Goal: Answer question/provide support: Share knowledge or assist other users

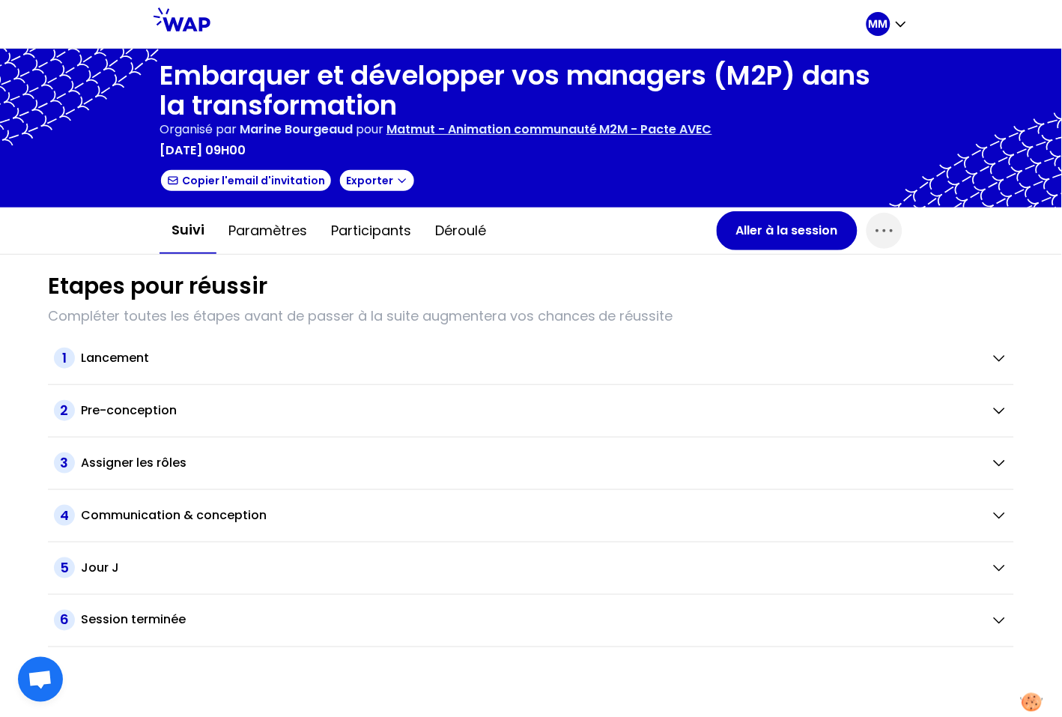
click at [602, 230] on div "Suivi Paramètres Participants Déroulé" at bounding box center [438, 230] width 557 height 46
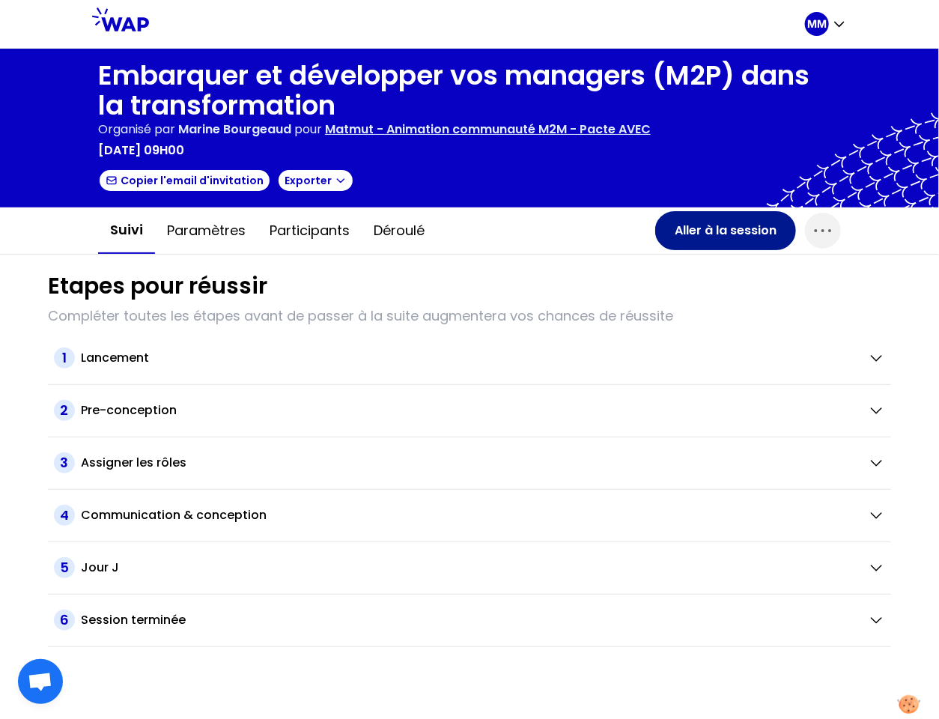
click at [700, 228] on button "Aller à la session" at bounding box center [725, 230] width 141 height 39
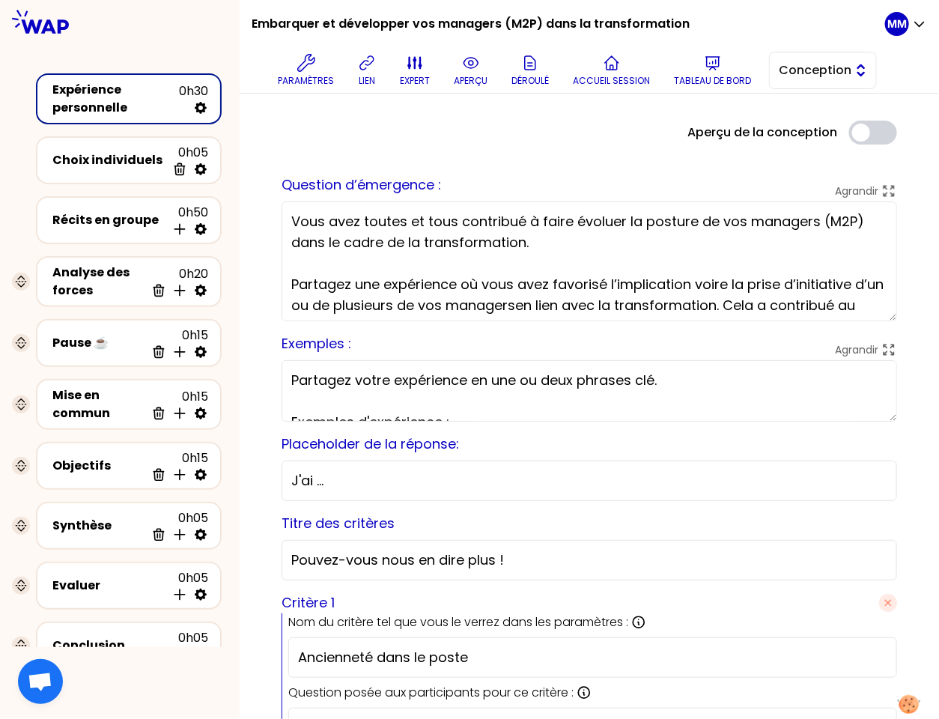
click at [800, 77] on span "Conception" at bounding box center [812, 70] width 67 height 18
click at [800, 133] on li "Facilitation" at bounding box center [823, 132] width 106 height 24
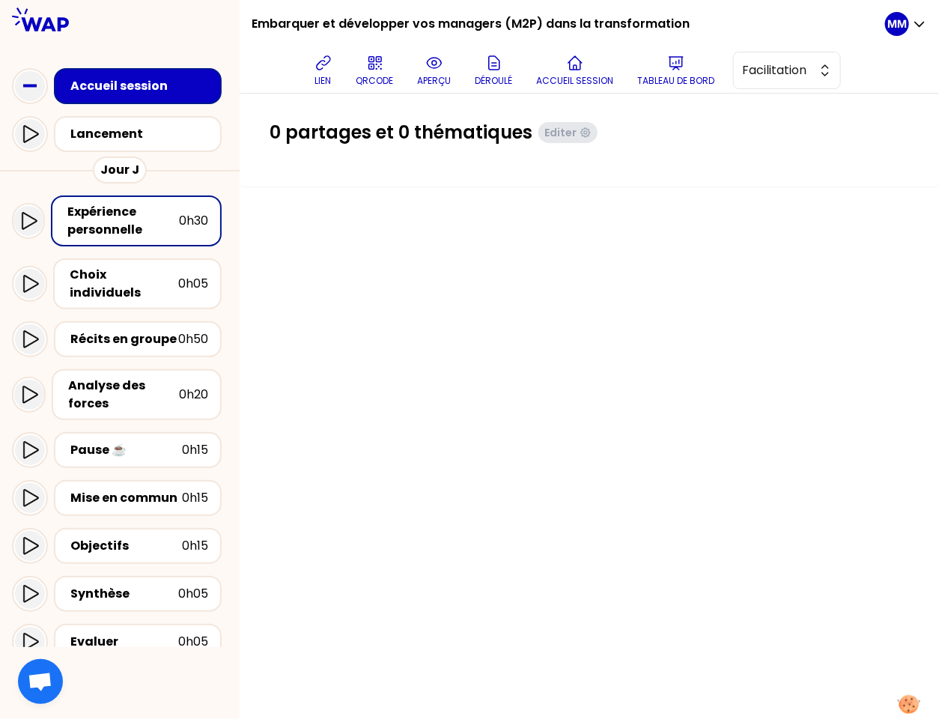
click at [450, 71] on button "aperçu" at bounding box center [435, 70] width 46 height 45
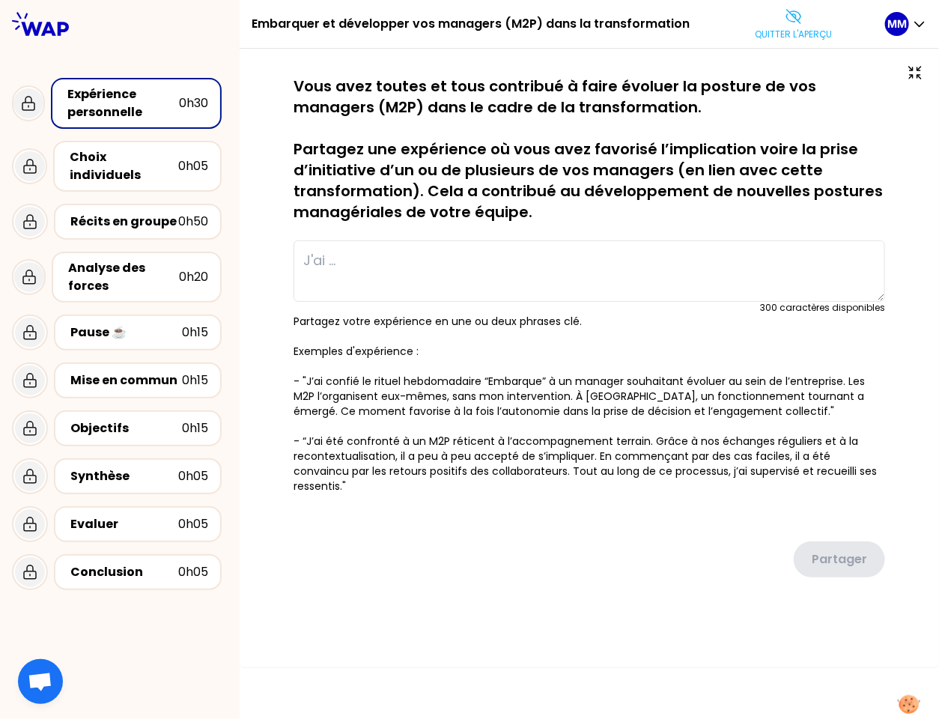
click at [798, 37] on p "Quitter l'aperçu" at bounding box center [793, 34] width 77 height 12
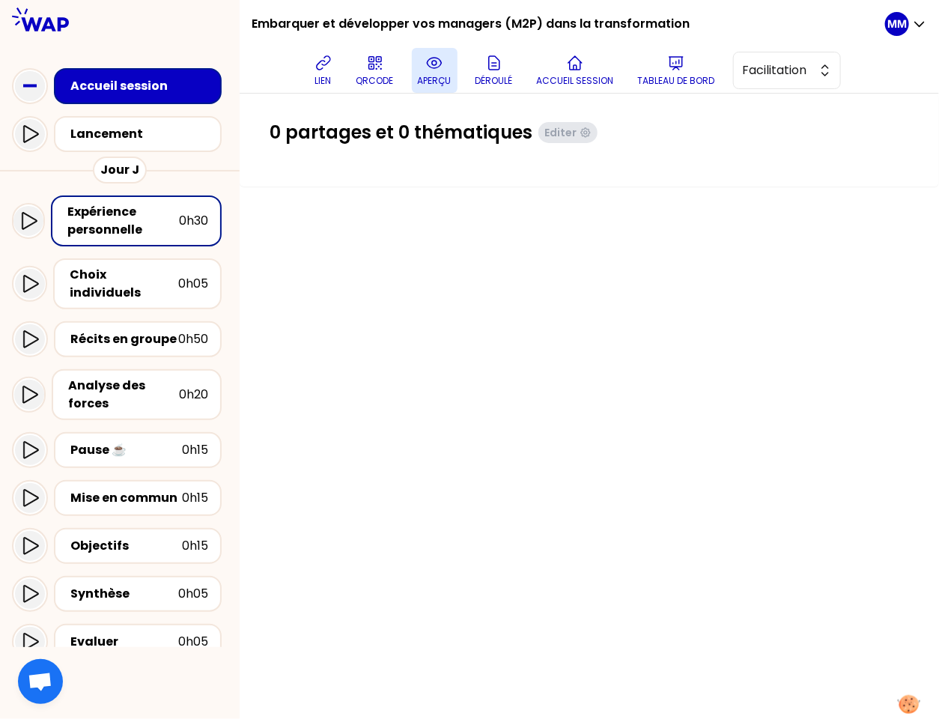
click at [441, 75] on p "aperçu" at bounding box center [435, 81] width 34 height 12
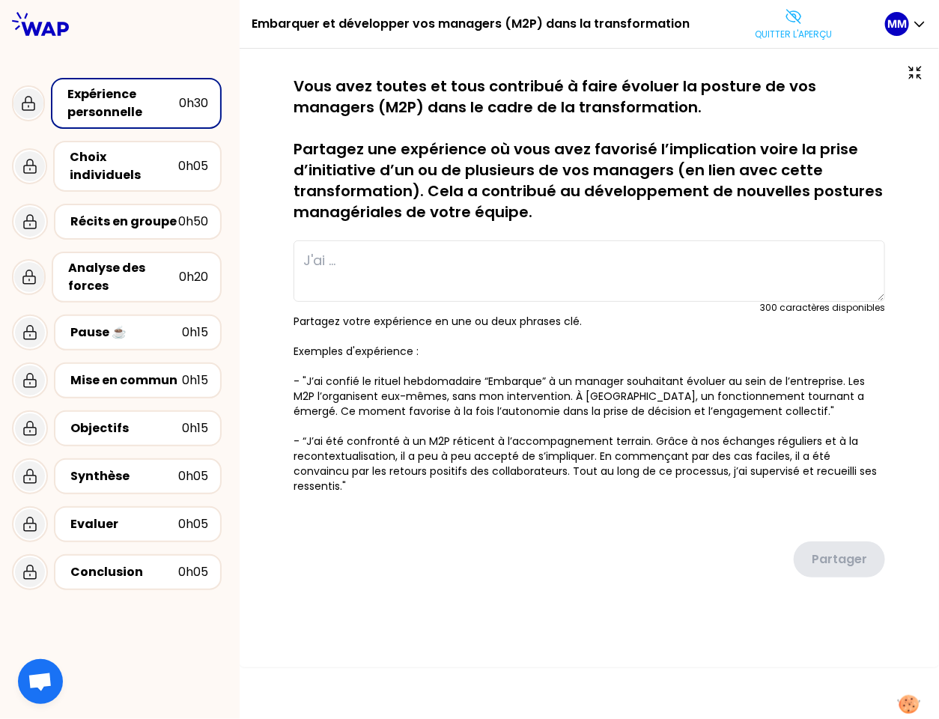
drag, startPoint x: 796, startPoint y: 25, endPoint x: 810, endPoint y: 44, distance: 23.5
click at [796, 25] on button "Quitter l'aperçu" at bounding box center [793, 23] width 89 height 45
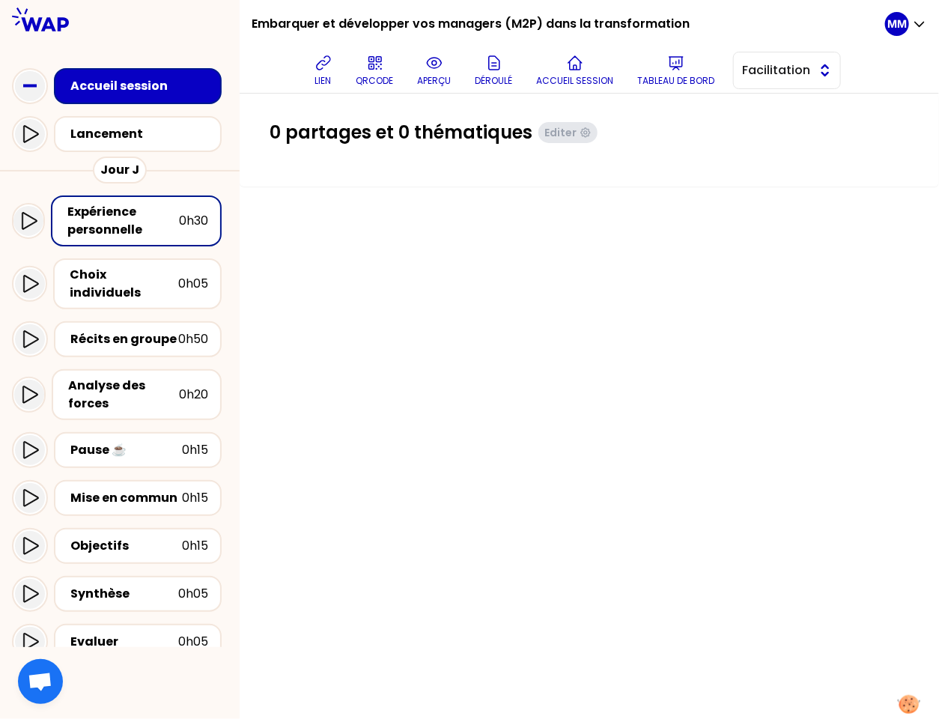
click at [810, 75] on span "Facilitation" at bounding box center [776, 70] width 67 height 18
click at [818, 109] on span "Conception" at bounding box center [796, 108] width 64 height 18
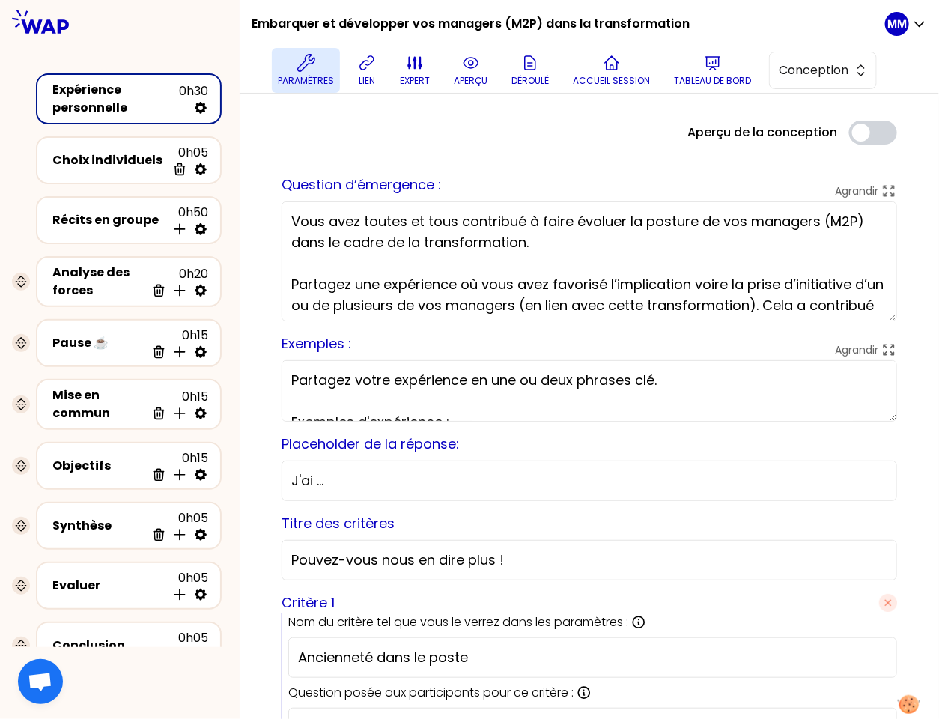
click at [312, 73] on button "Paramètres" at bounding box center [306, 70] width 68 height 45
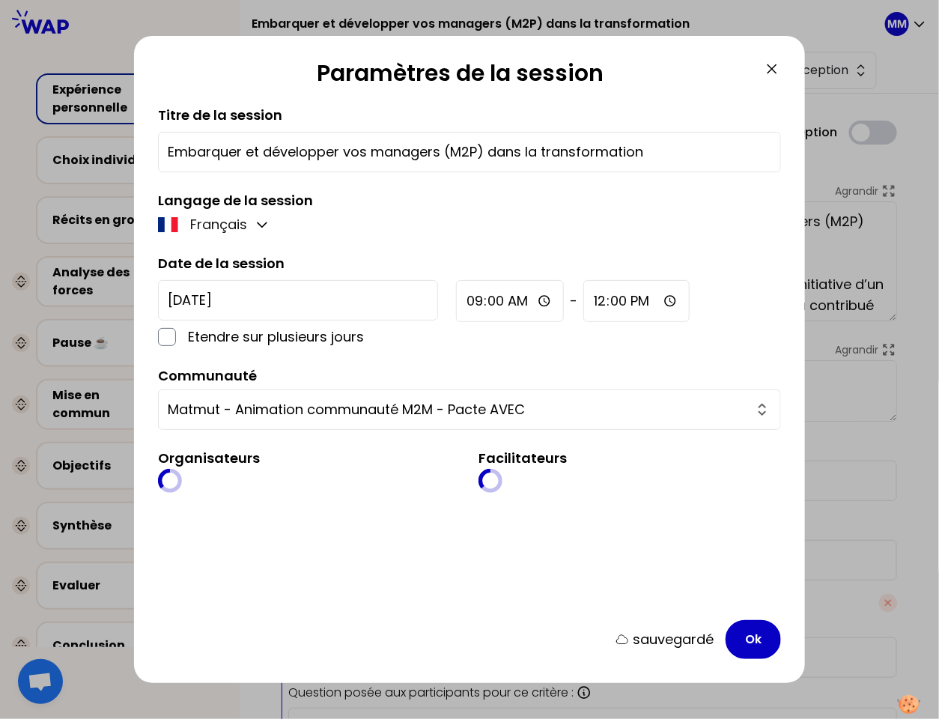
click at [772, 67] on icon at bounding box center [772, 69] width 18 height 18
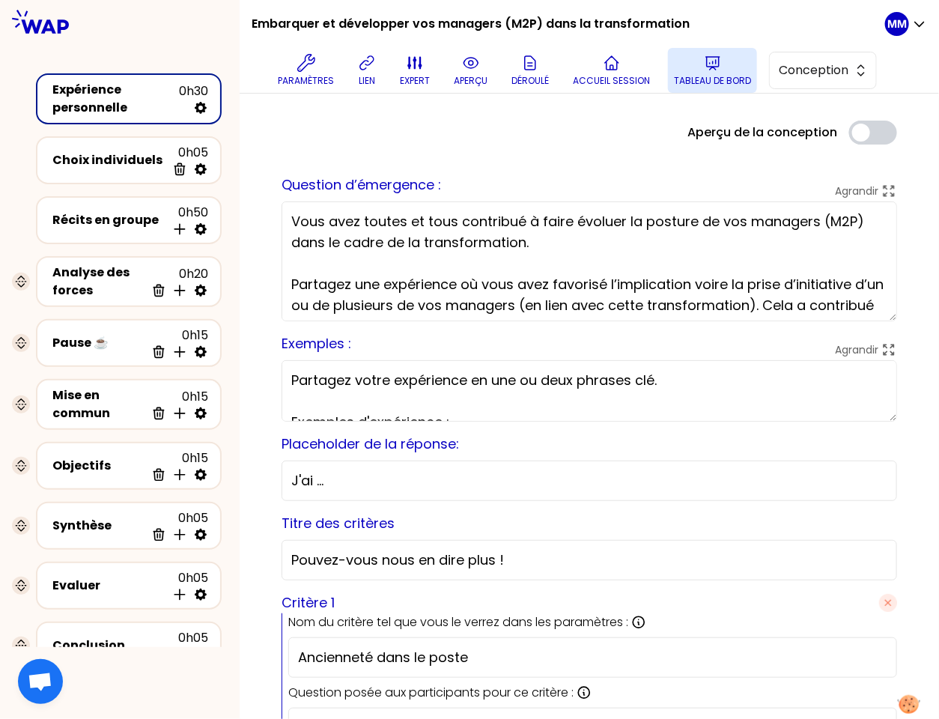
click at [683, 65] on button "Tableau de bord" at bounding box center [712, 70] width 89 height 45
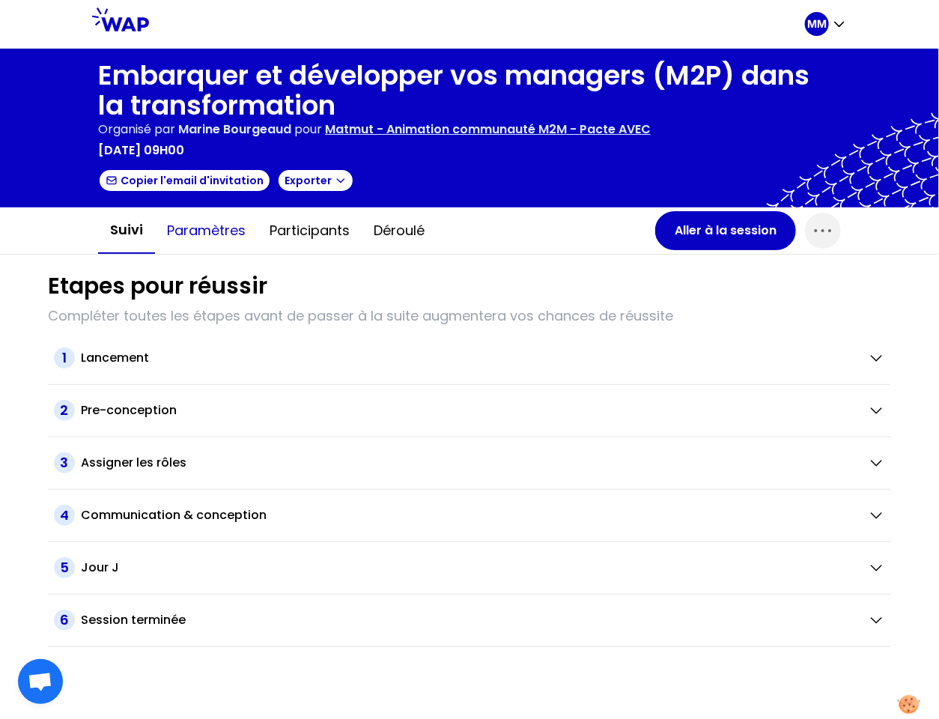
click at [211, 226] on button "Paramètres" at bounding box center [206, 230] width 103 height 45
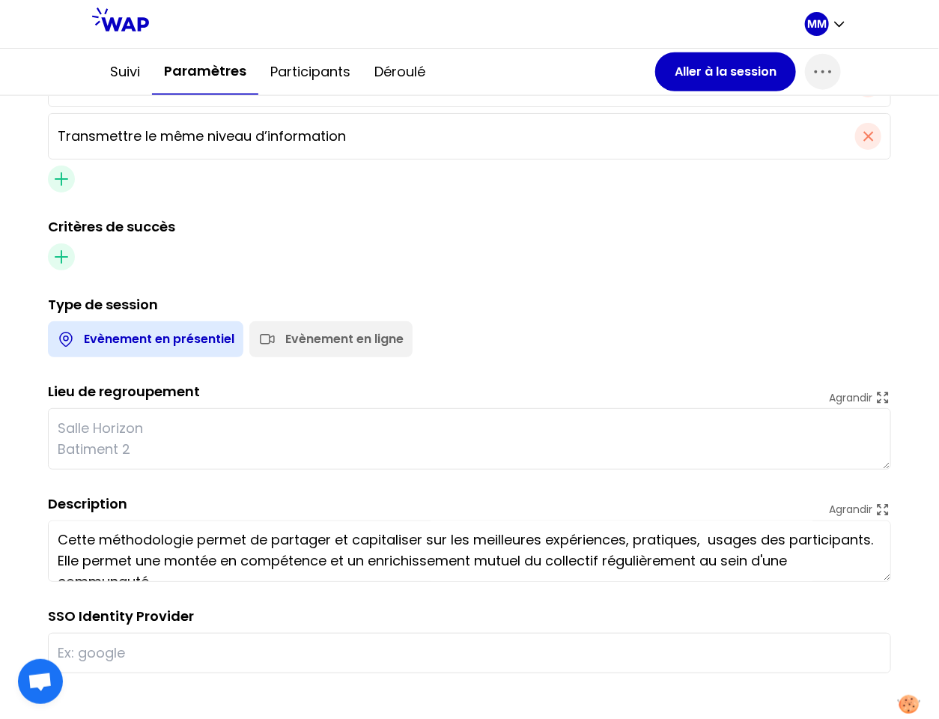
click at [370, 330] on div "Evènement en ligne" at bounding box center [344, 339] width 118 height 18
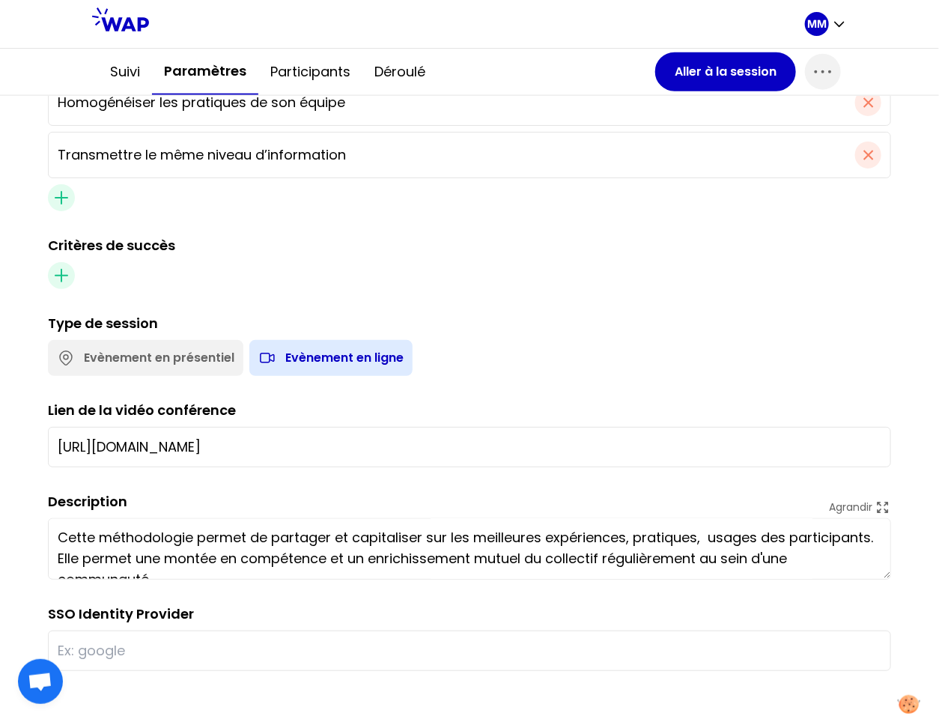
scroll to position [720, 0]
click at [720, 80] on button "Aller à la session" at bounding box center [725, 71] width 141 height 39
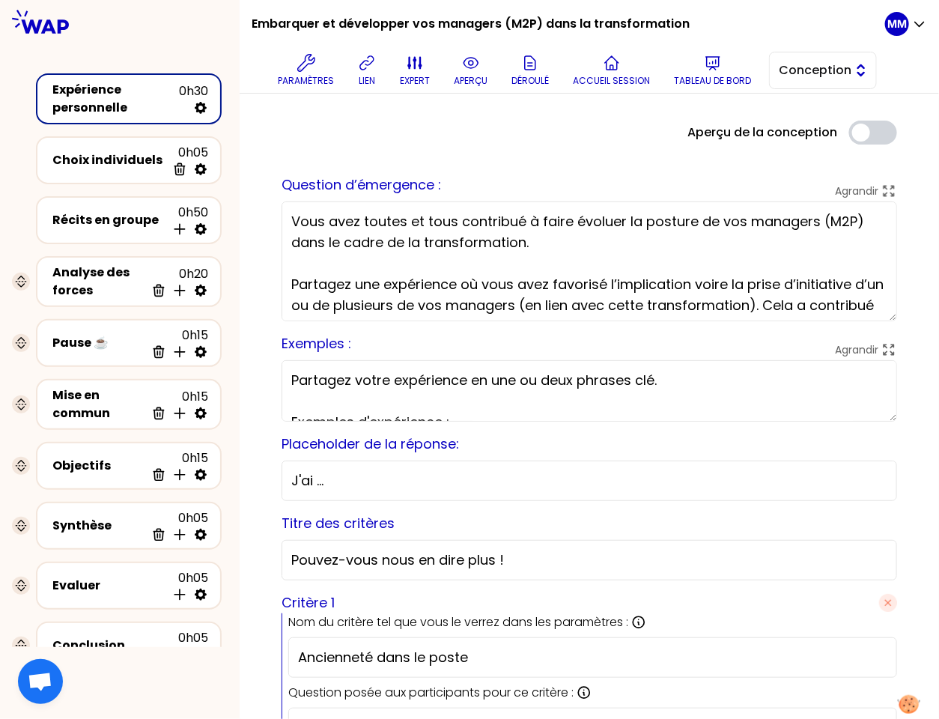
click at [836, 73] on span "Conception" at bounding box center [812, 70] width 67 height 18
click at [847, 127] on span "Facilitation" at bounding box center [832, 132] width 64 height 18
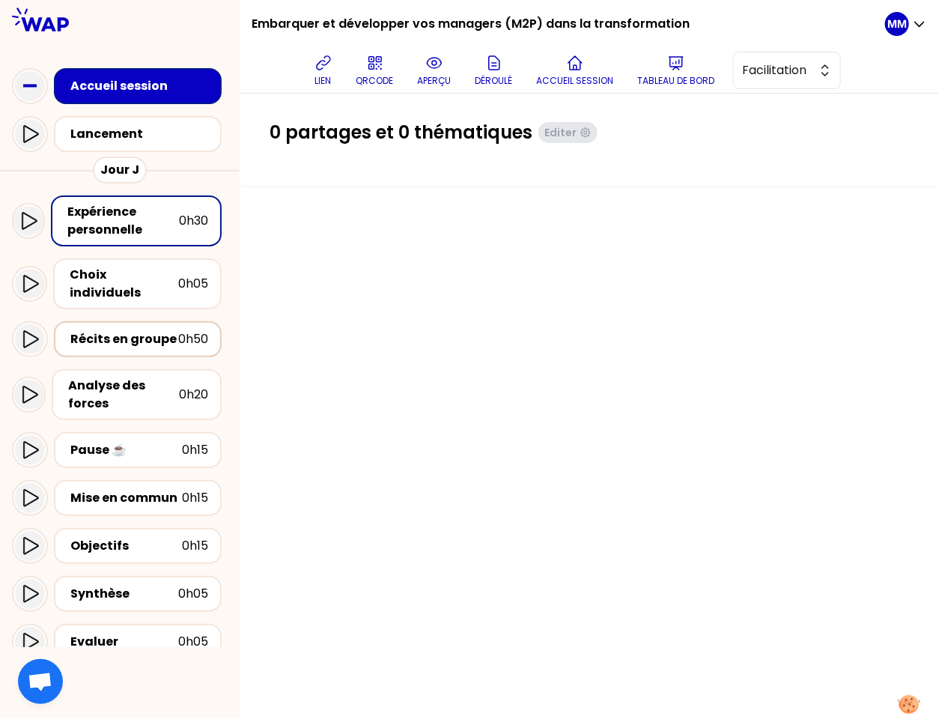
click at [160, 330] on div "Récits en groupe" at bounding box center [124, 339] width 108 height 18
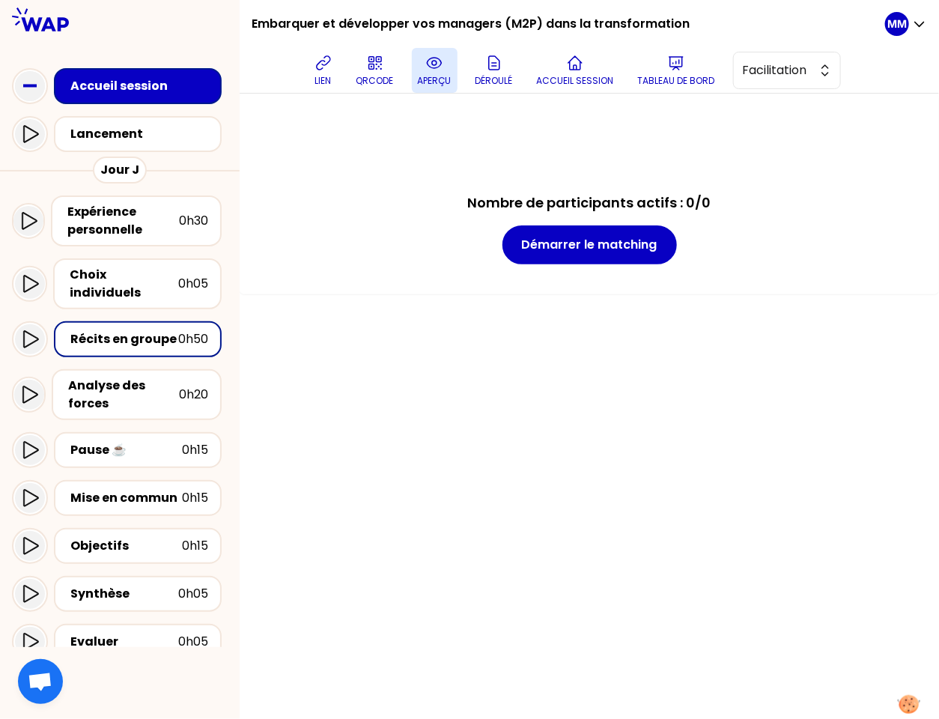
click at [432, 69] on icon at bounding box center [434, 63] width 18 height 18
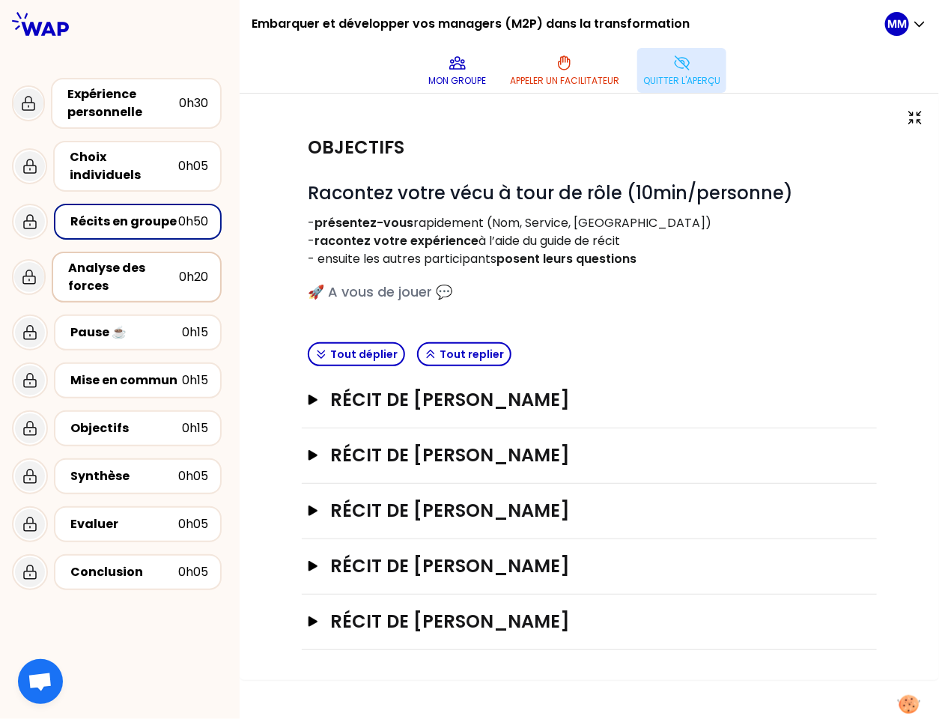
click at [133, 267] on div "Analyse des forces" at bounding box center [123, 277] width 111 height 36
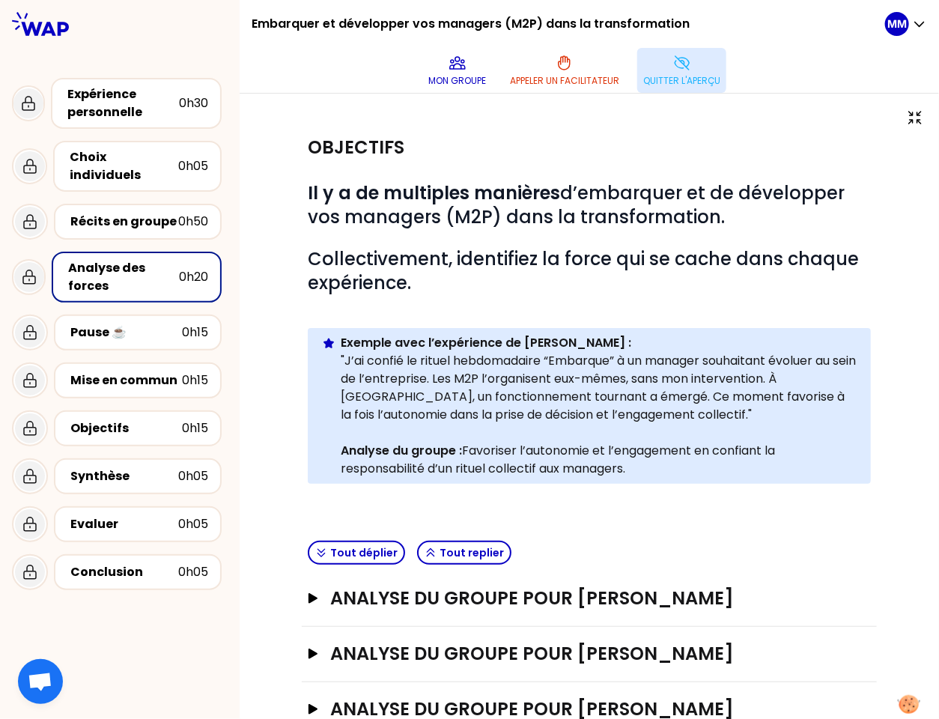
click at [650, 70] on button "Quitter l'aperçu" at bounding box center [681, 70] width 89 height 45
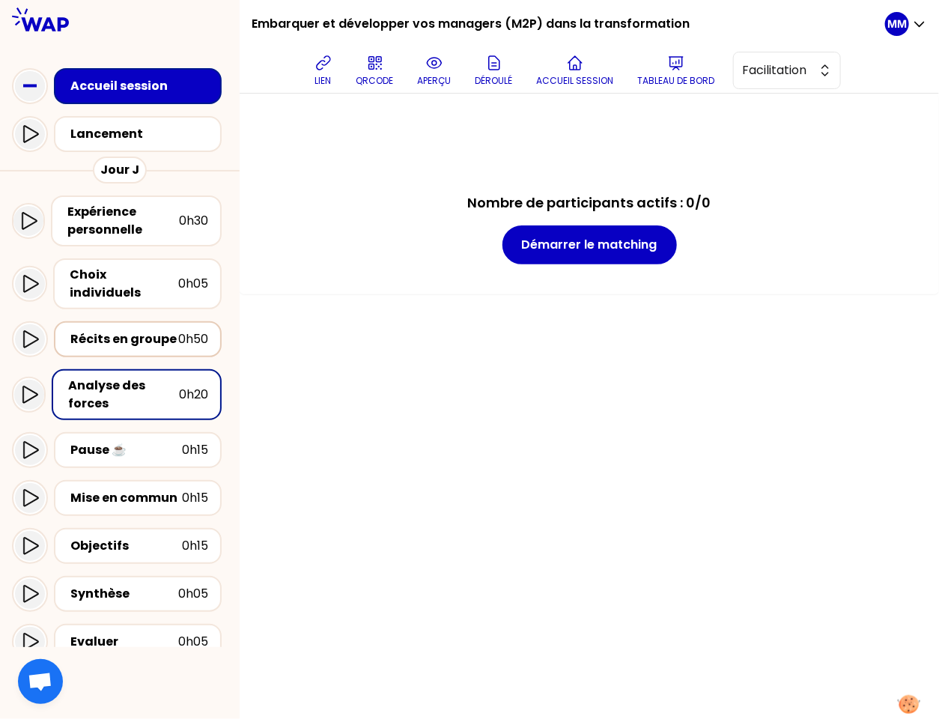
click at [120, 330] on div "Récits en groupe" at bounding box center [124, 339] width 108 height 18
click at [771, 78] on span "Facilitation" at bounding box center [776, 70] width 67 height 18
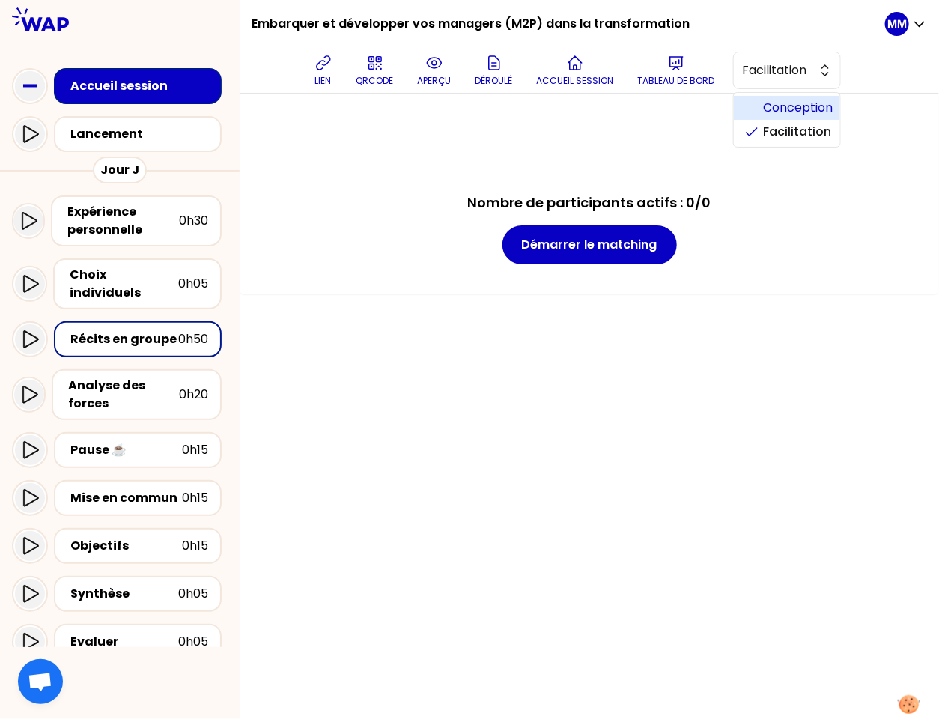
click at [777, 106] on span "Conception" at bounding box center [796, 108] width 64 height 18
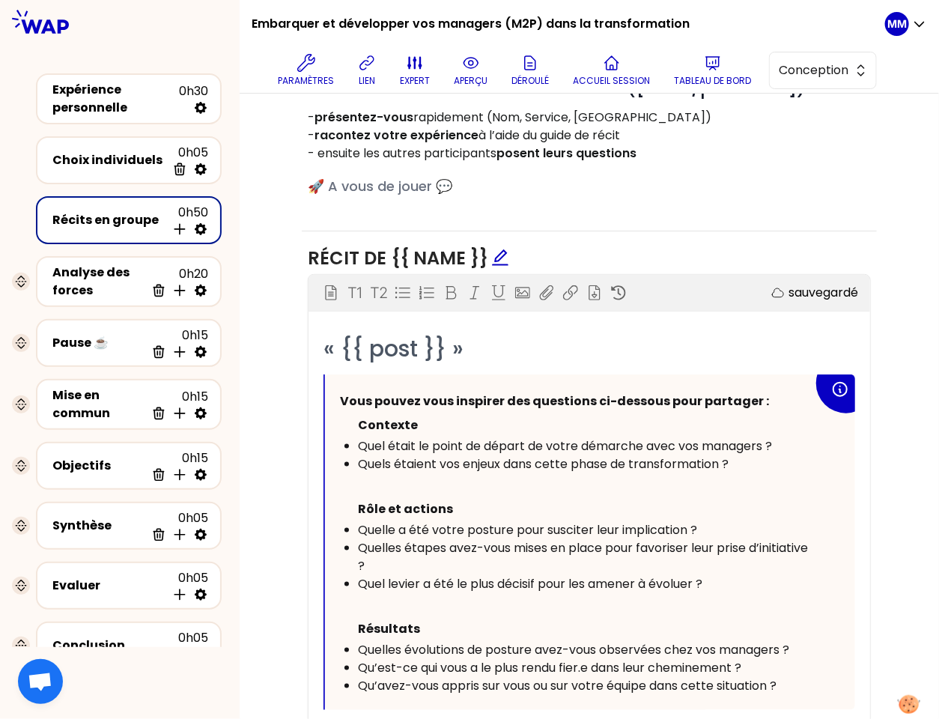
scroll to position [577, 0]
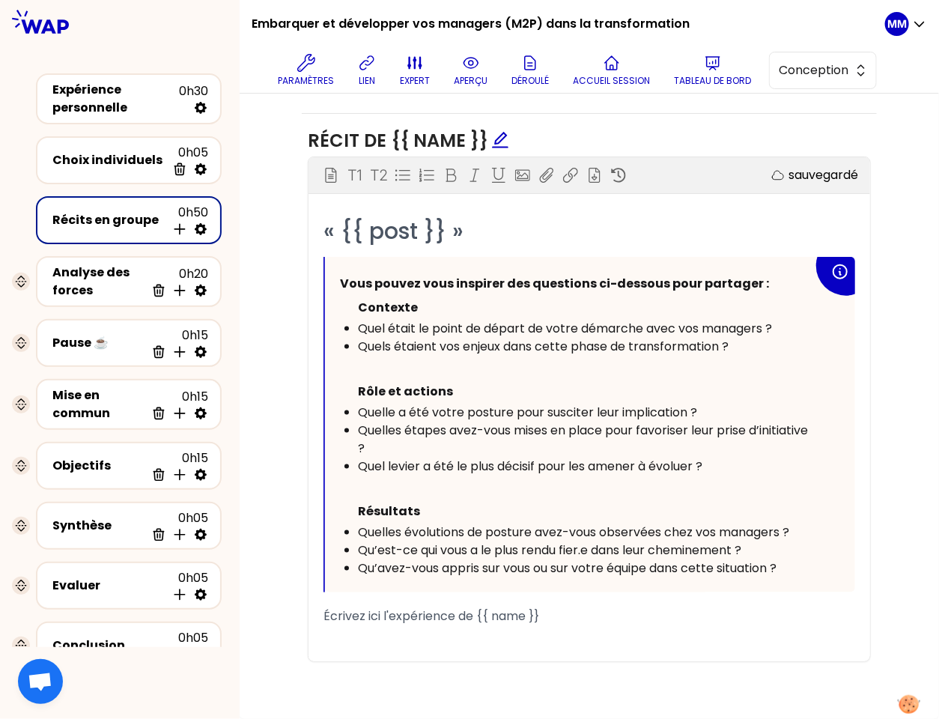
click at [559, 634] on div "﻿" at bounding box center [589, 634] width 532 height 18
click at [108, 396] on div "Mise en commun" at bounding box center [98, 404] width 93 height 36
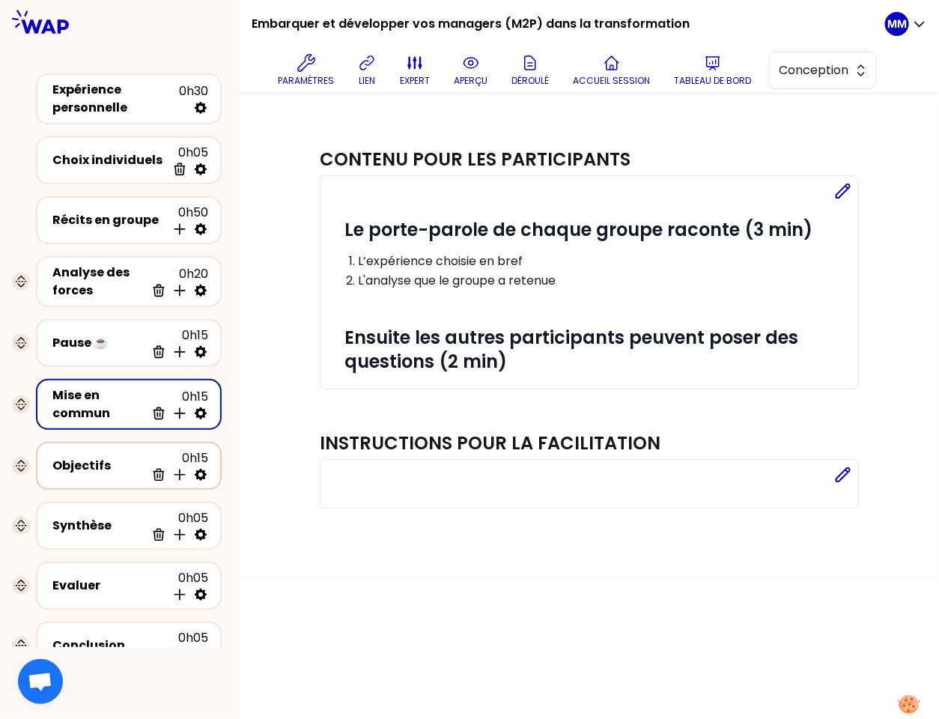
click at [100, 463] on div "Objectifs" at bounding box center [98, 466] width 93 height 18
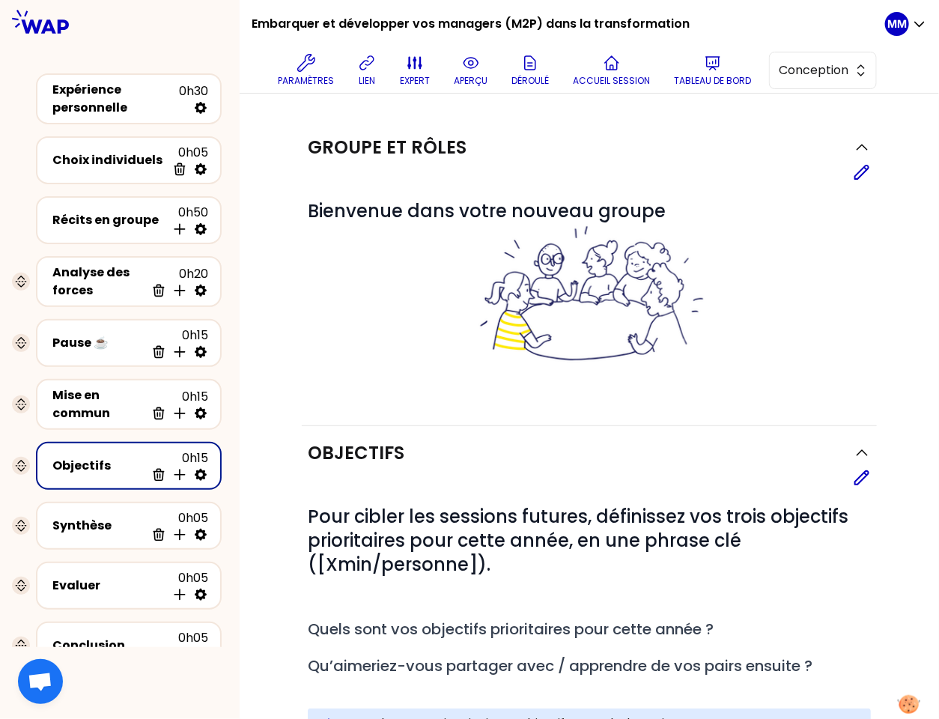
click at [207, 469] on icon at bounding box center [200, 474] width 15 height 15
select select "3"
select select "activity"
select select "false"
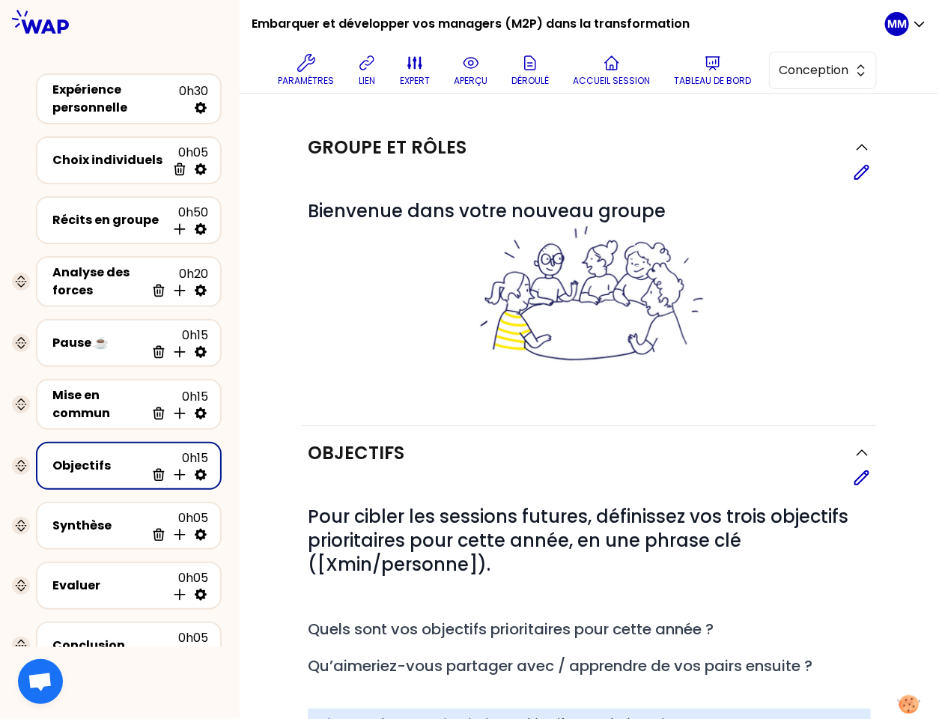
select select "Each"
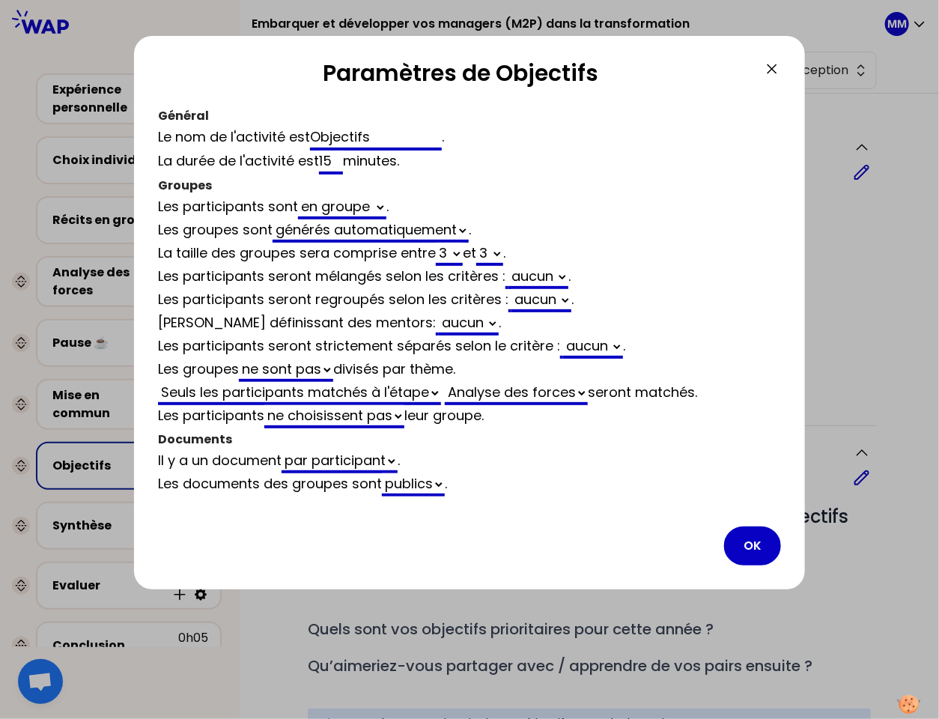
select select "3"
select select "activity"
select select "false"
select select "3"
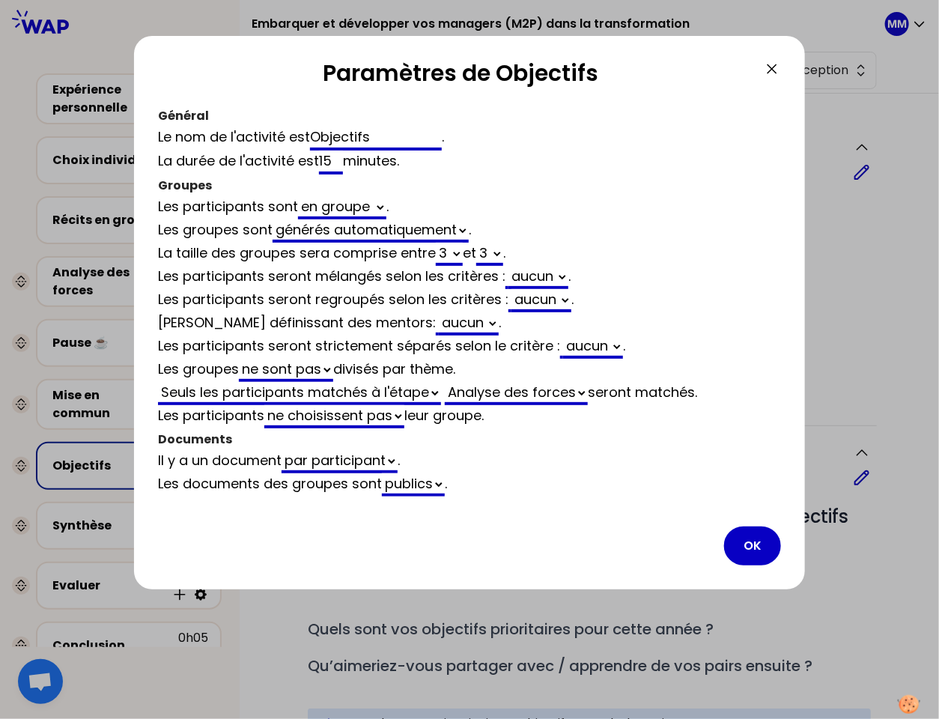
select select "3"
select select "activity"
select select "false"
select select "3"
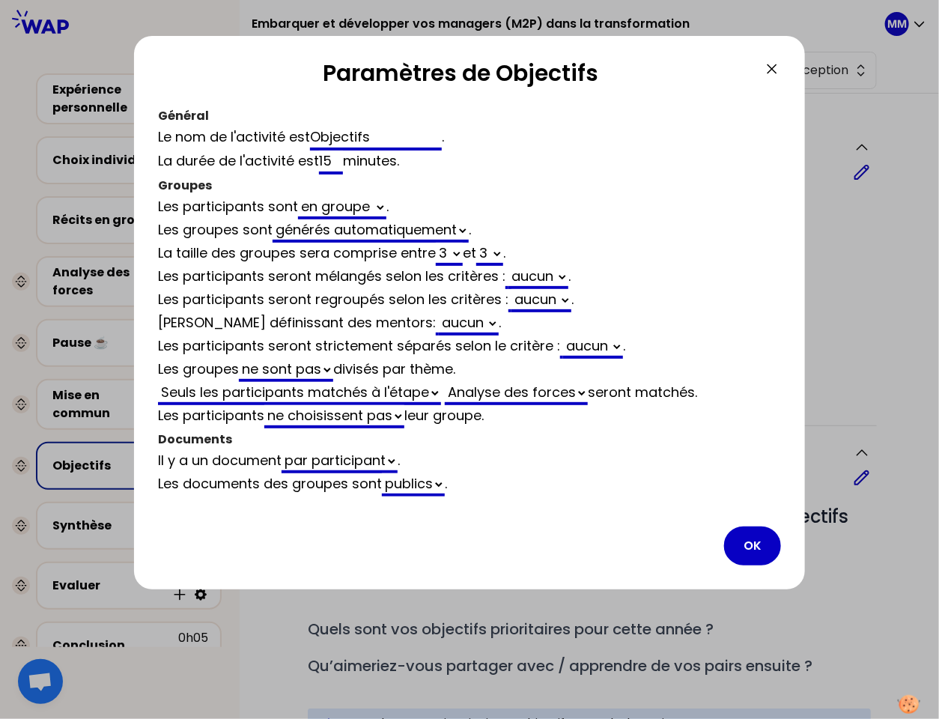
select select "activity"
select select "false"
select select "3"
select select "activity"
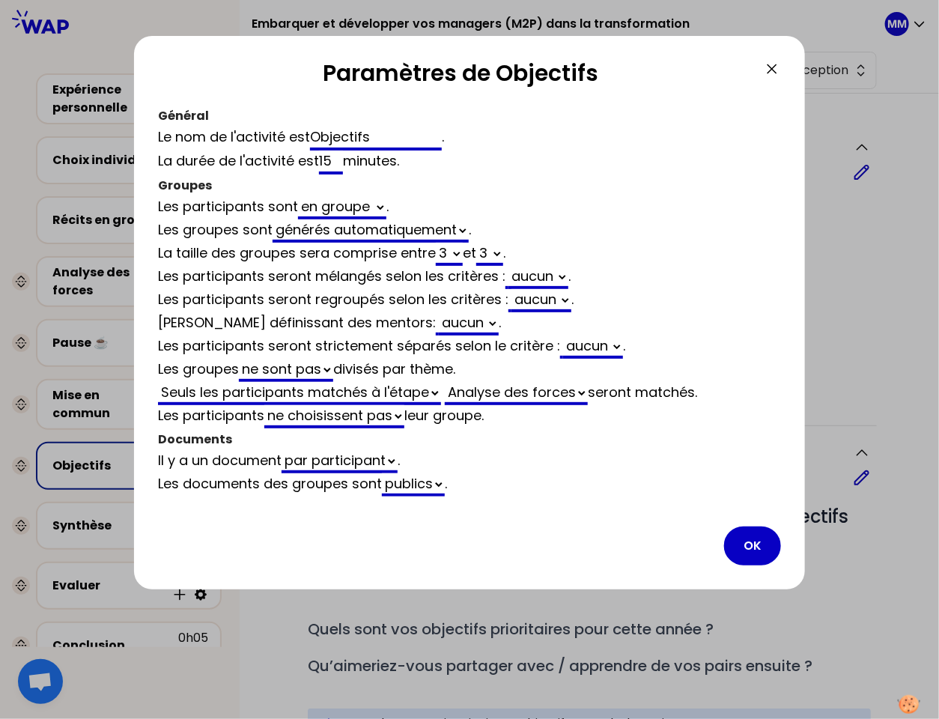
select select "false"
click at [561, 383] on select "Analyse des forces Récits en groupe" at bounding box center [516, 393] width 143 height 23
select select "3"
select select "activity"
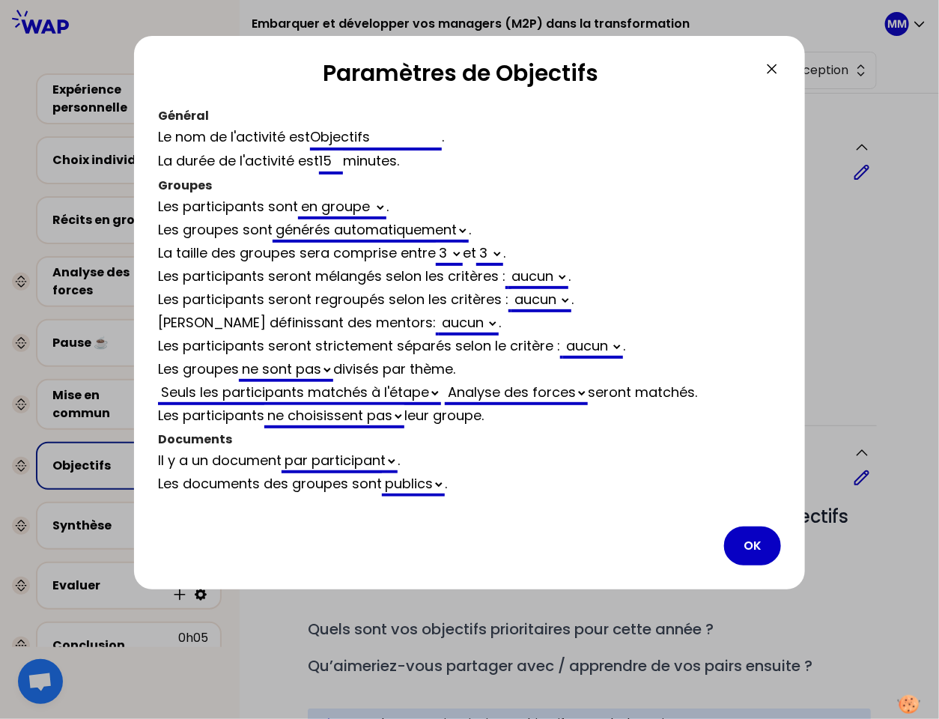
select select "false"
select select "3"
select select "activity"
select select "false"
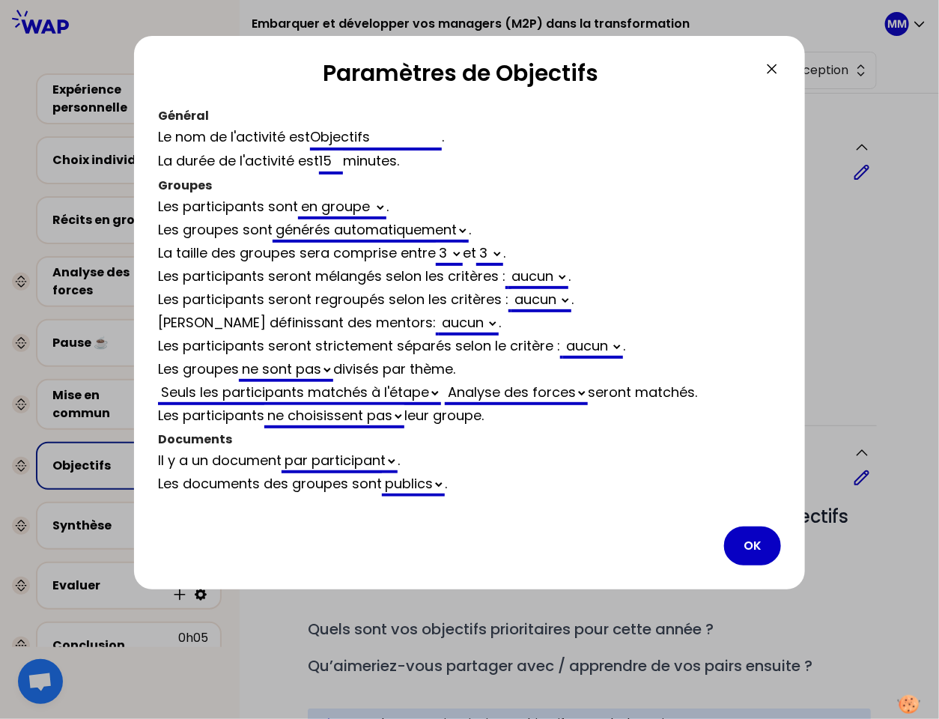
click at [573, 387] on select "Analyse des forces Récits en groupe" at bounding box center [516, 393] width 143 height 23
select select "3"
select select "activity"
select select "false"
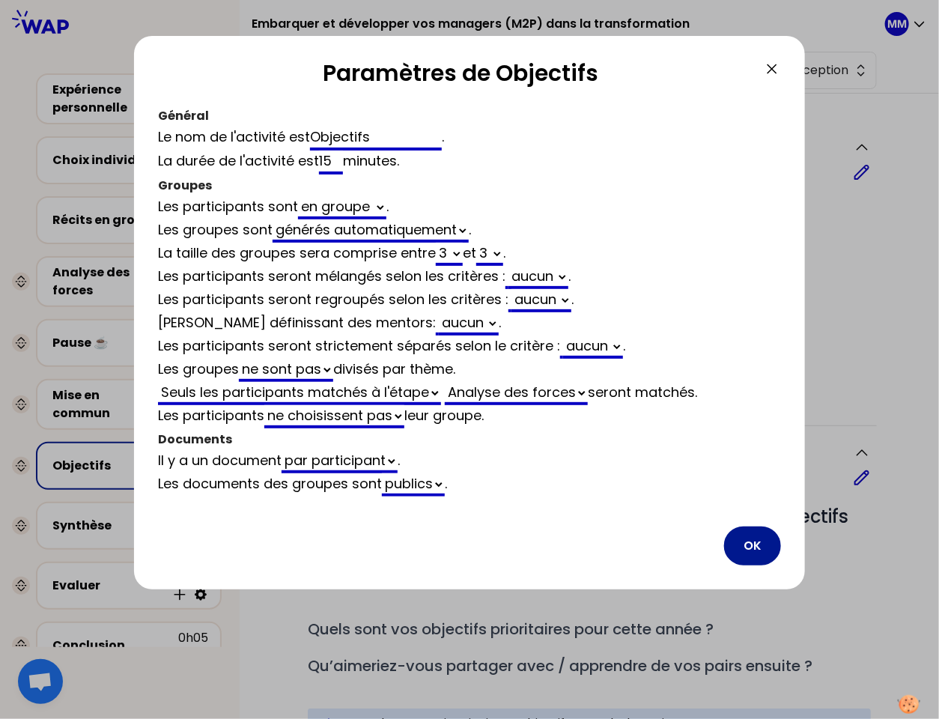
select select "3"
select select "activity"
select select "false"
click at [522, 386] on select "Analyse des forces Récits en groupe" at bounding box center [516, 393] width 143 height 23
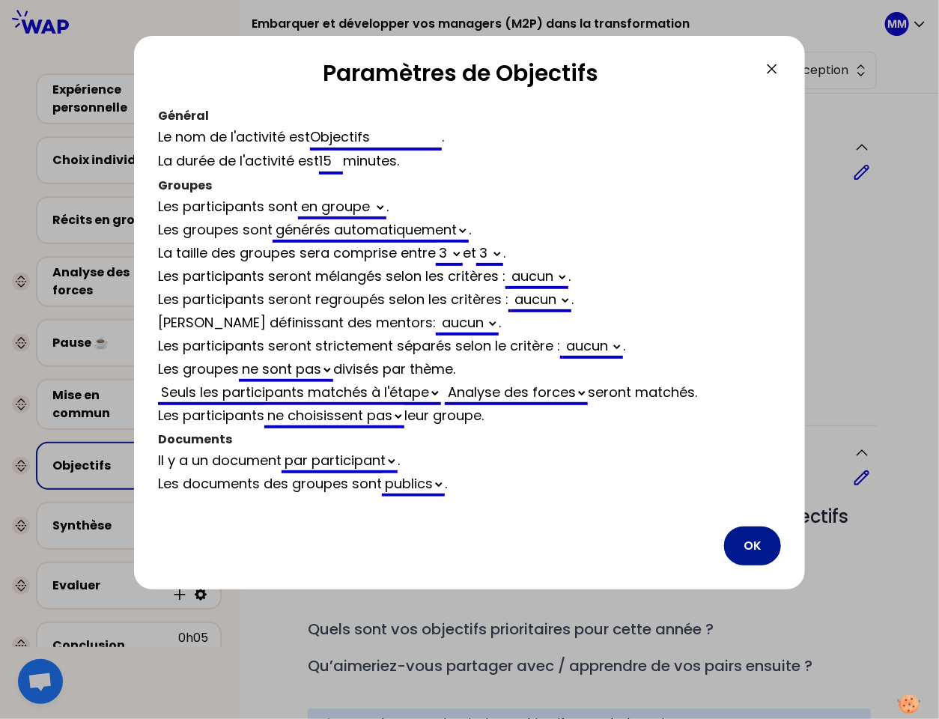
select select "3"
select select "activity"
select select "share"
select select "false"
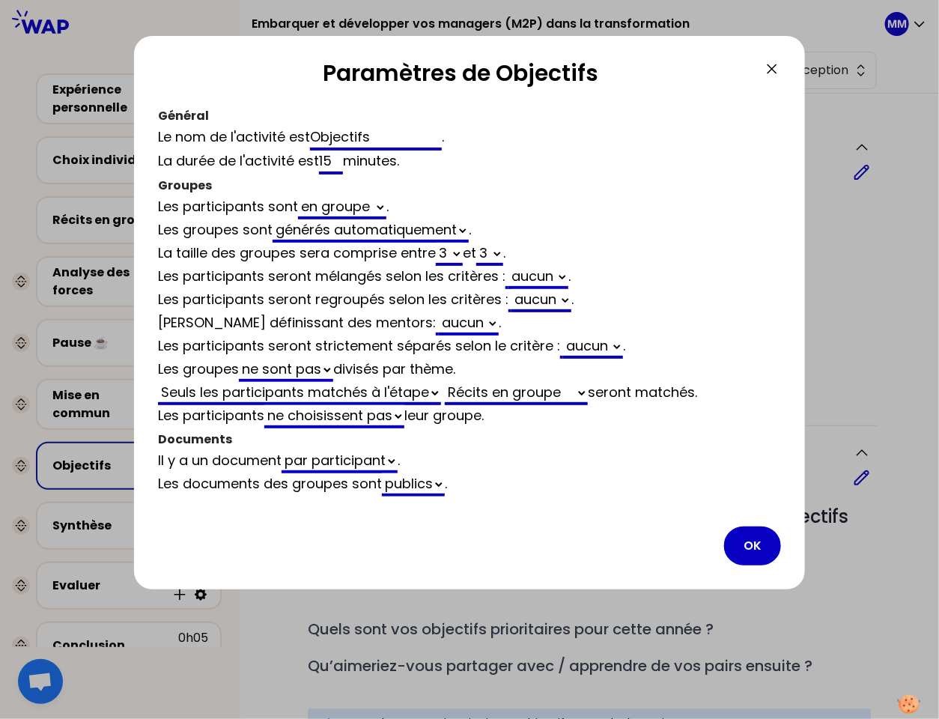
drag, startPoint x: 758, startPoint y: 532, endPoint x: 613, endPoint y: 445, distance: 168.6
click at [758, 532] on button "OK" at bounding box center [752, 545] width 57 height 39
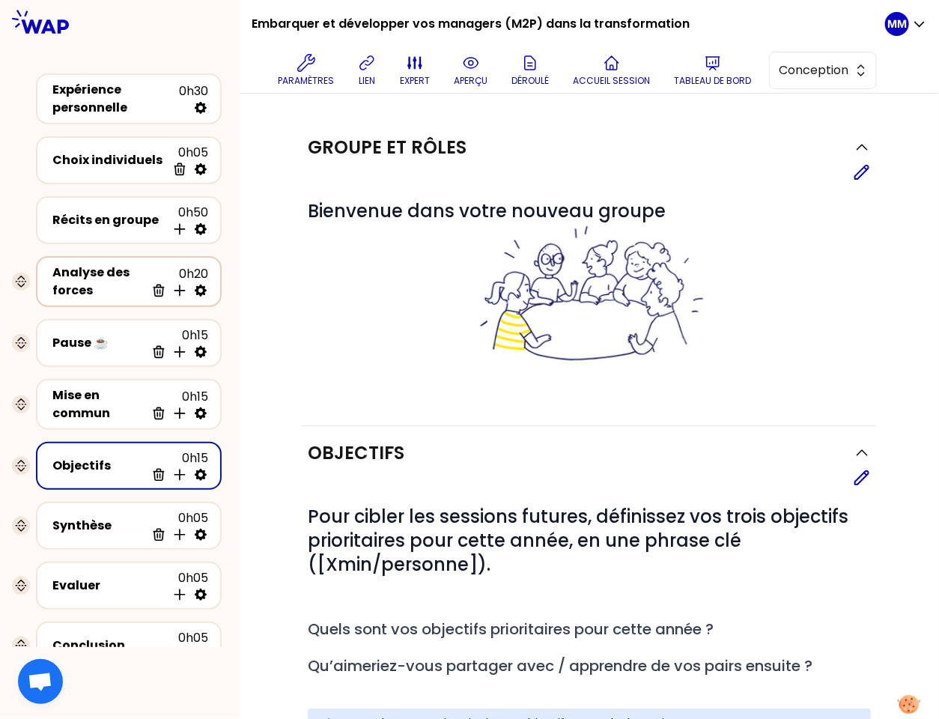
click at [197, 285] on icon at bounding box center [200, 290] width 15 height 15
select select "same_as"
select select "false"
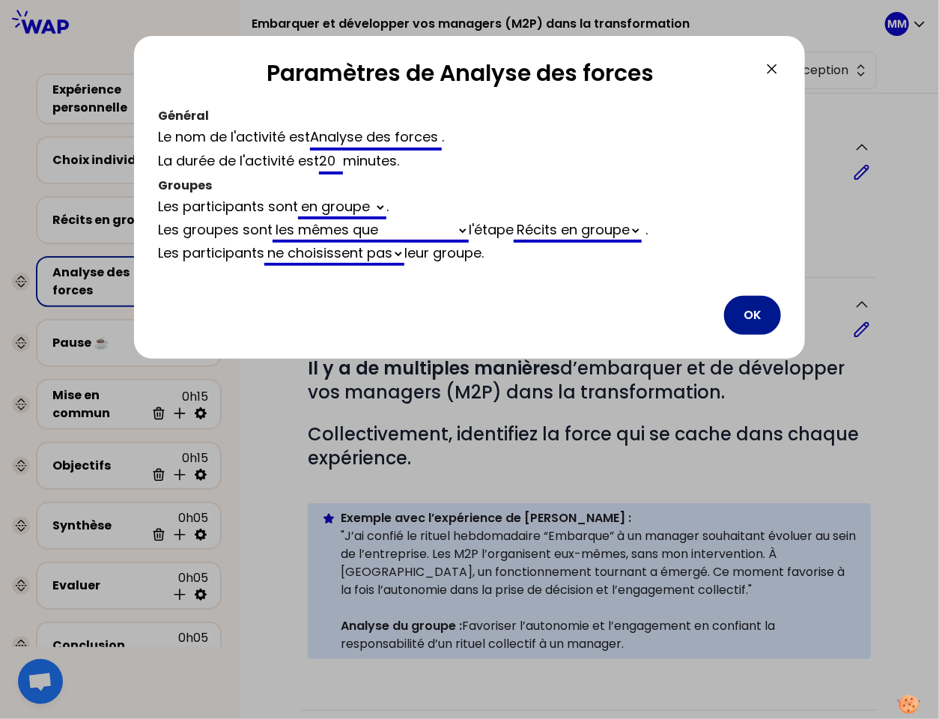
click at [747, 313] on button "OK" at bounding box center [752, 315] width 57 height 39
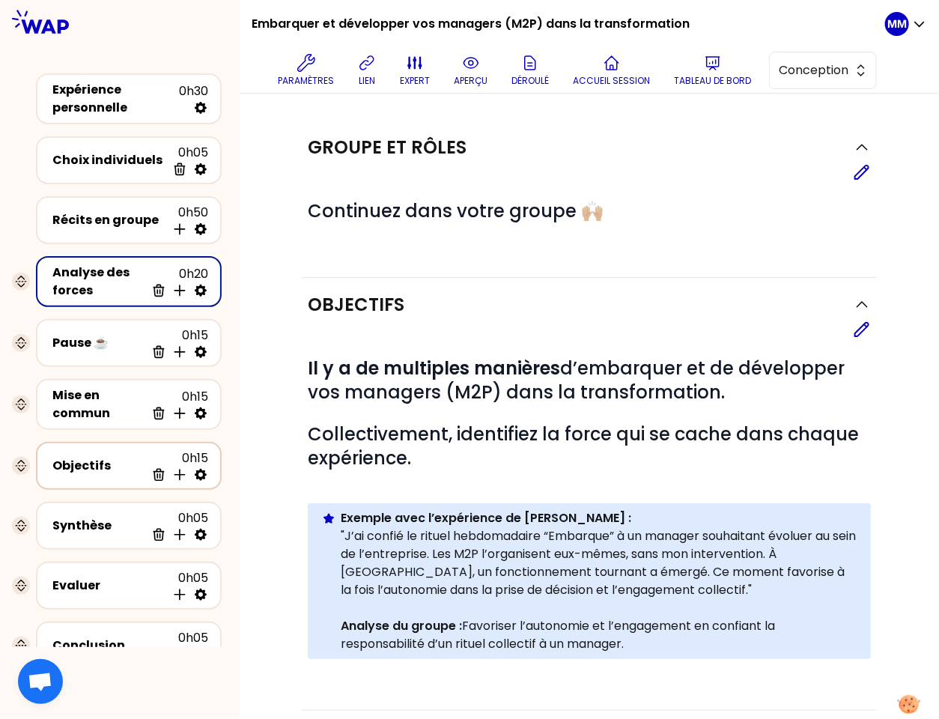
click at [96, 457] on div "Objectifs" at bounding box center [98, 466] width 93 height 18
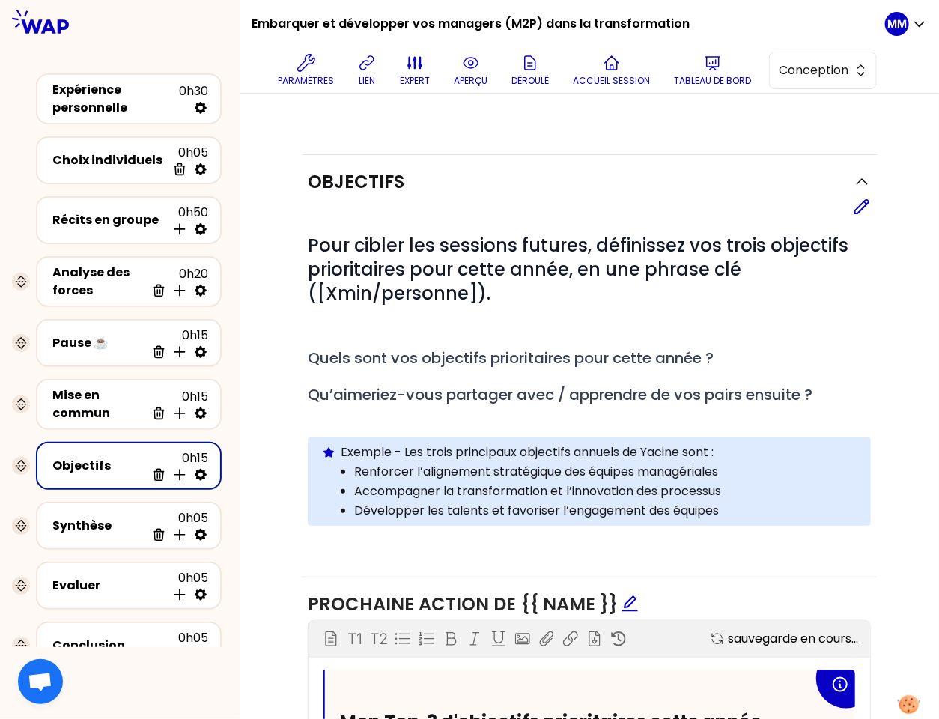
scroll to position [277, 0]
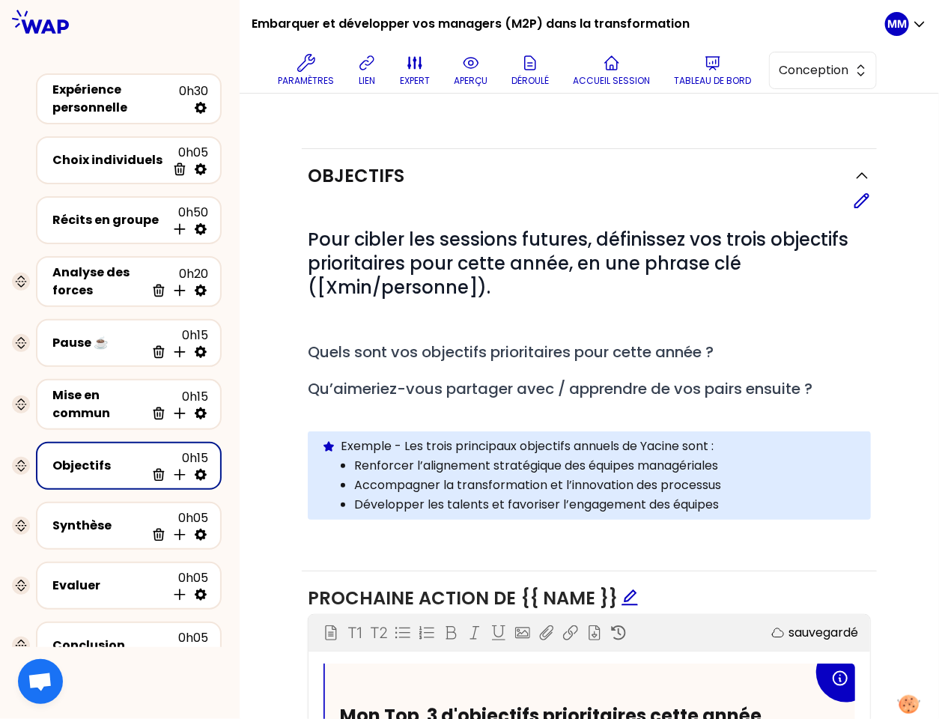
click at [203, 467] on icon at bounding box center [200, 474] width 15 height 15
select select "3"
select select "activity"
select select "share"
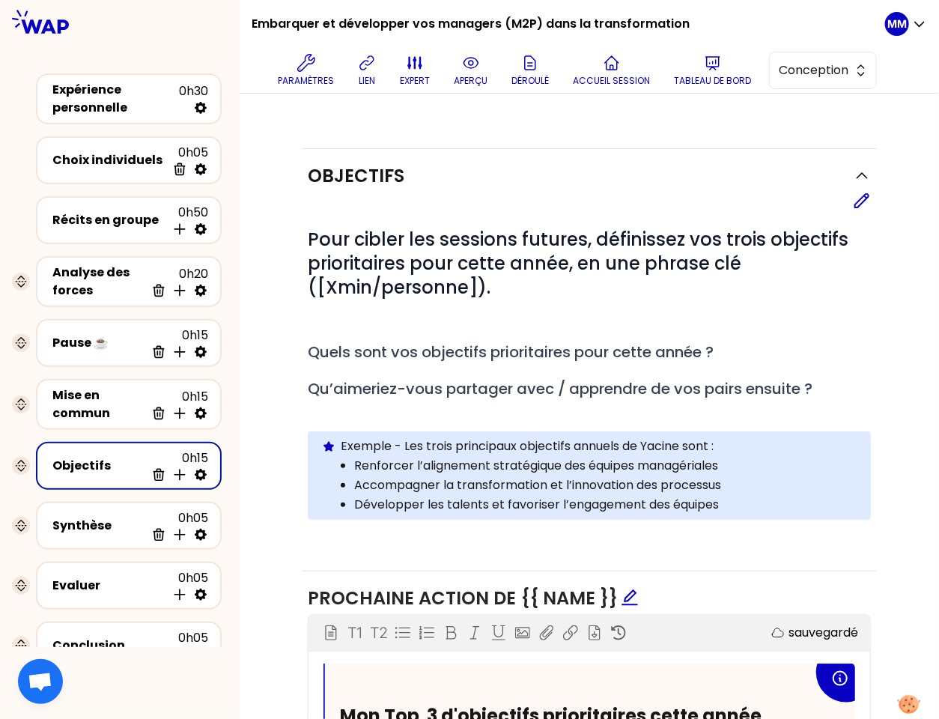
select select "false"
select select "Each"
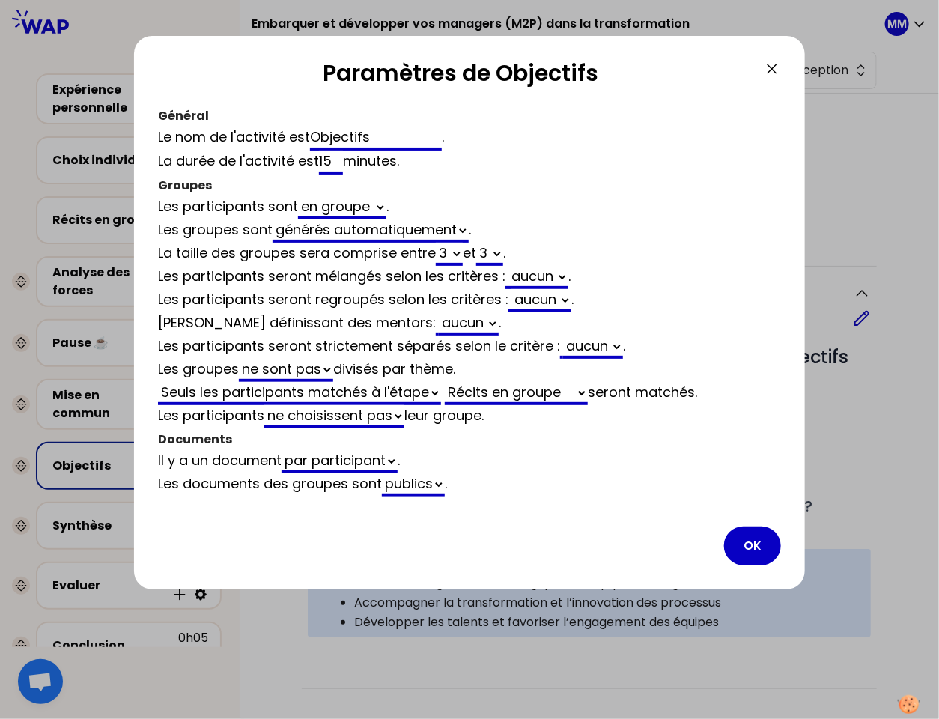
scroll to position [277, 0]
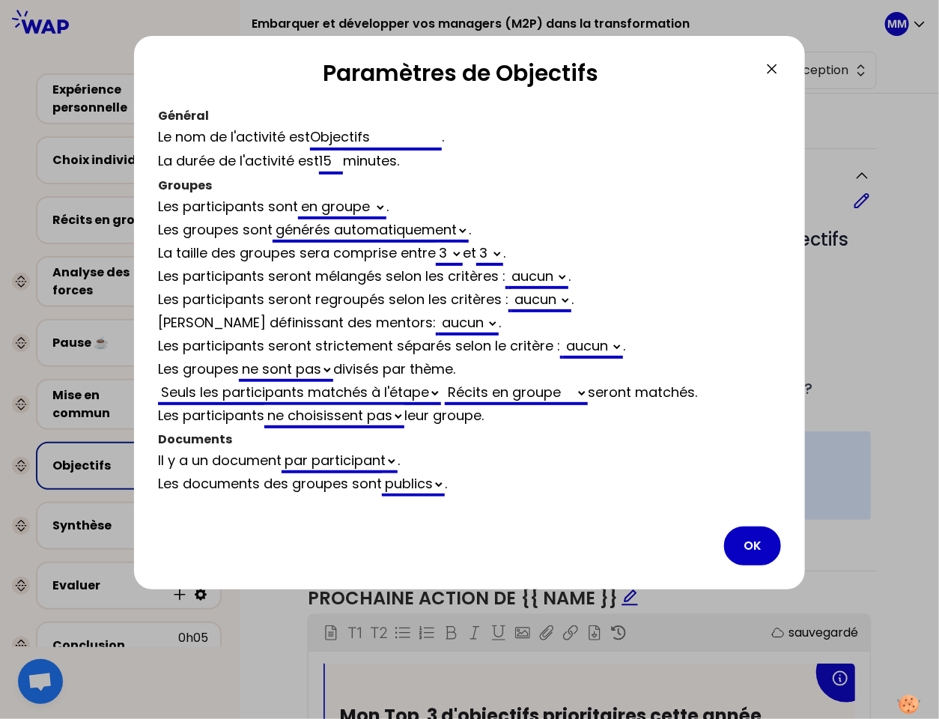
click at [768, 62] on icon at bounding box center [772, 69] width 18 height 18
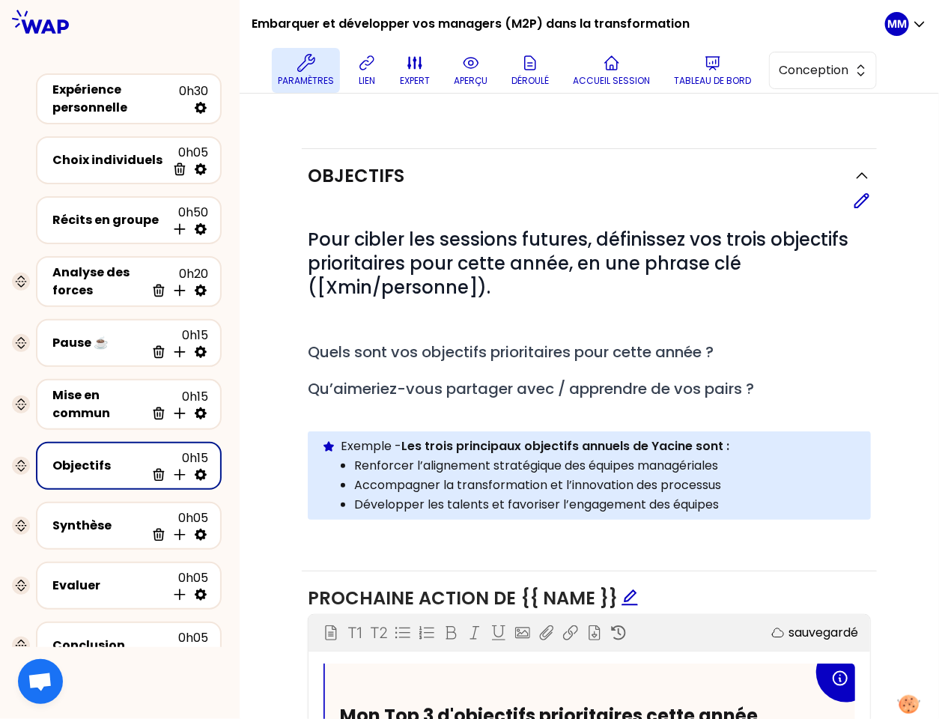
click at [315, 67] on icon at bounding box center [306, 63] width 18 height 18
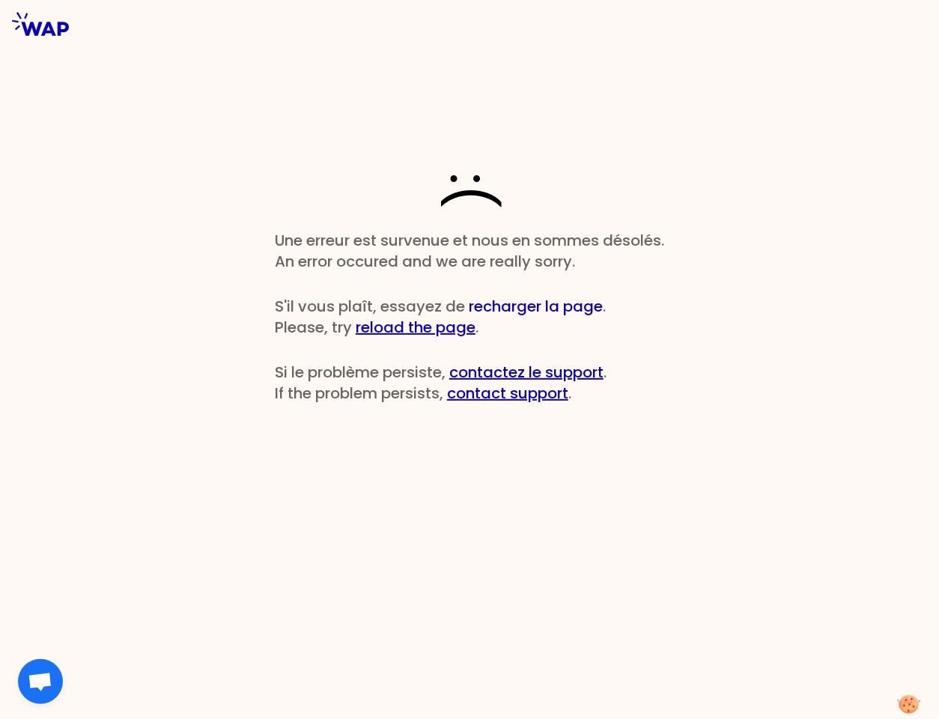
click at [514, 300] on button "recharger la page" at bounding box center [536, 306] width 134 height 21
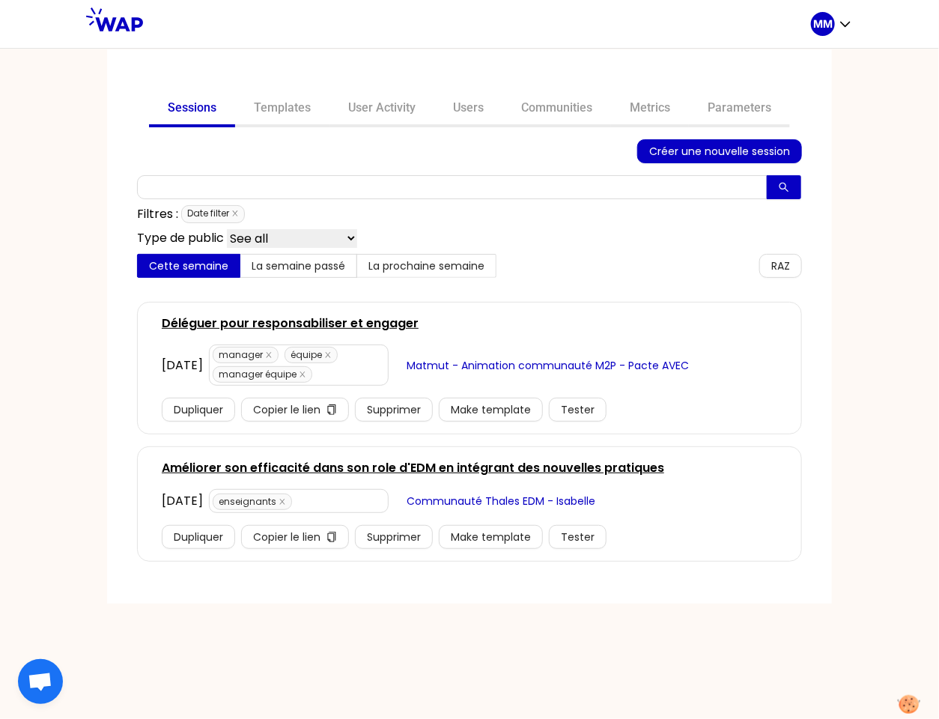
click at [386, 464] on link "Améliorer son efficacité dans son role d'EDM en intégrant des nouvelles pratiqu…" at bounding box center [413, 468] width 502 height 18
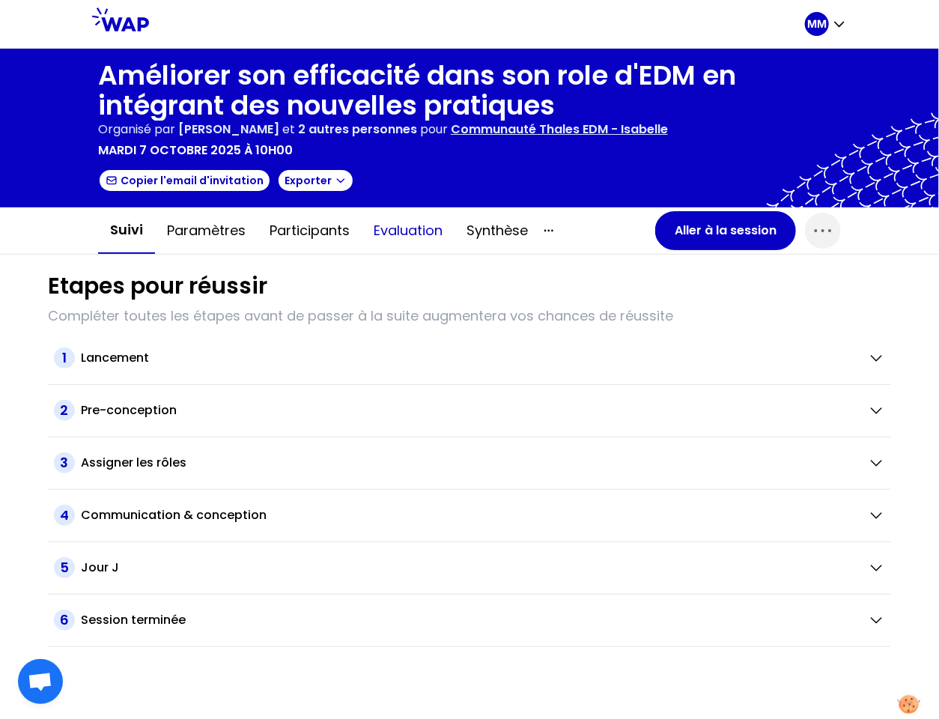
click at [395, 227] on button "Evaluation" at bounding box center [408, 230] width 93 height 45
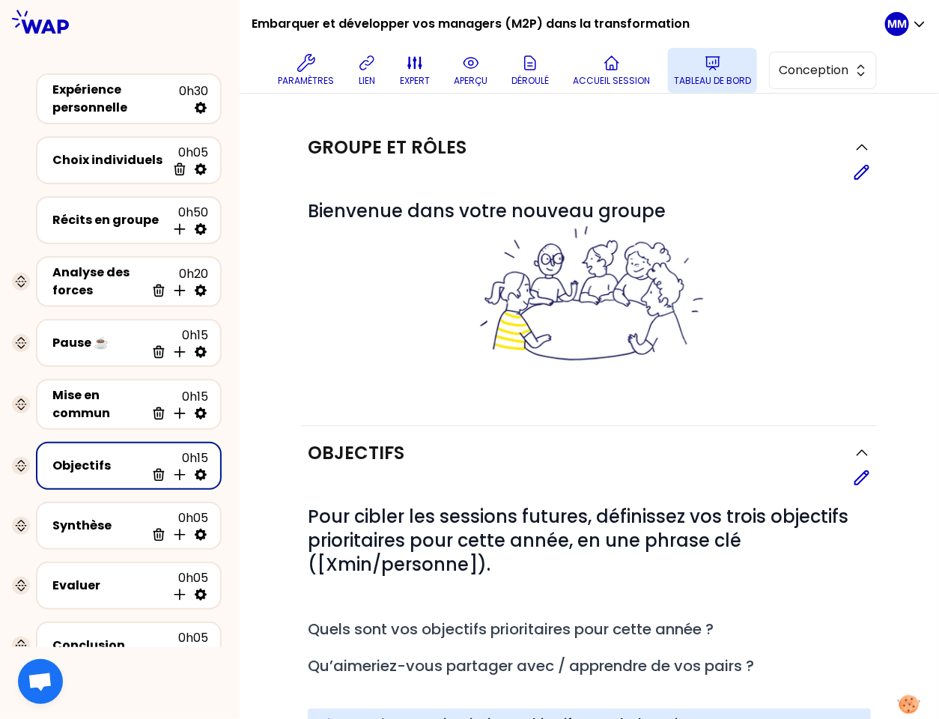
click at [709, 86] on p "Tableau de bord" at bounding box center [712, 81] width 77 height 12
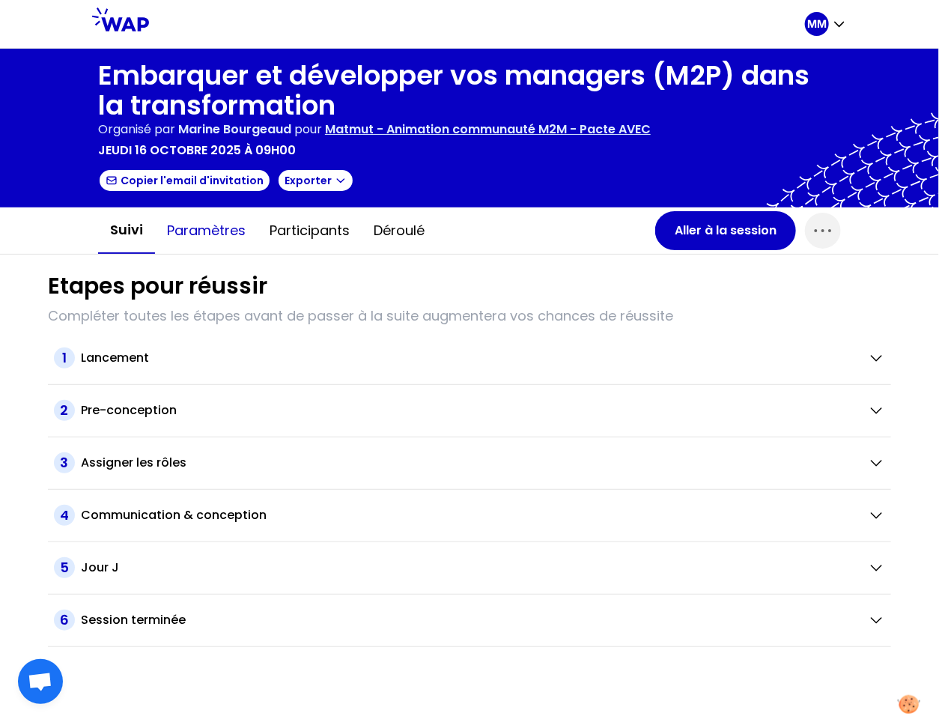
click at [219, 226] on button "Paramètres" at bounding box center [206, 230] width 103 height 45
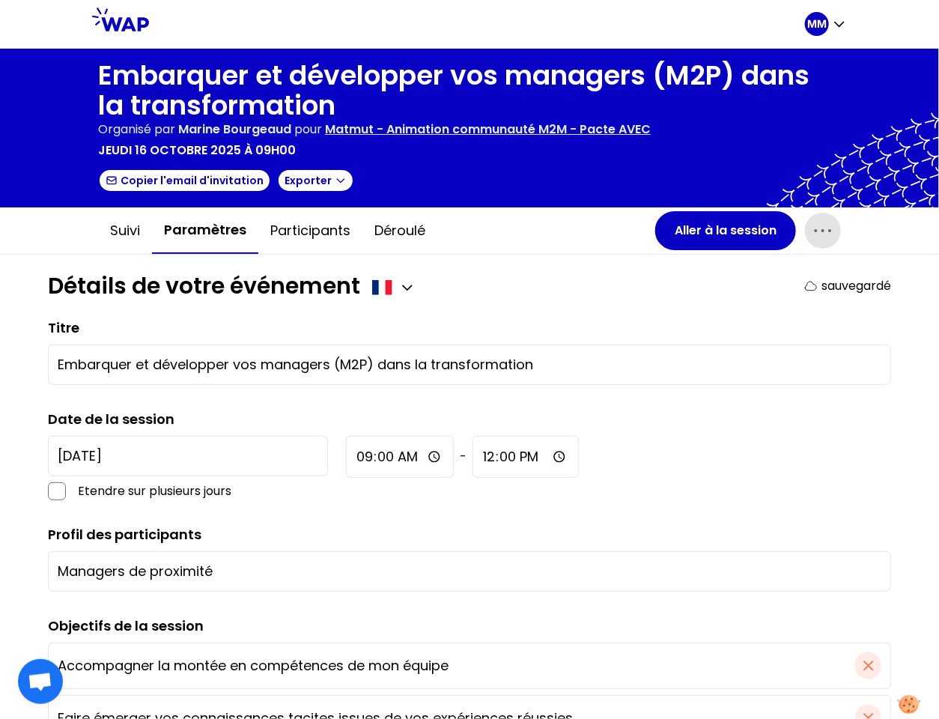
click at [820, 231] on icon "button" at bounding box center [823, 231] width 24 height 24
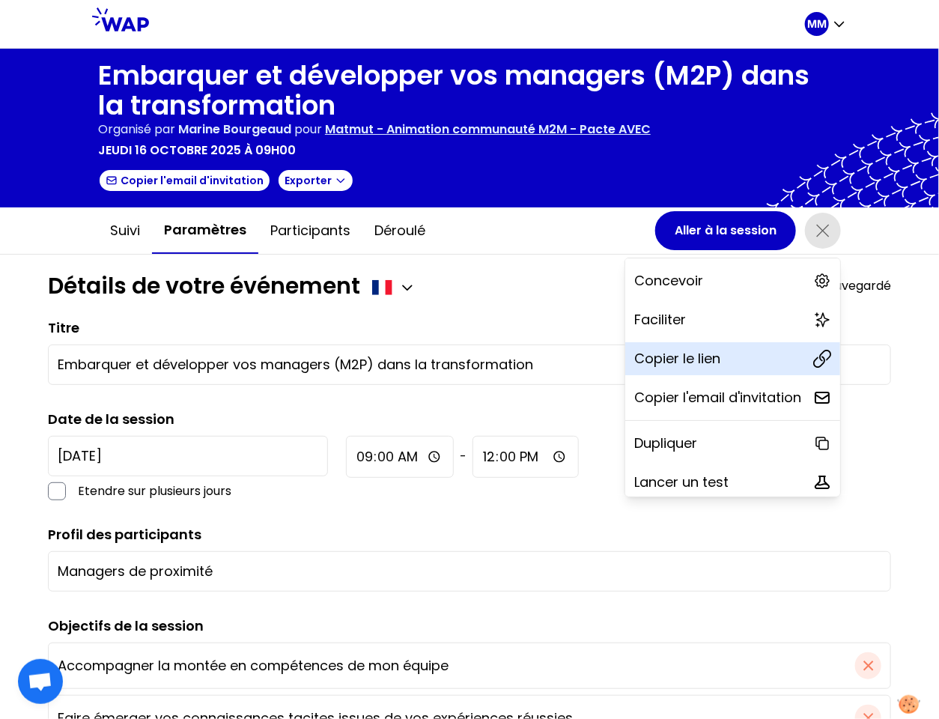
click at [669, 361] on p "Copier le lien" at bounding box center [677, 358] width 86 height 21
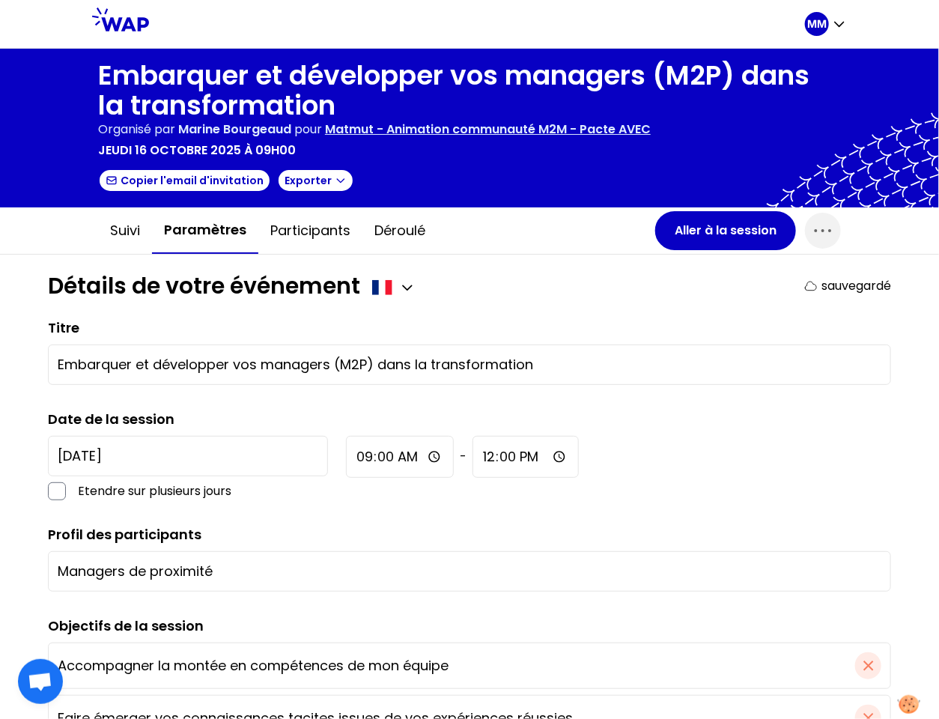
drag, startPoint x: 827, startPoint y: 235, endPoint x: 813, endPoint y: 251, distance: 20.7
click at [827, 235] on icon "button" at bounding box center [823, 231] width 24 height 24
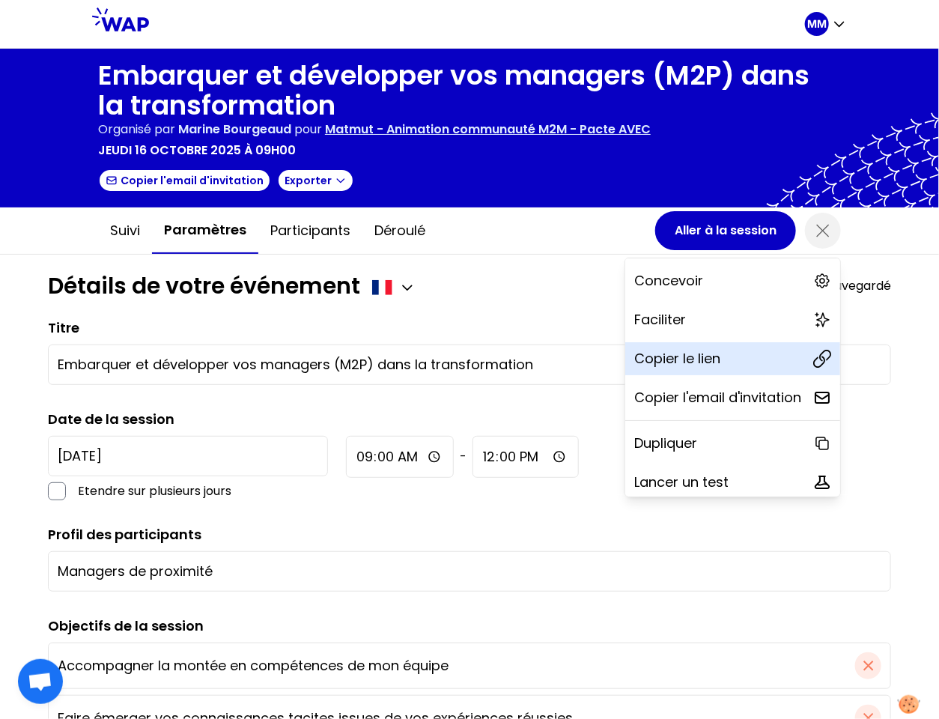
click at [714, 360] on div "Copier le lien" at bounding box center [732, 358] width 215 height 33
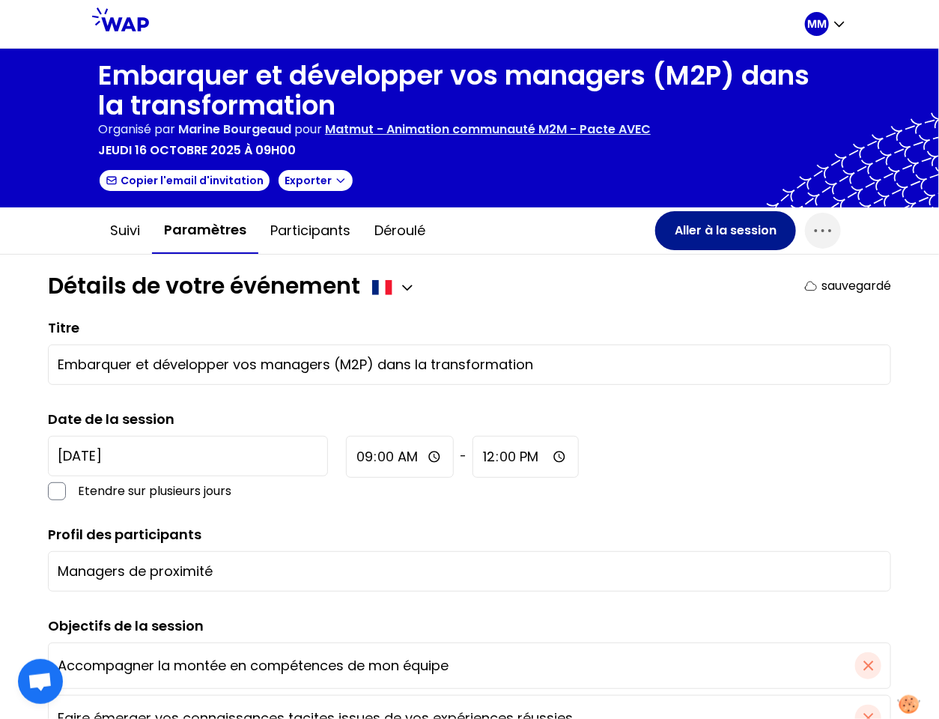
click at [719, 233] on button "Aller à la session" at bounding box center [725, 230] width 141 height 39
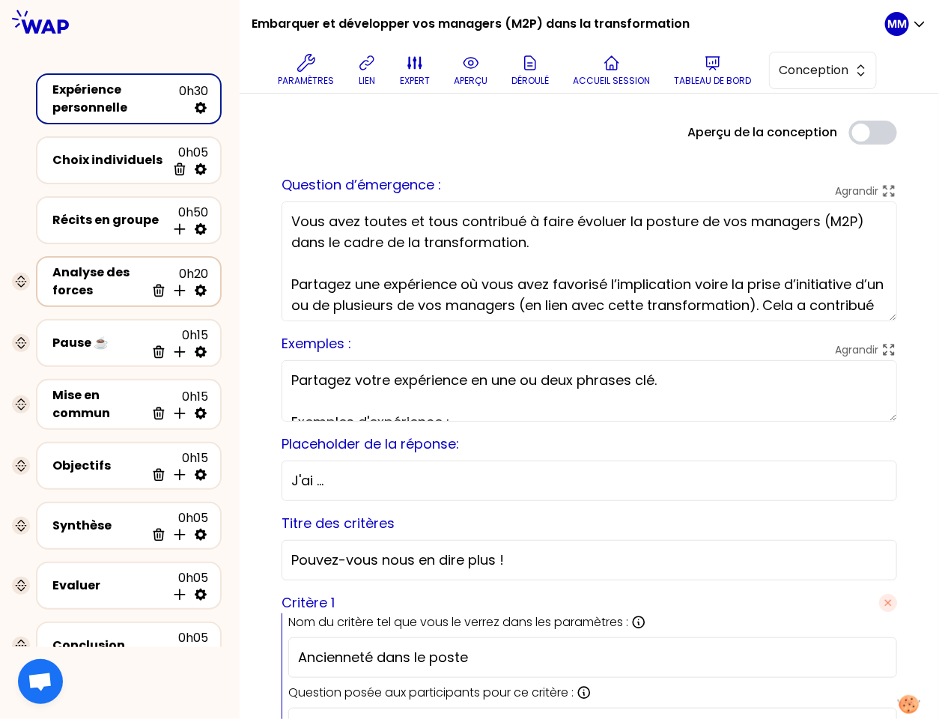
drag, startPoint x: 107, startPoint y: 274, endPoint x: 165, endPoint y: 282, distance: 58.2
click at [107, 274] on div "Analyse des forces" at bounding box center [98, 282] width 93 height 36
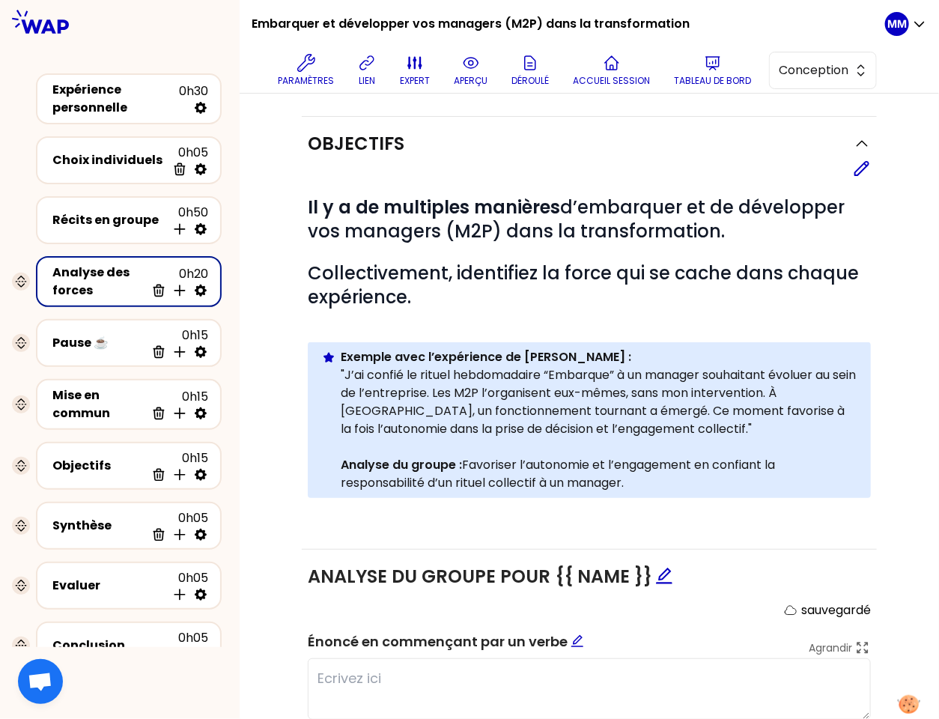
scroll to position [165, 0]
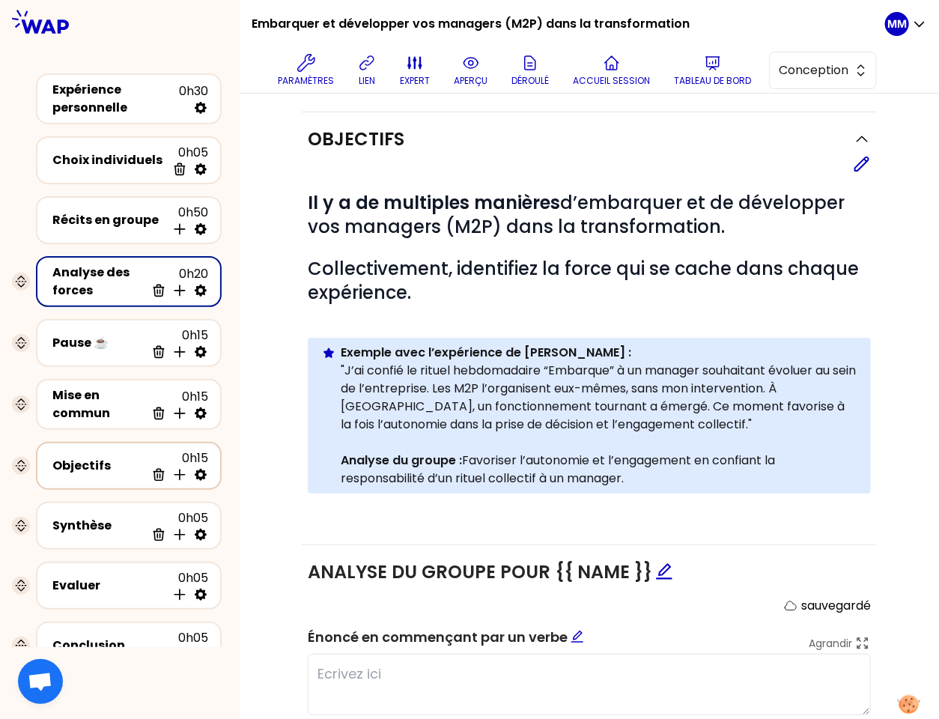
click at [107, 457] on div "Objectifs" at bounding box center [98, 466] width 93 height 18
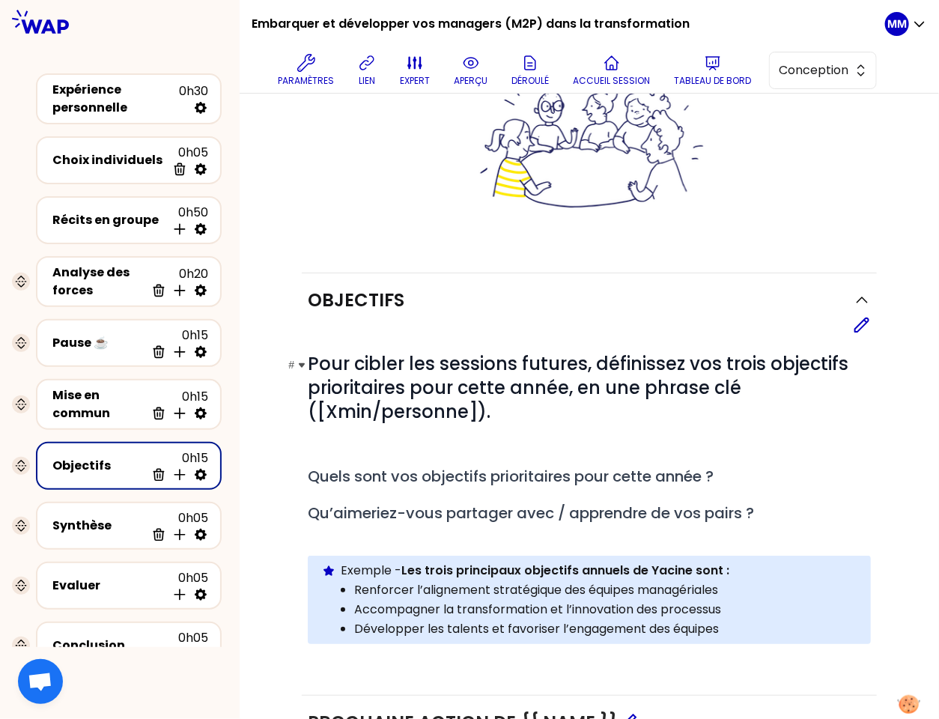
scroll to position [152, 0]
click at [121, 577] on div "Evaluer" at bounding box center [109, 586] width 114 height 18
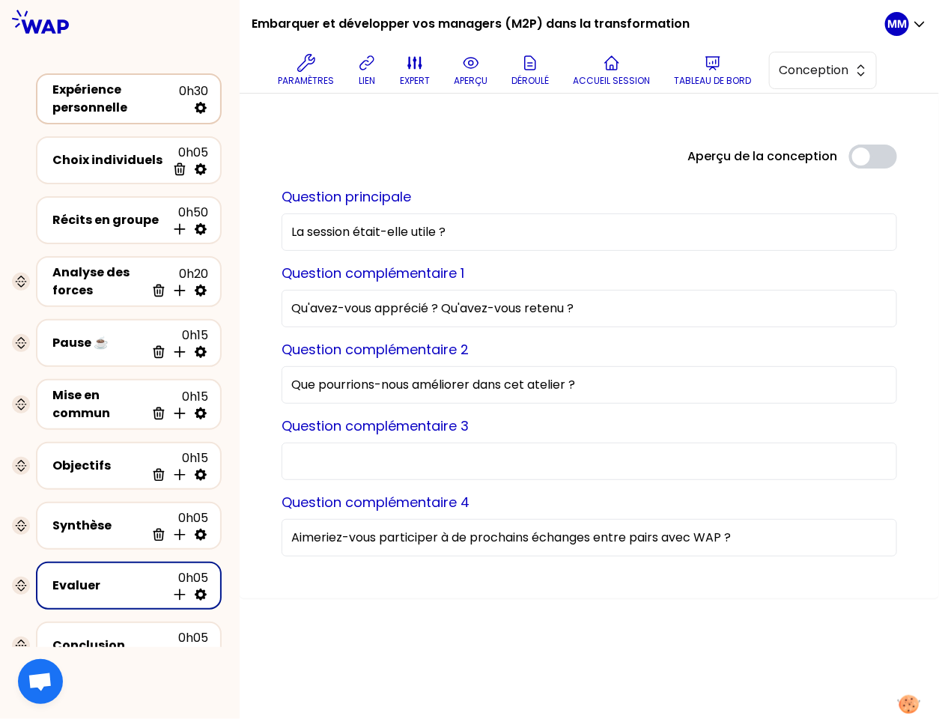
click at [92, 100] on div "Expérience personnelle" at bounding box center [115, 99] width 127 height 36
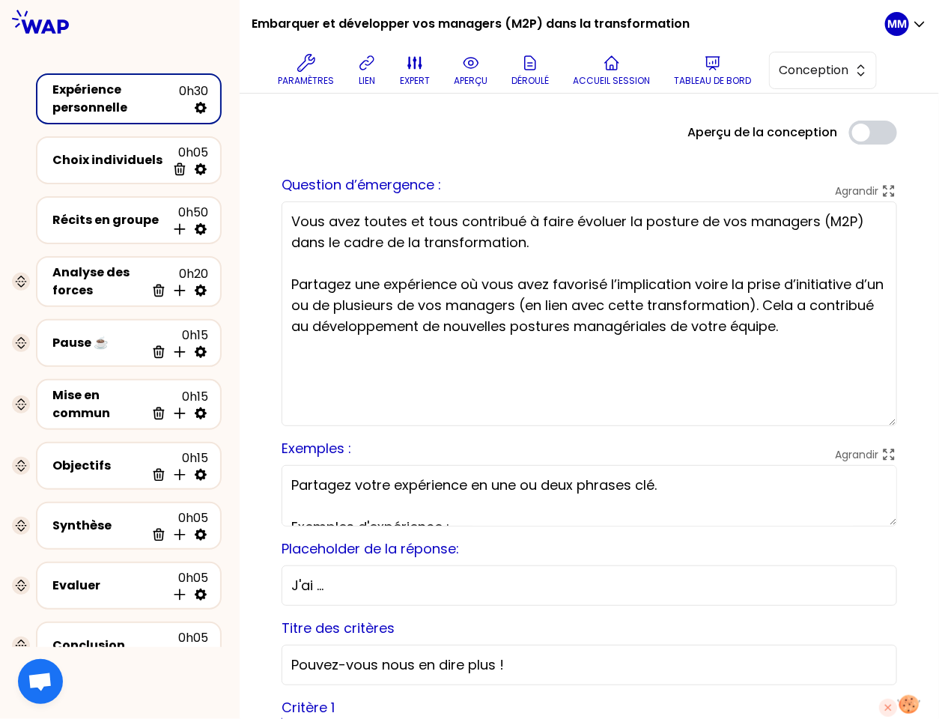
drag, startPoint x: 879, startPoint y: 319, endPoint x: 836, endPoint y: 413, distance: 103.6
click at [883, 423] on textarea "Vous avez toutes et tous contribué à faire évoluer la posture de vos managers (…" at bounding box center [590, 313] width 616 height 225
drag, startPoint x: 562, startPoint y: 244, endPoint x: 228, endPoint y: 207, distance: 336.8
click at [228, 207] on div "Embarquer et développer vos managers (M2P) dans la transformation Paramètres li…" at bounding box center [469, 359] width 939 height 719
drag, startPoint x: 96, startPoint y: 219, endPoint x: 104, endPoint y: 221, distance: 8.4
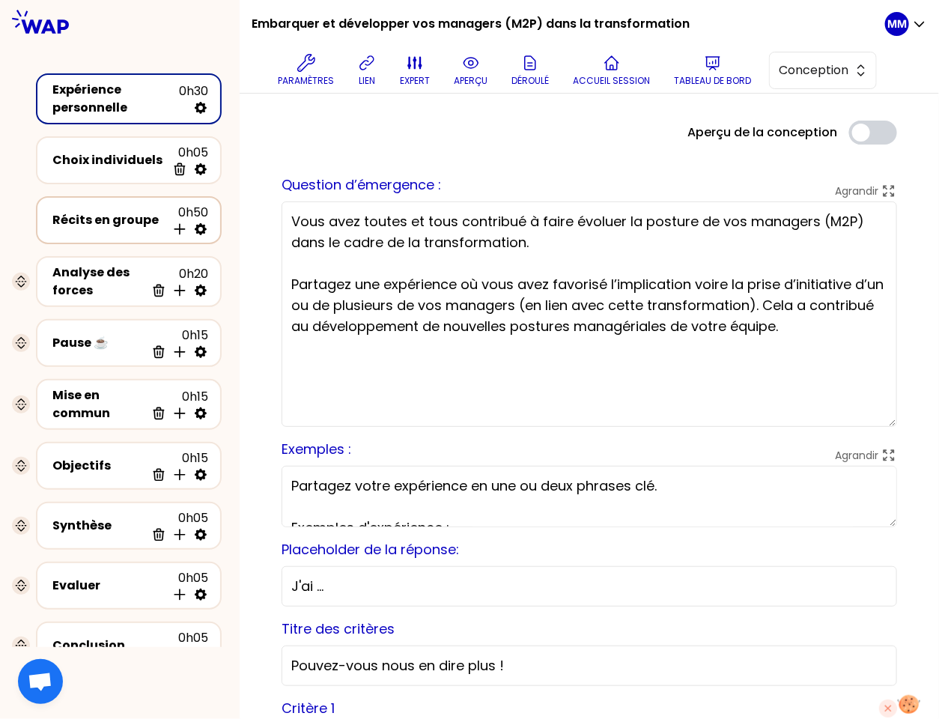
click at [97, 219] on div "Récits en groupe" at bounding box center [109, 220] width 114 height 18
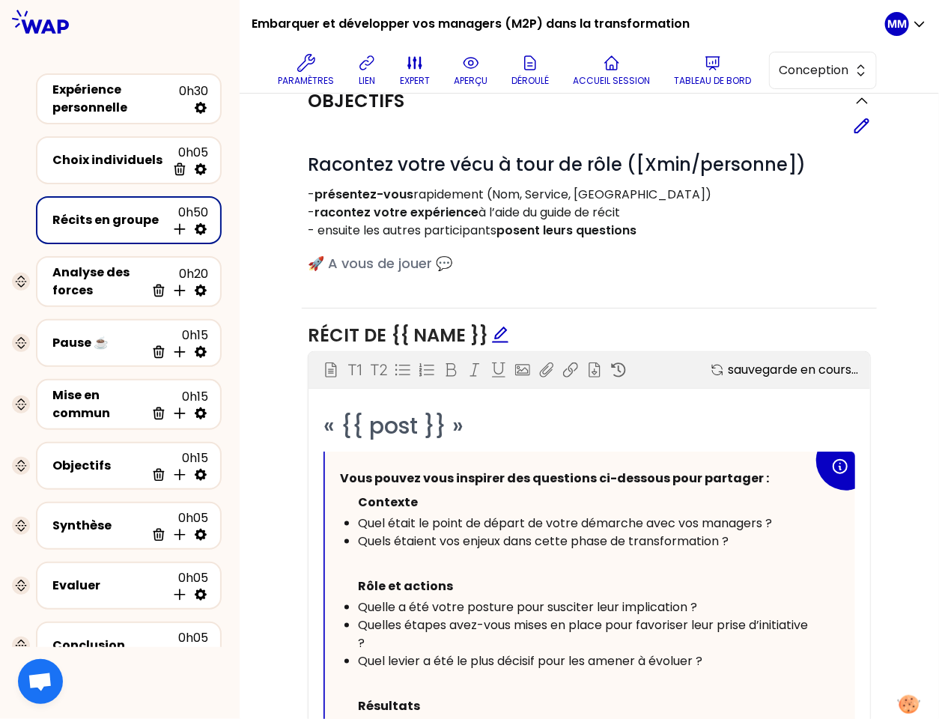
scroll to position [380, 0]
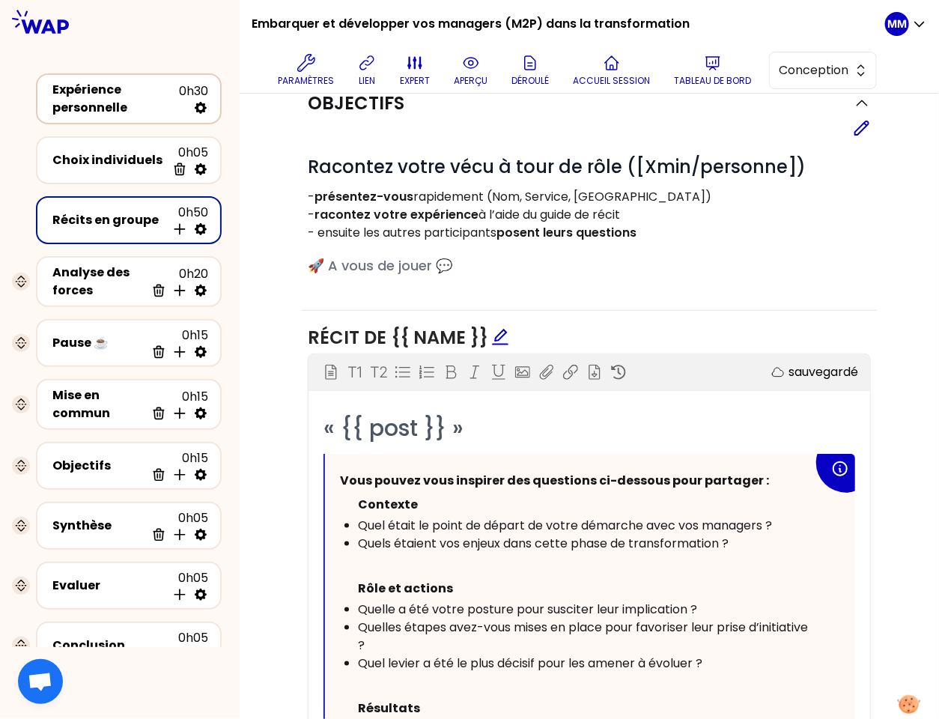
click at [123, 97] on div "Expérience personnelle" at bounding box center [115, 99] width 127 height 36
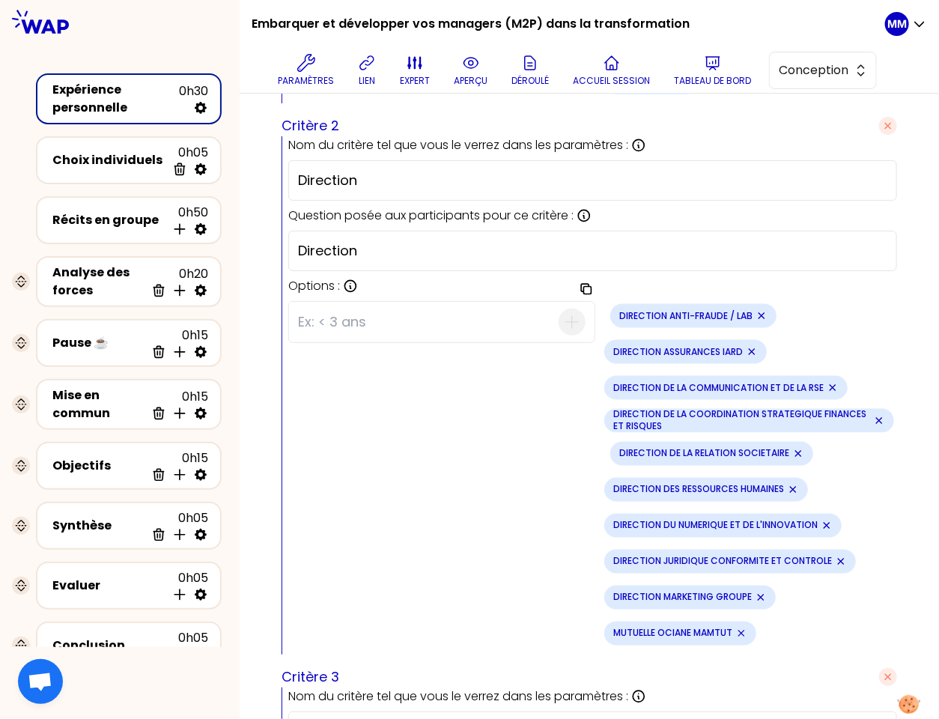
scroll to position [782, 0]
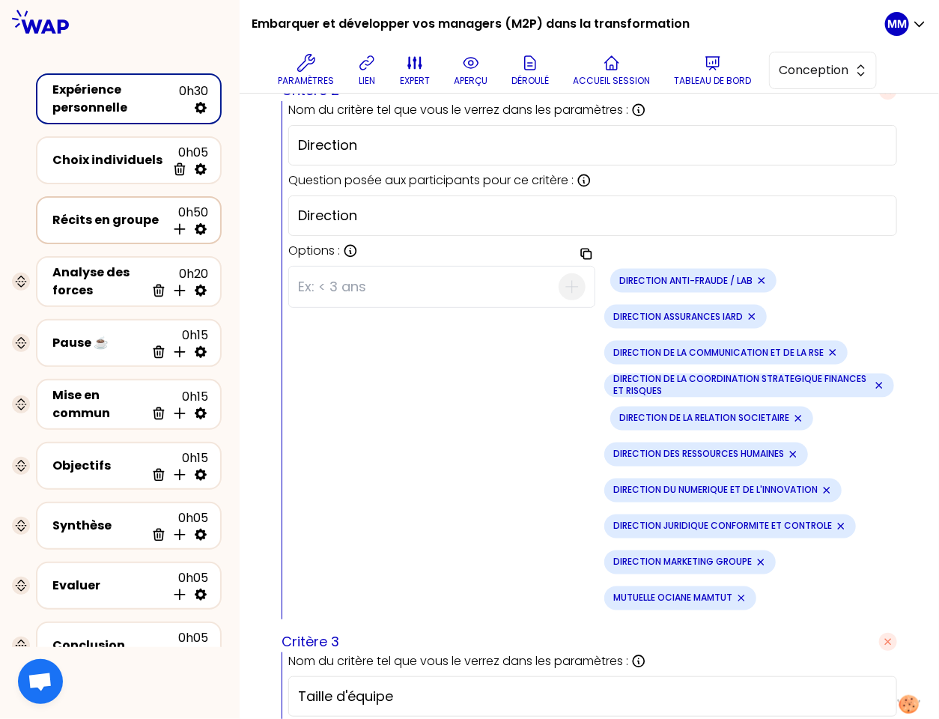
click at [89, 222] on div "Récits en groupe" at bounding box center [109, 220] width 114 height 18
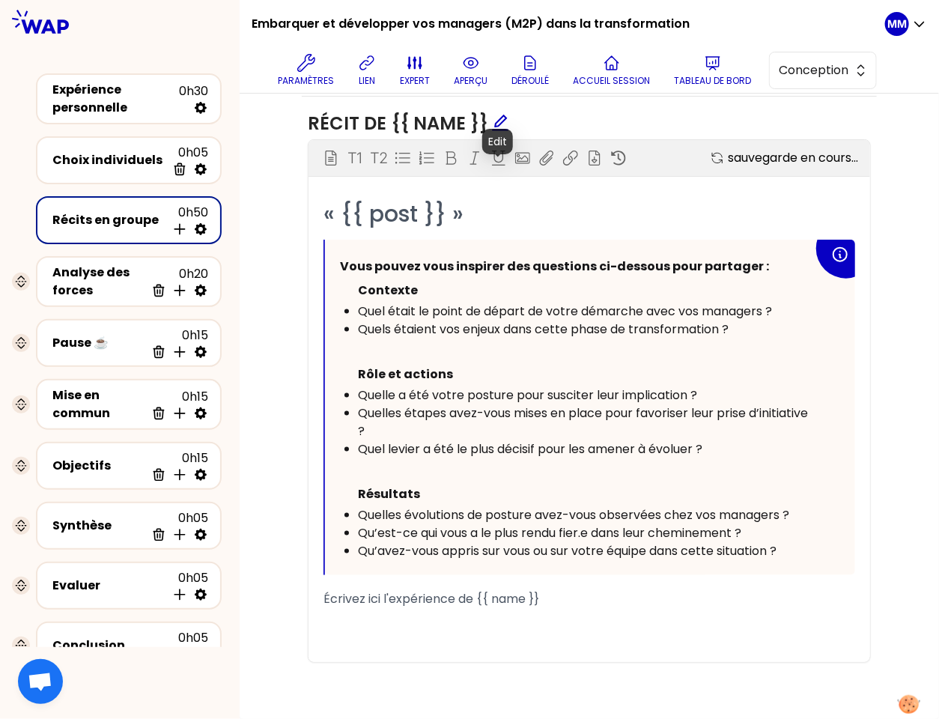
scroll to position [595, 0]
drag, startPoint x: 609, startPoint y: 414, endPoint x: 613, endPoint y: 425, distance: 11.1
click at [613, 425] on div "Quelles étapes avez-vous mises en place pour favoriser leur prise d’initiative ?" at bounding box center [585, 422] width 455 height 36
click at [795, 455] on div "Quel levier a été le plus décisif pour les amener à évoluer ?" at bounding box center [585, 449] width 455 height 18
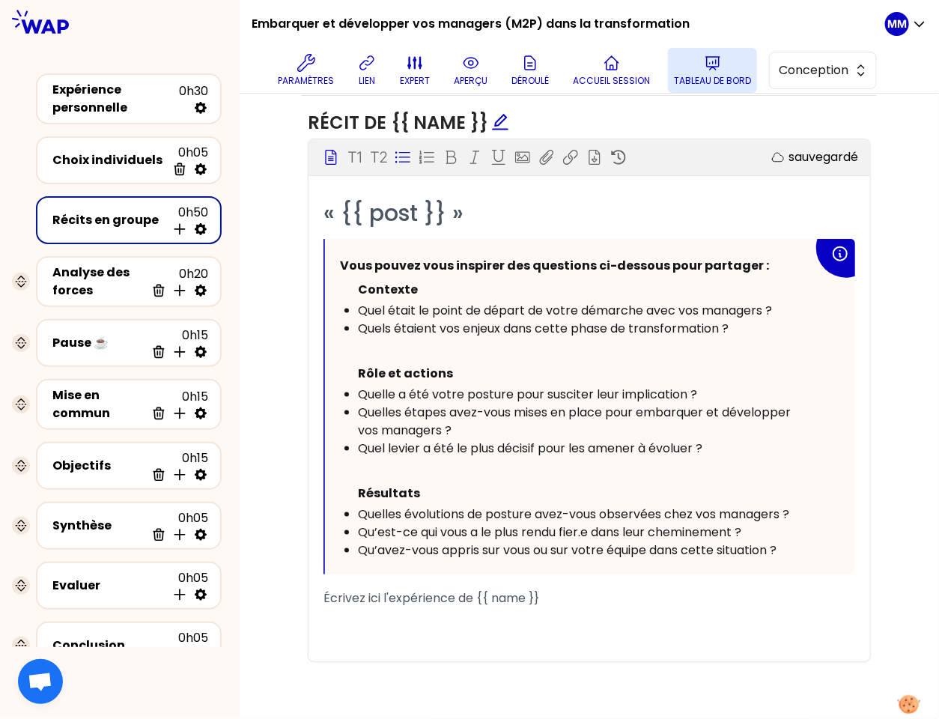
click at [702, 73] on button "Tableau de bord" at bounding box center [712, 70] width 89 height 45
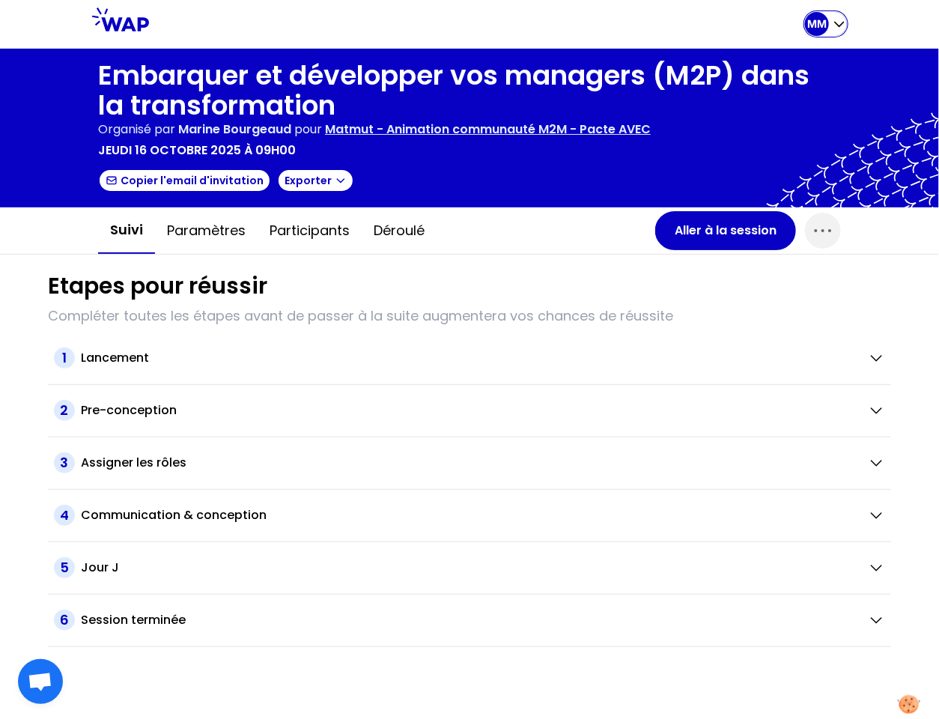
click at [818, 28] on p "MM" at bounding box center [816, 23] width 19 height 15
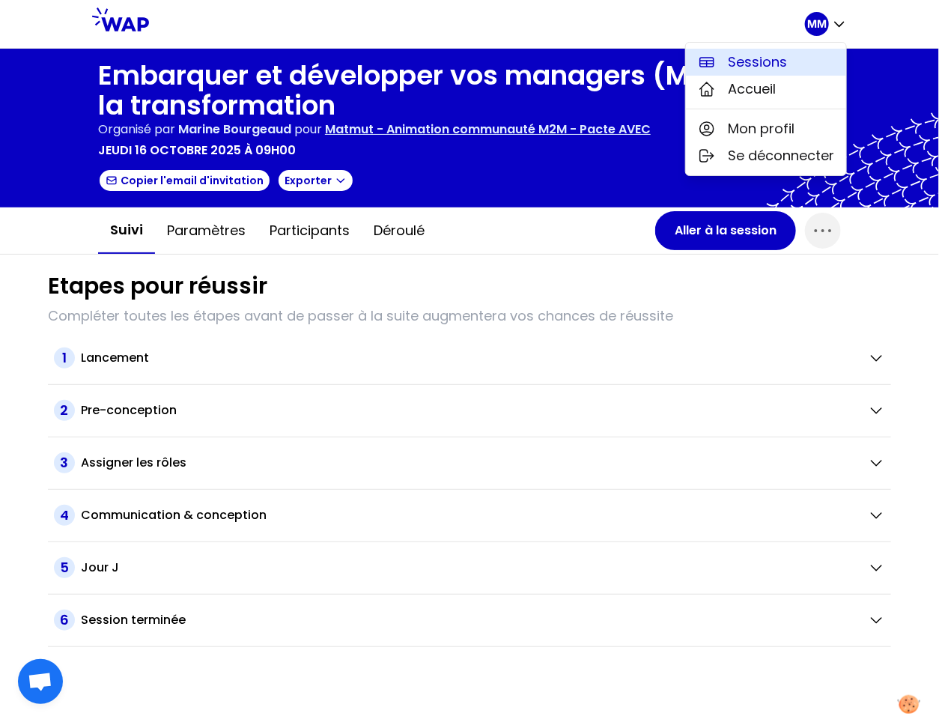
click at [782, 58] on span "Sessions" at bounding box center [757, 62] width 59 height 21
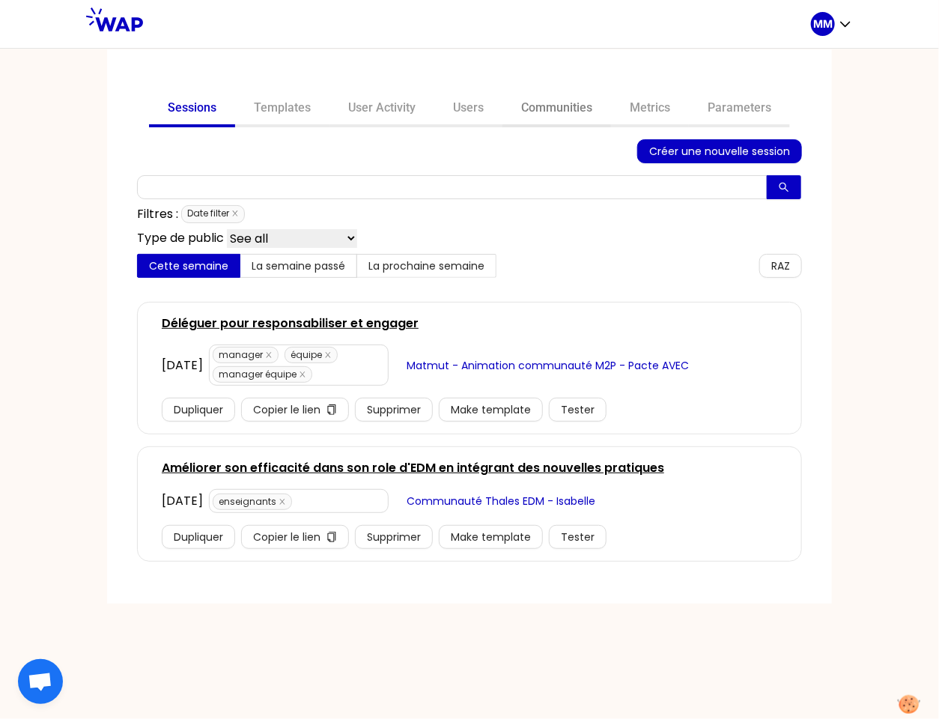
drag, startPoint x: 556, startPoint y: 107, endPoint x: 520, endPoint y: 110, distance: 36.8
click at [556, 107] on link "Communities" at bounding box center [556, 109] width 109 height 36
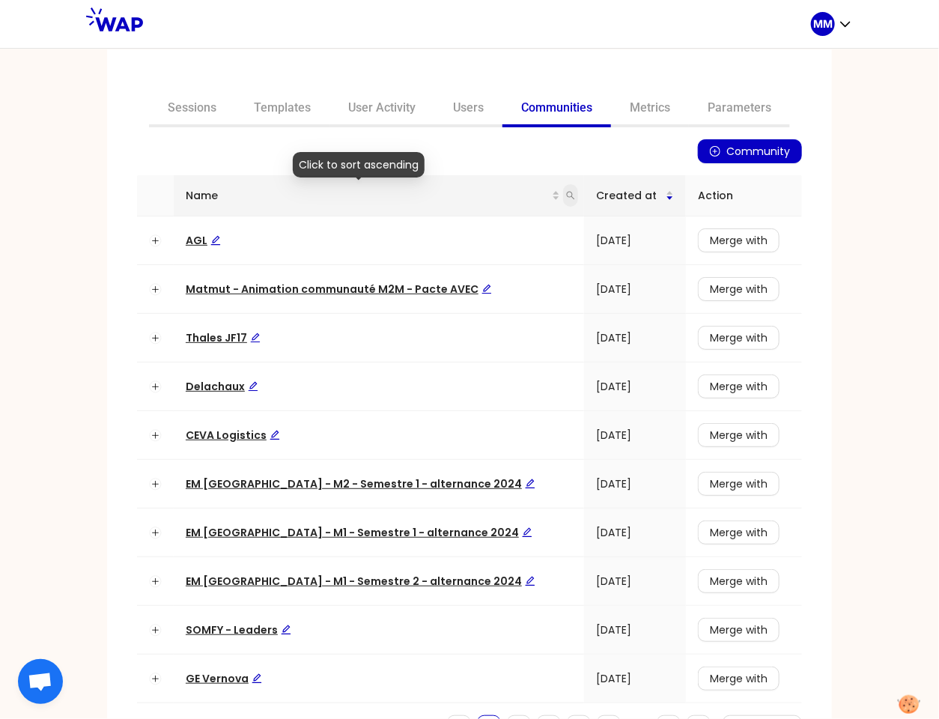
click at [566, 195] on icon "search" at bounding box center [570, 195] width 9 height 9
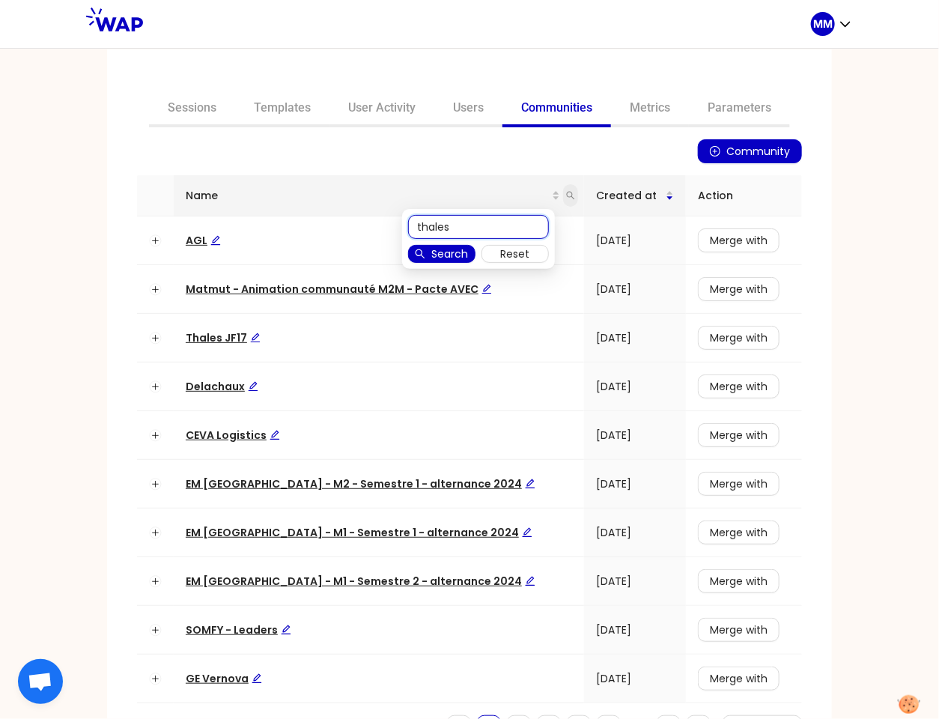
type input "thales"
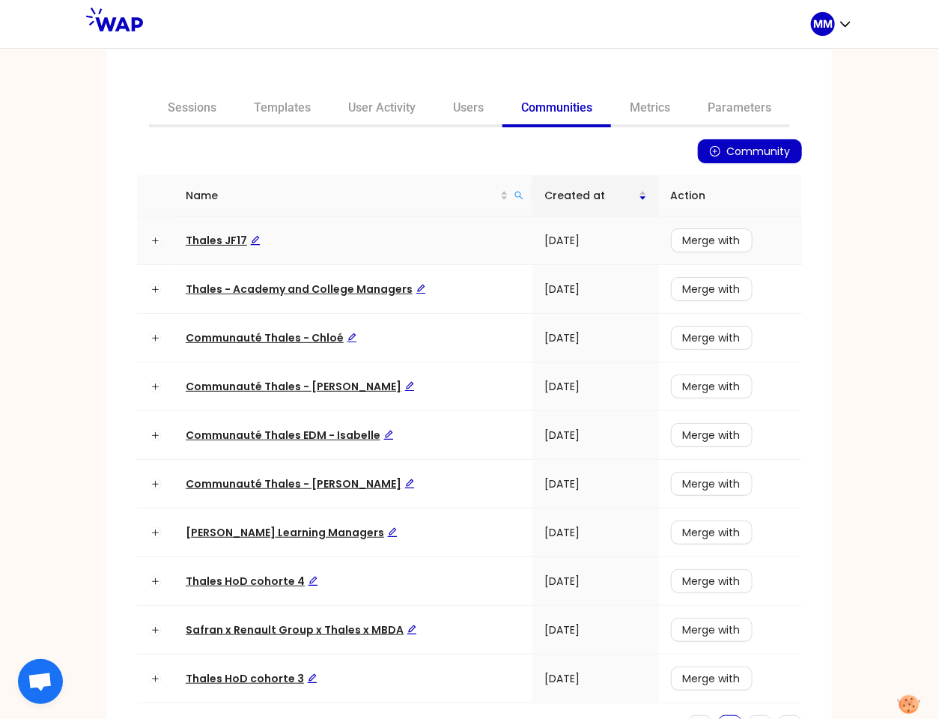
click at [201, 233] on span "Thales JF17" at bounding box center [223, 240] width 75 height 15
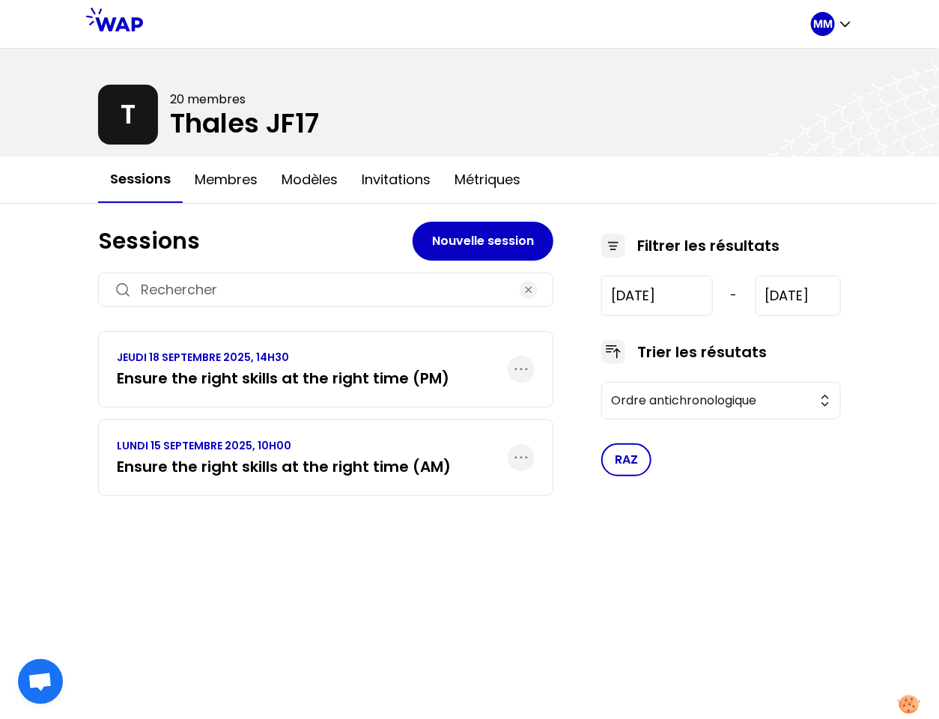
click at [373, 370] on h3 "Ensure the right skills at the right time (PM)" at bounding box center [283, 378] width 332 height 21
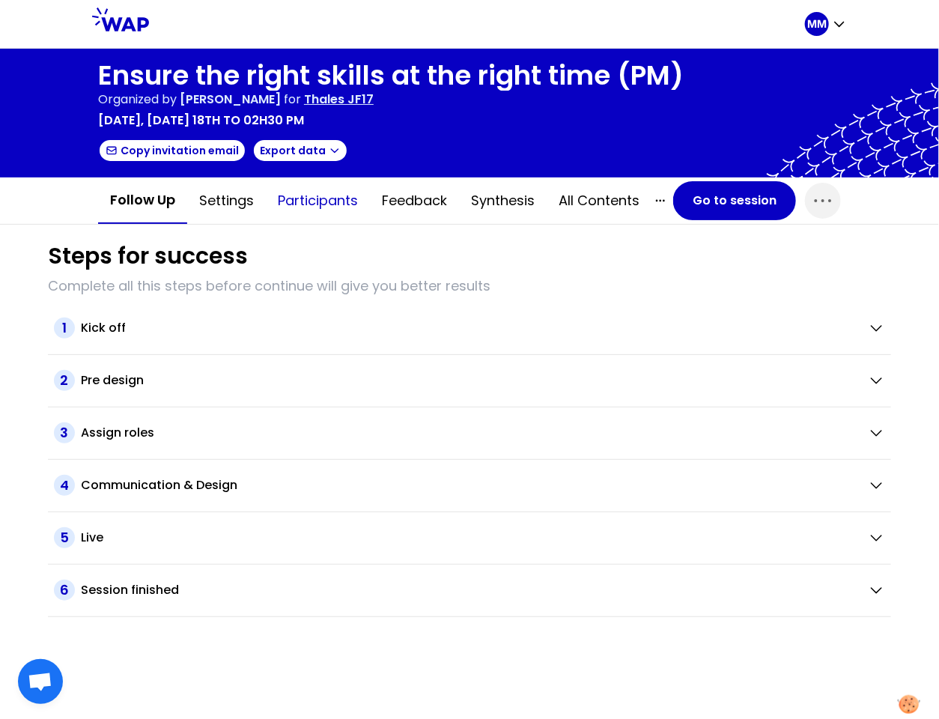
click at [348, 198] on button "Participants" at bounding box center [318, 200] width 104 height 45
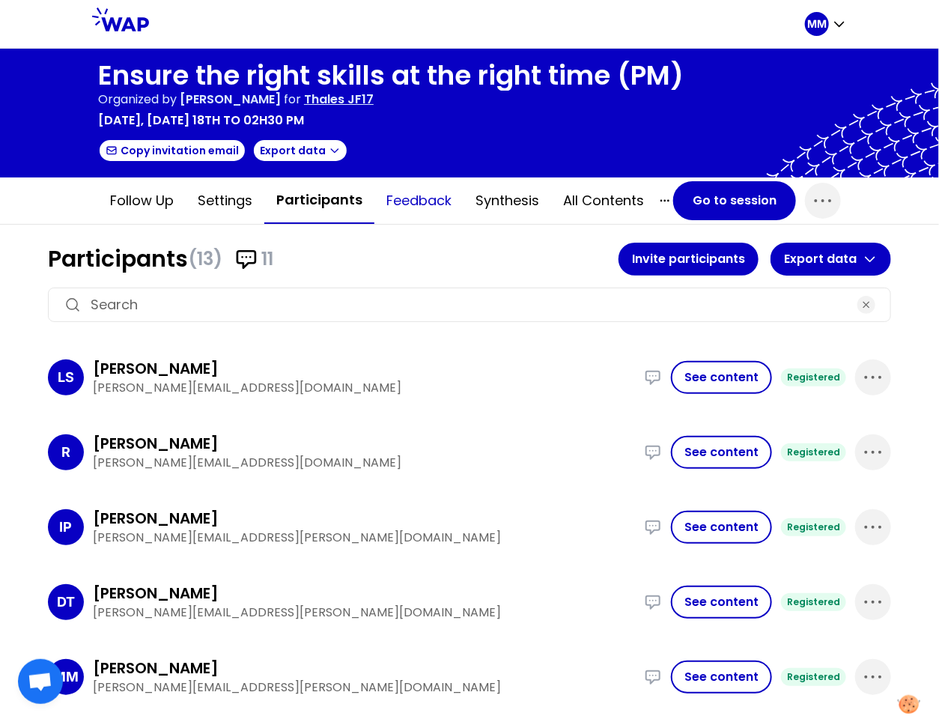
click at [417, 196] on button "Feedback" at bounding box center [418, 200] width 89 height 45
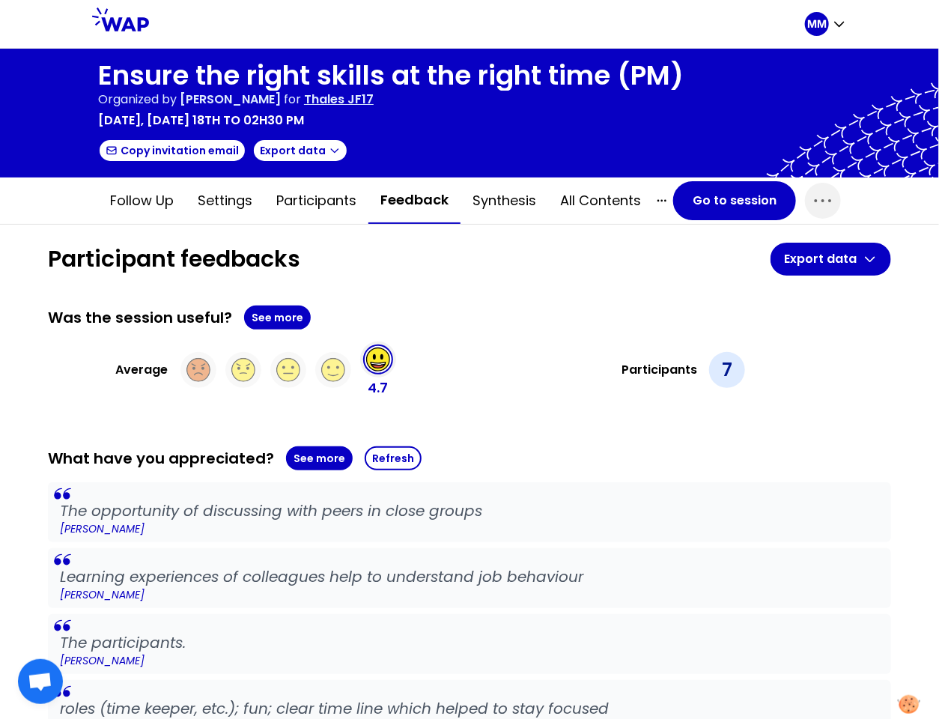
click at [475, 252] on h1 "Participant feedbacks" at bounding box center [409, 259] width 723 height 27
click at [729, 198] on button "Go to session" at bounding box center [734, 200] width 123 height 39
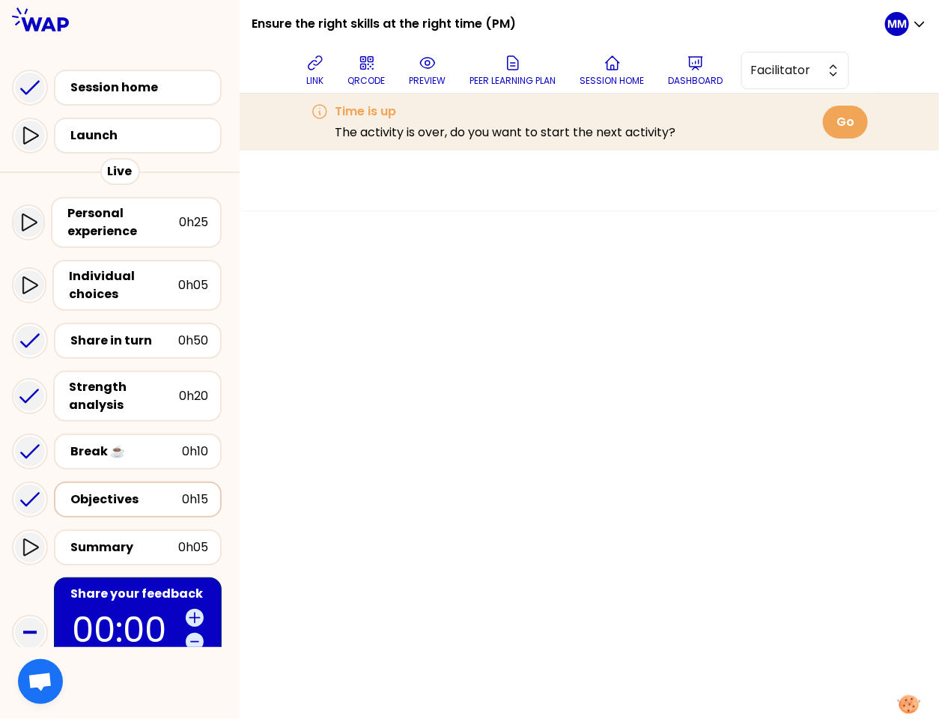
click at [119, 490] on div "Objectives" at bounding box center [126, 499] width 112 height 18
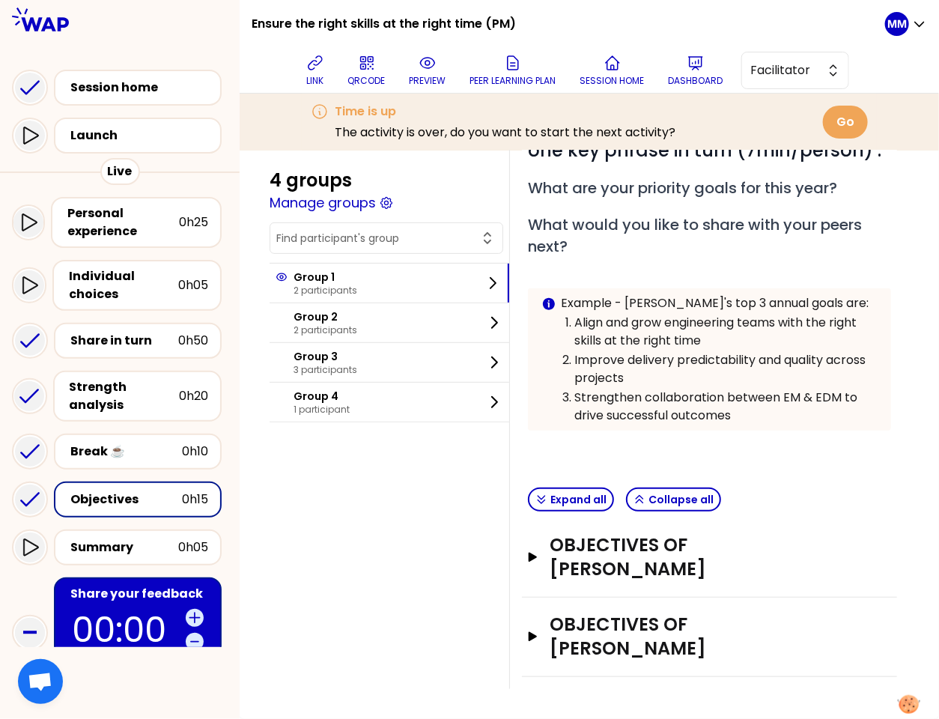
scroll to position [215, 0]
click at [646, 550] on h3 "Objectives of Manuela METZNER" at bounding box center [695, 557] width 291 height 48
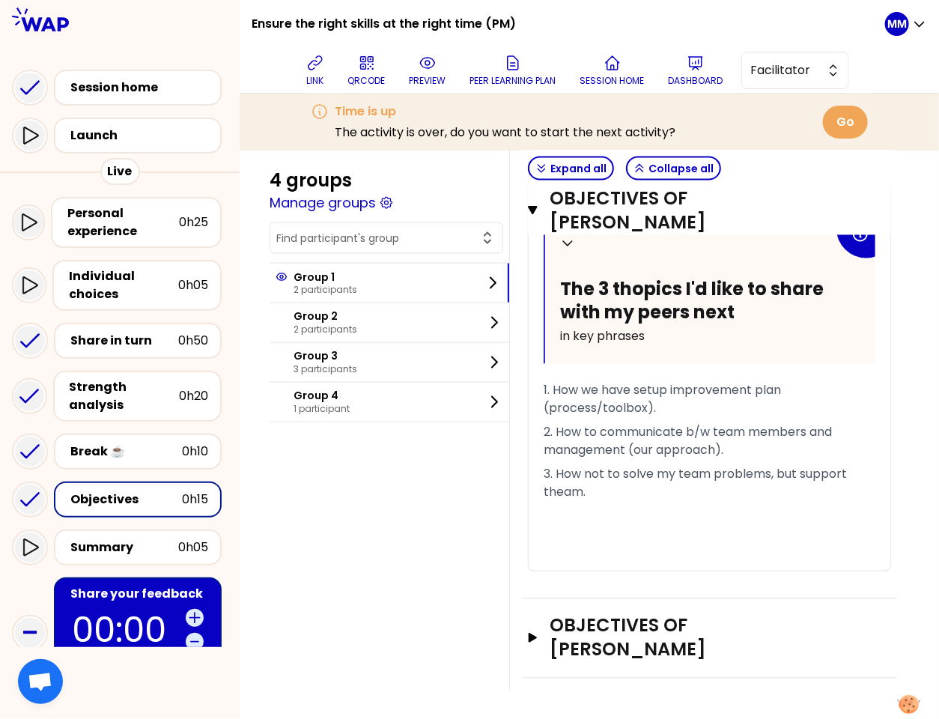
scroll to position [941, 0]
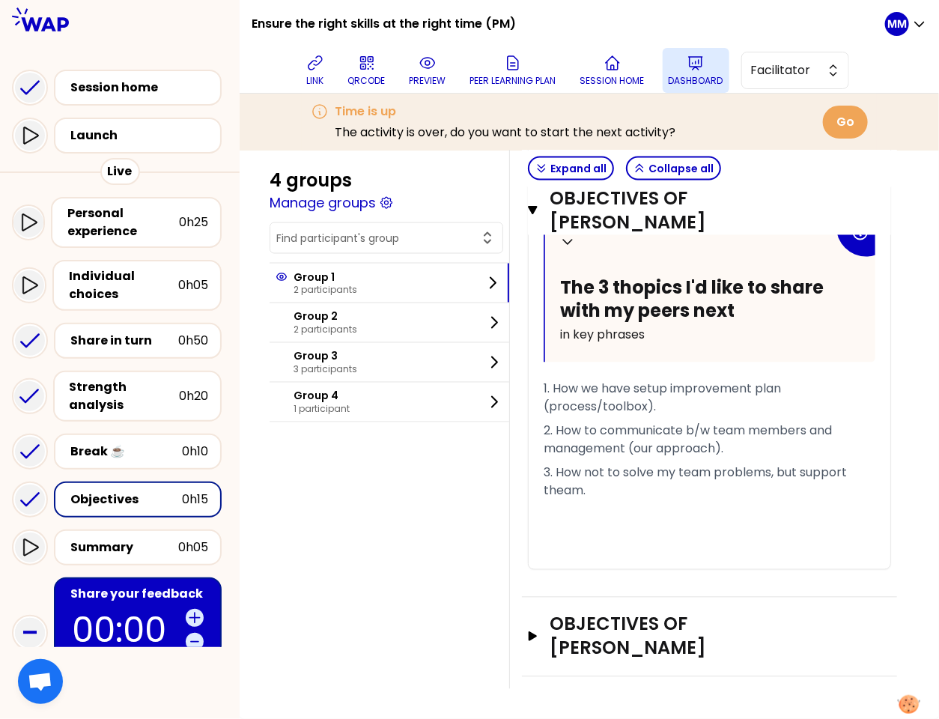
click at [704, 70] on icon at bounding box center [696, 63] width 18 height 18
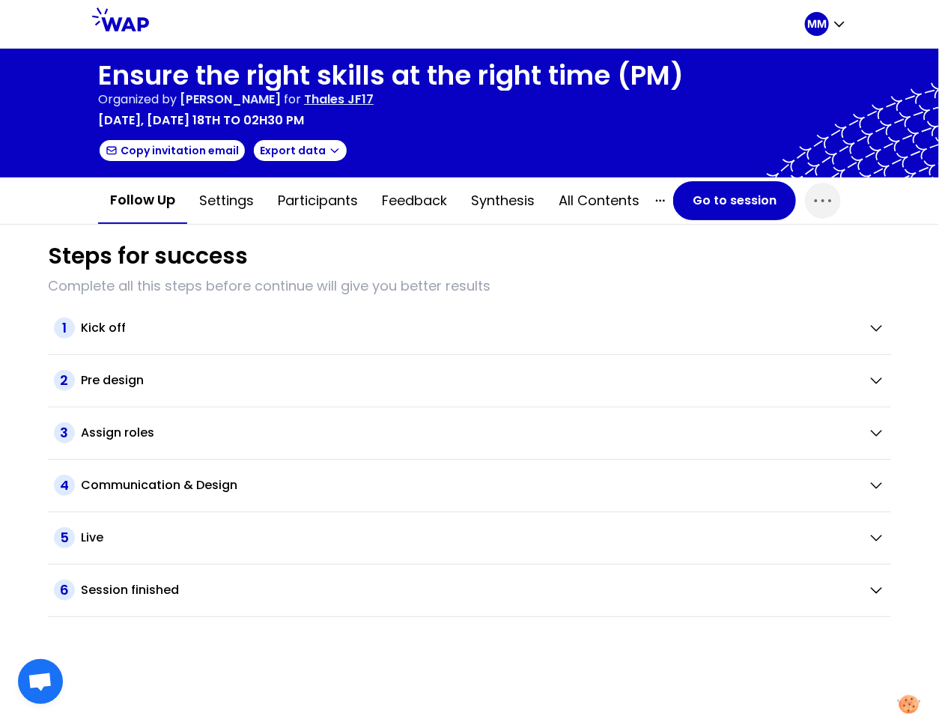
click at [374, 95] on p "Thales JF17" at bounding box center [339, 100] width 70 height 18
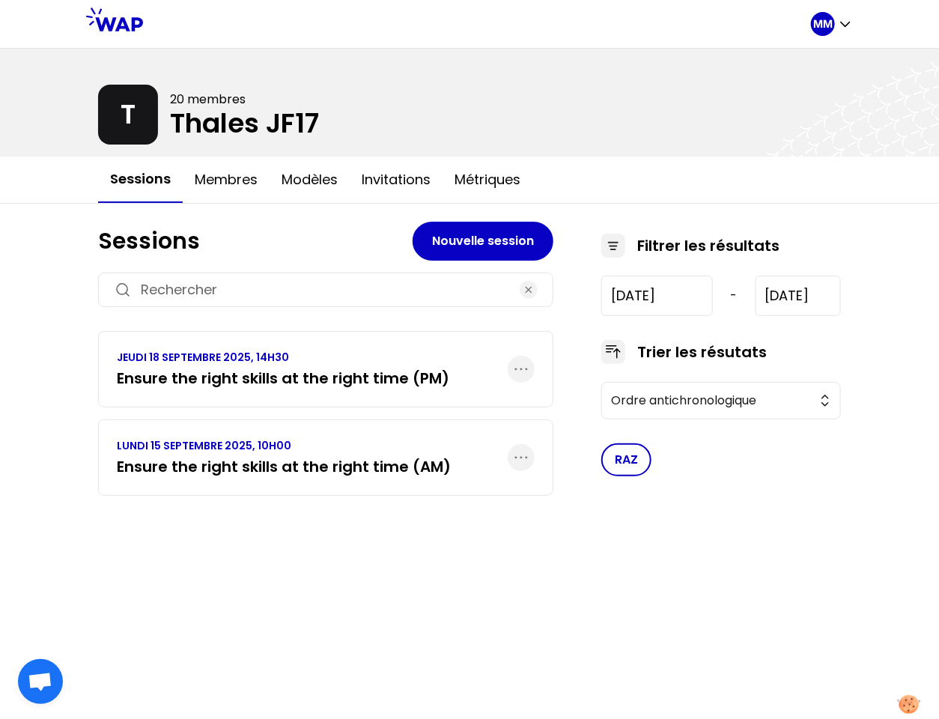
click at [349, 460] on h3 "Ensure the right skills at the right time (AM)" at bounding box center [284, 466] width 334 height 21
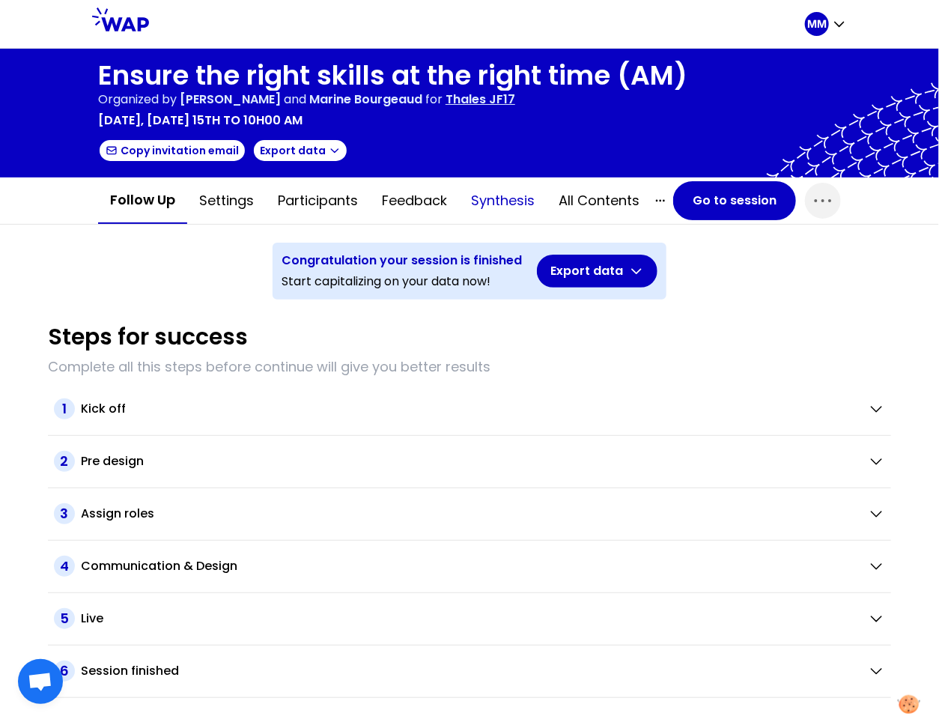
click at [483, 192] on button "Synthesis" at bounding box center [503, 200] width 88 height 45
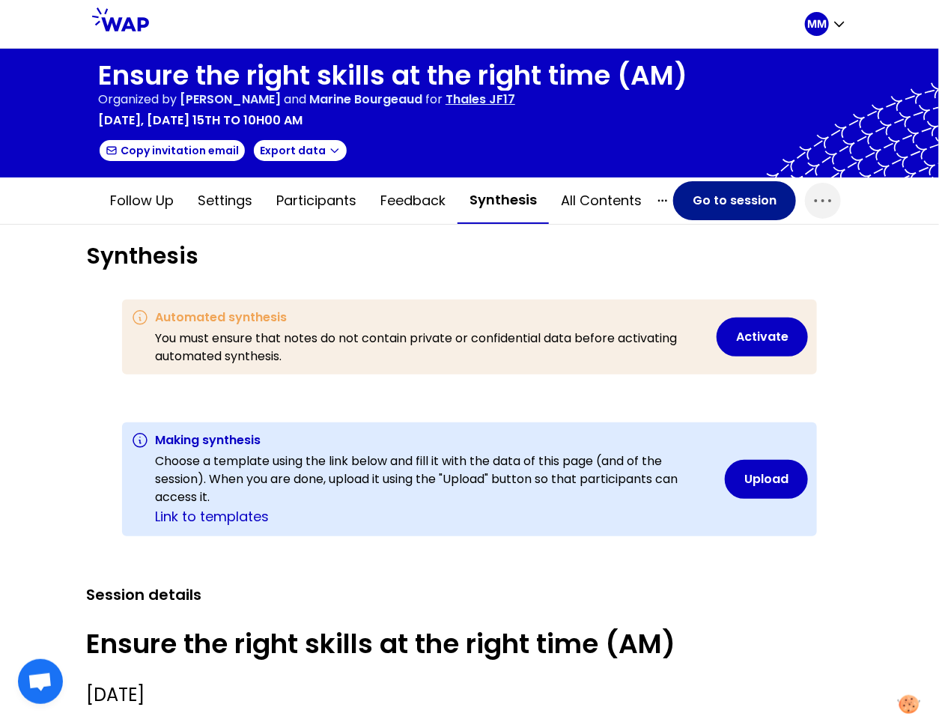
click at [732, 207] on button "Go to session" at bounding box center [734, 200] width 123 height 39
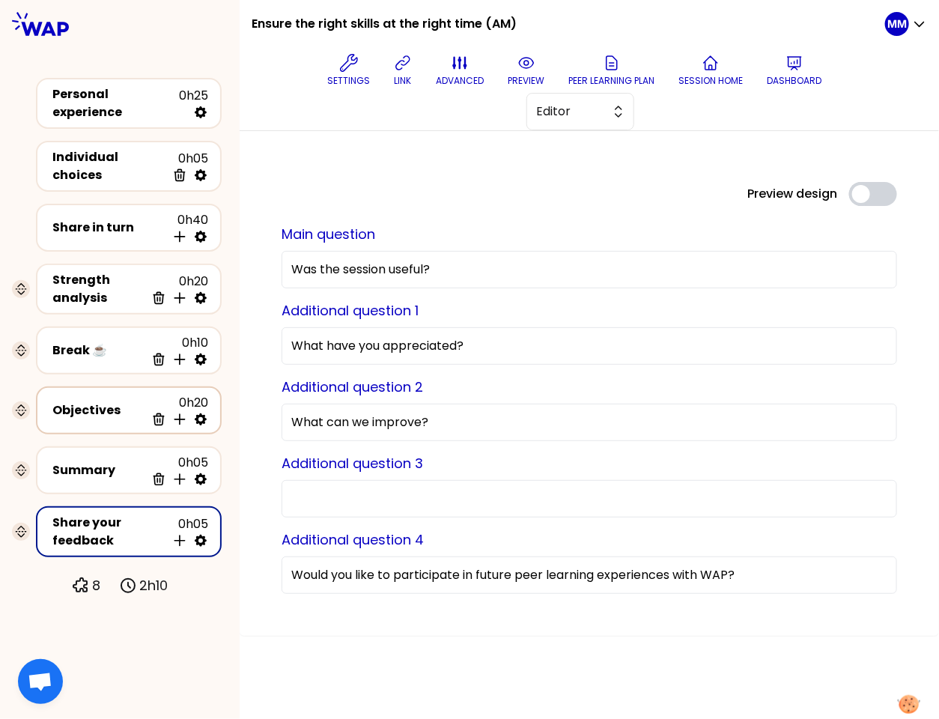
drag, startPoint x: 87, startPoint y: 407, endPoint x: 99, endPoint y: 410, distance: 12.2
click at [86, 407] on div "Objectives 0h20 Delete Insert activity below" at bounding box center [128, 410] width 159 height 33
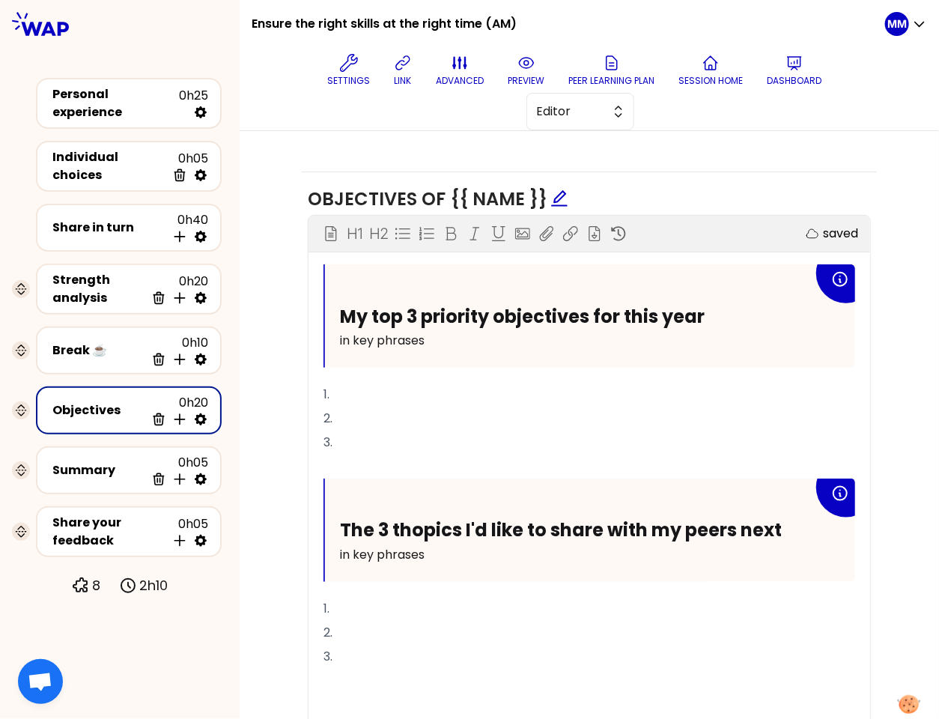
scroll to position [570, 0]
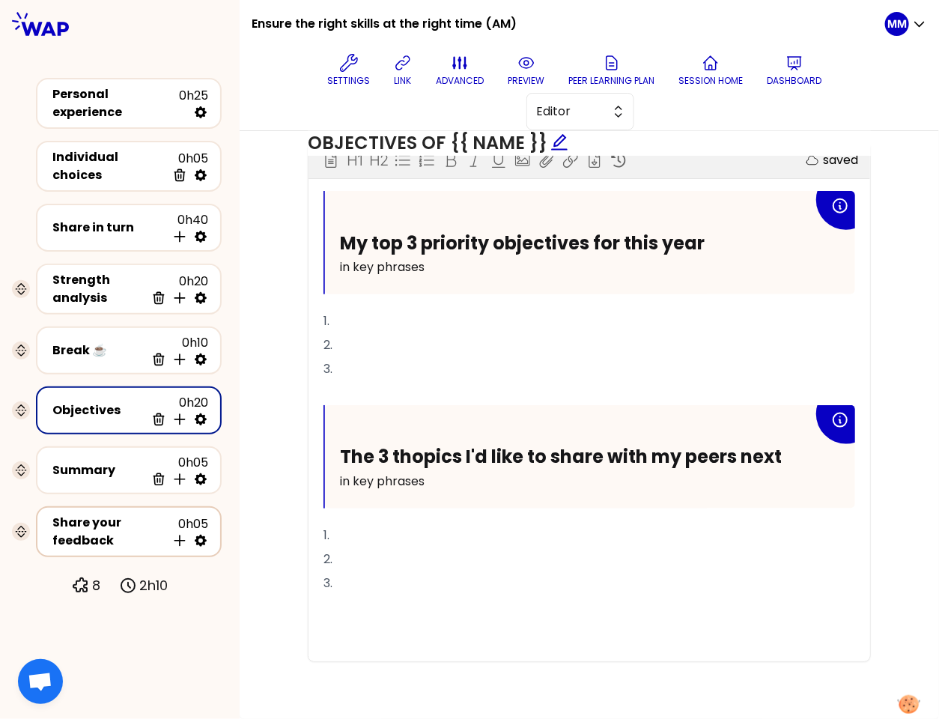
click at [97, 514] on div "Share your feedback" at bounding box center [109, 532] width 114 height 36
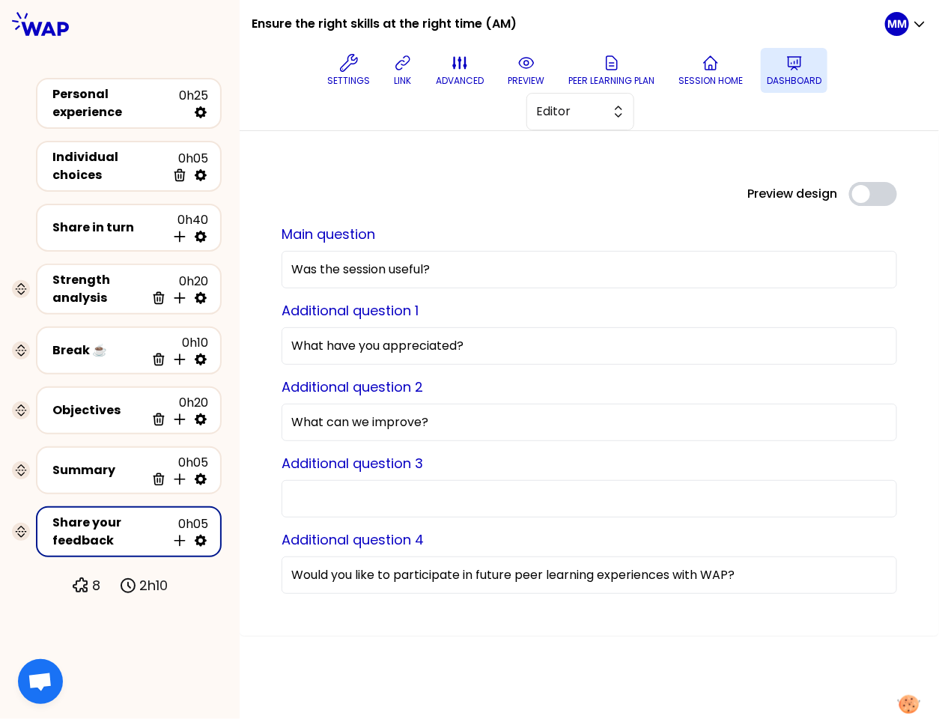
click at [783, 75] on p "Dashboard" at bounding box center [794, 81] width 55 height 12
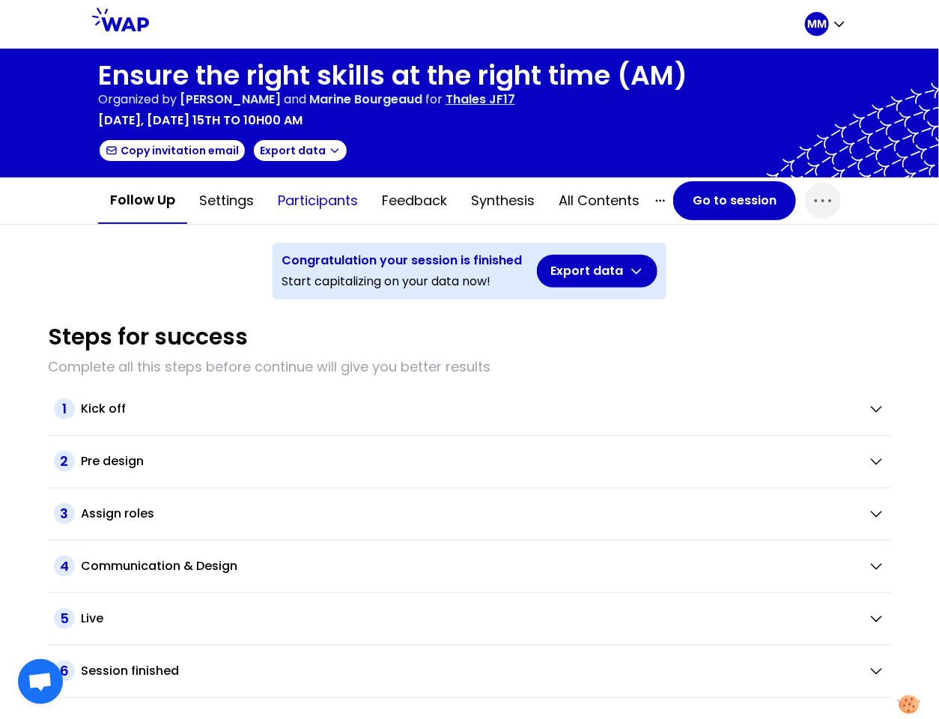
click at [329, 200] on button "Participants" at bounding box center [318, 200] width 104 height 45
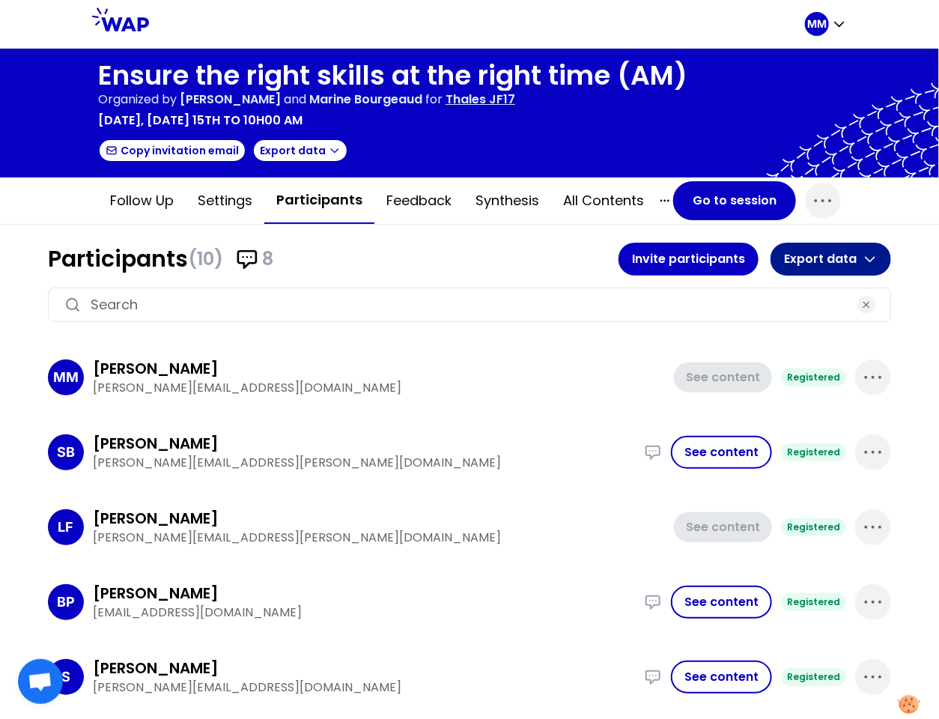
click at [847, 255] on button "Export data" at bounding box center [831, 259] width 121 height 33
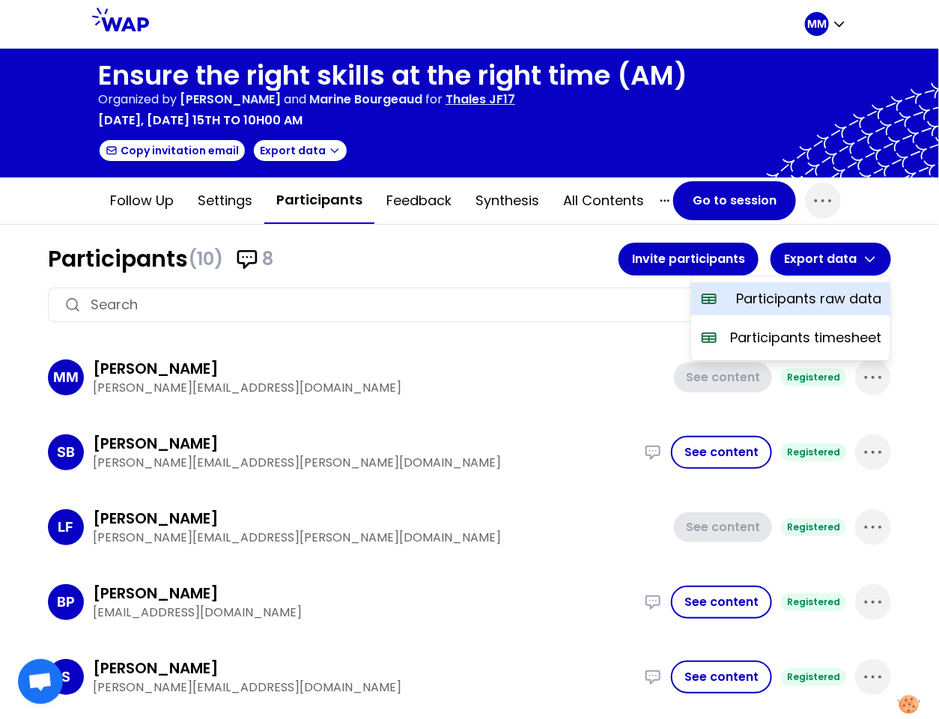
click at [829, 295] on p "Participants raw data" at bounding box center [808, 298] width 145 height 21
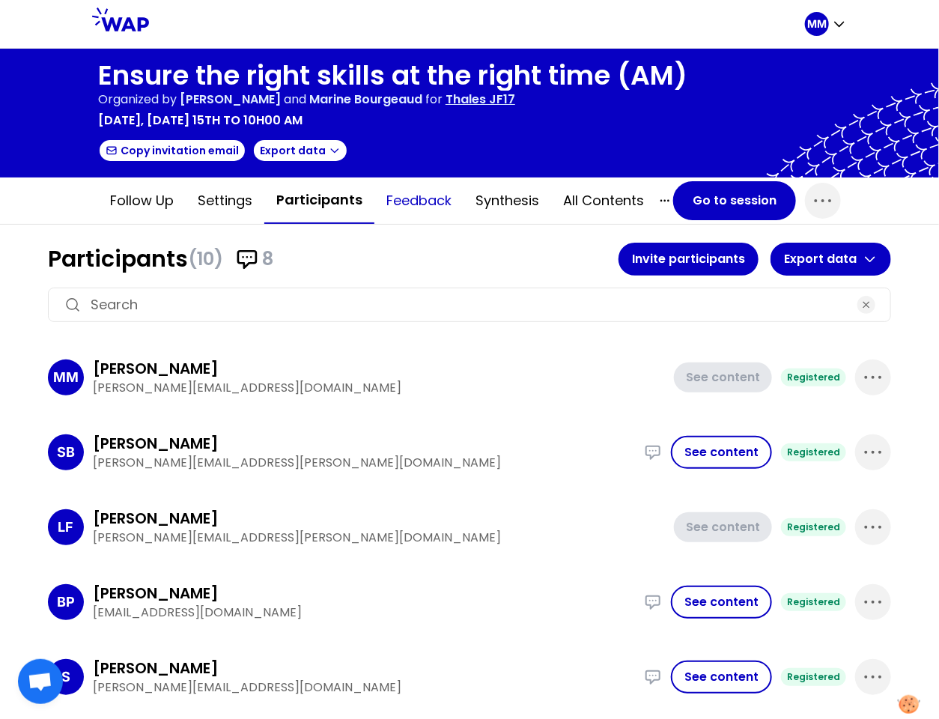
click at [393, 201] on button "Feedback" at bounding box center [418, 200] width 89 height 45
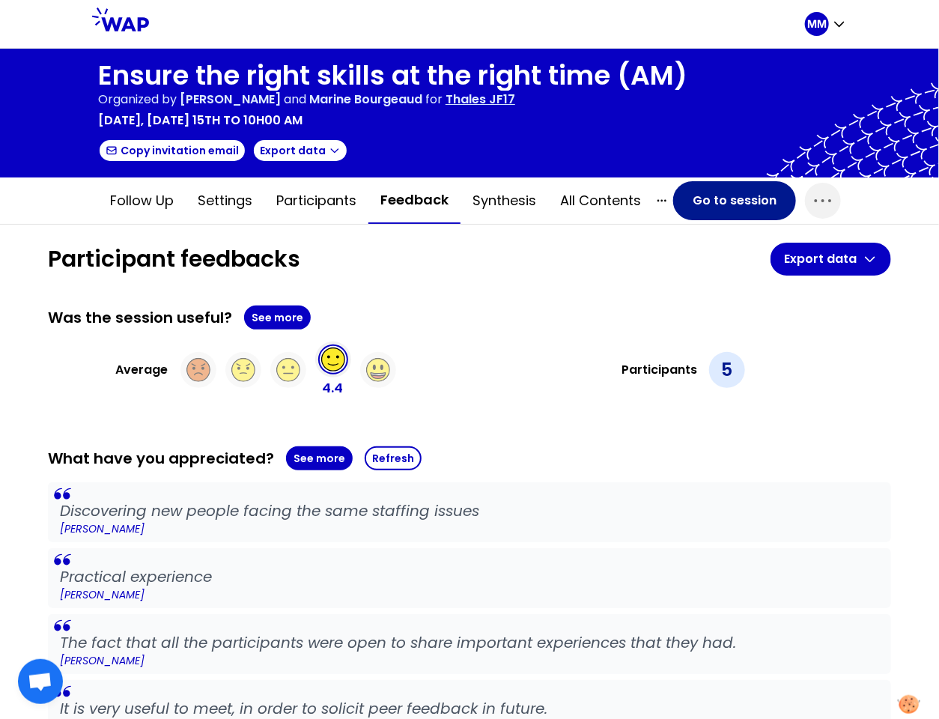
click at [750, 195] on button "Go to session" at bounding box center [734, 200] width 123 height 39
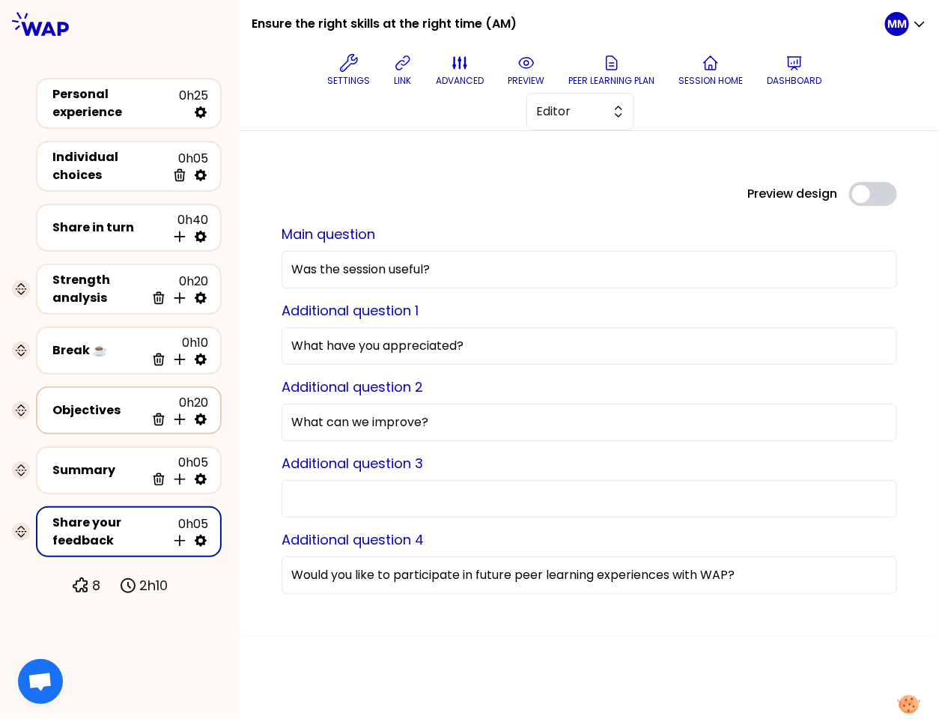
click at [108, 403] on div "Objectives" at bounding box center [98, 410] width 93 height 18
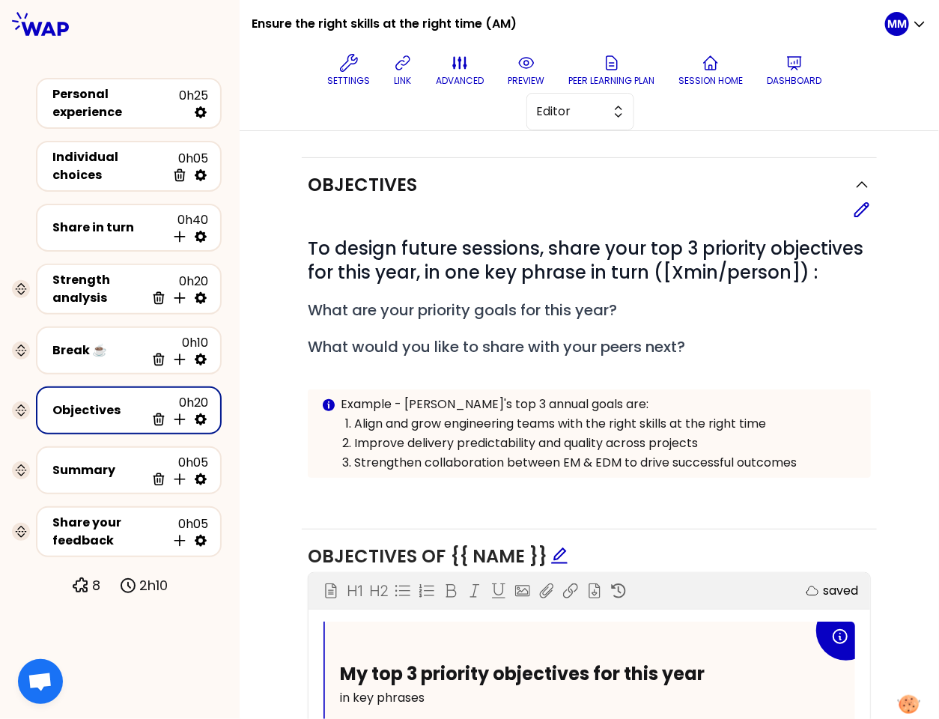
scroll to position [570, 0]
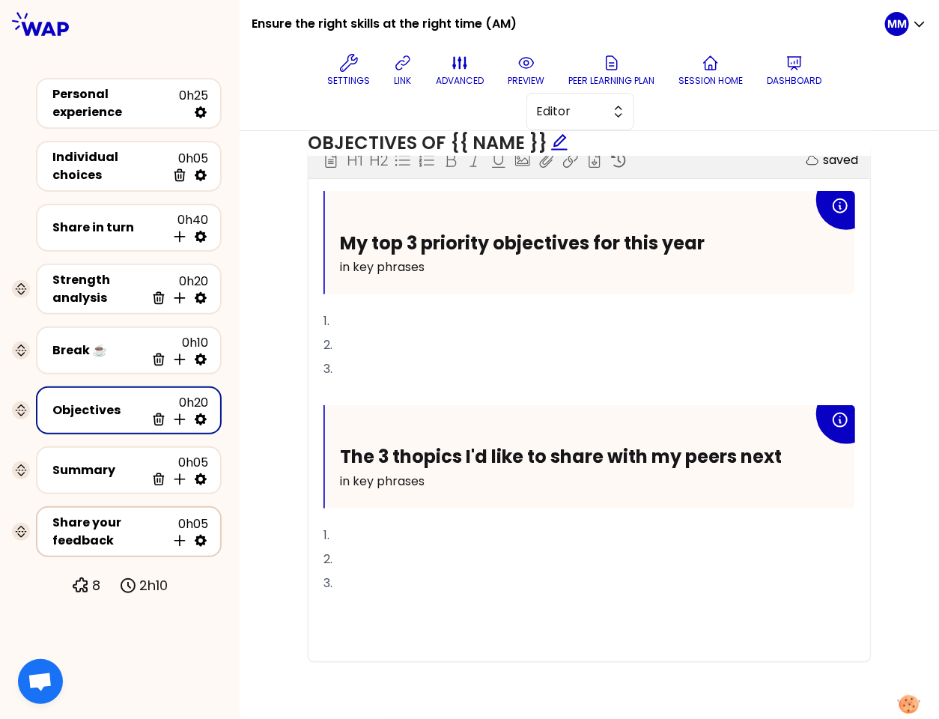
click at [100, 517] on div "Share your feedback" at bounding box center [109, 532] width 114 height 36
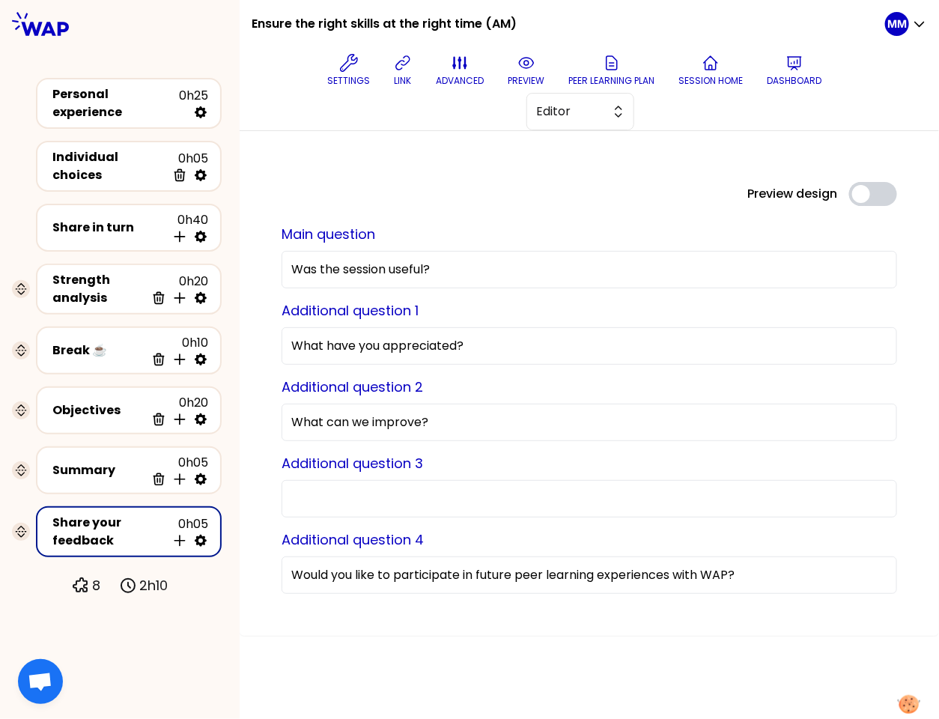
click at [189, 48] on div "Personal experience 0h25 Individual choices 0h05 Delete Share in turn 0h40 Inse…" at bounding box center [120, 322] width 240 height 548
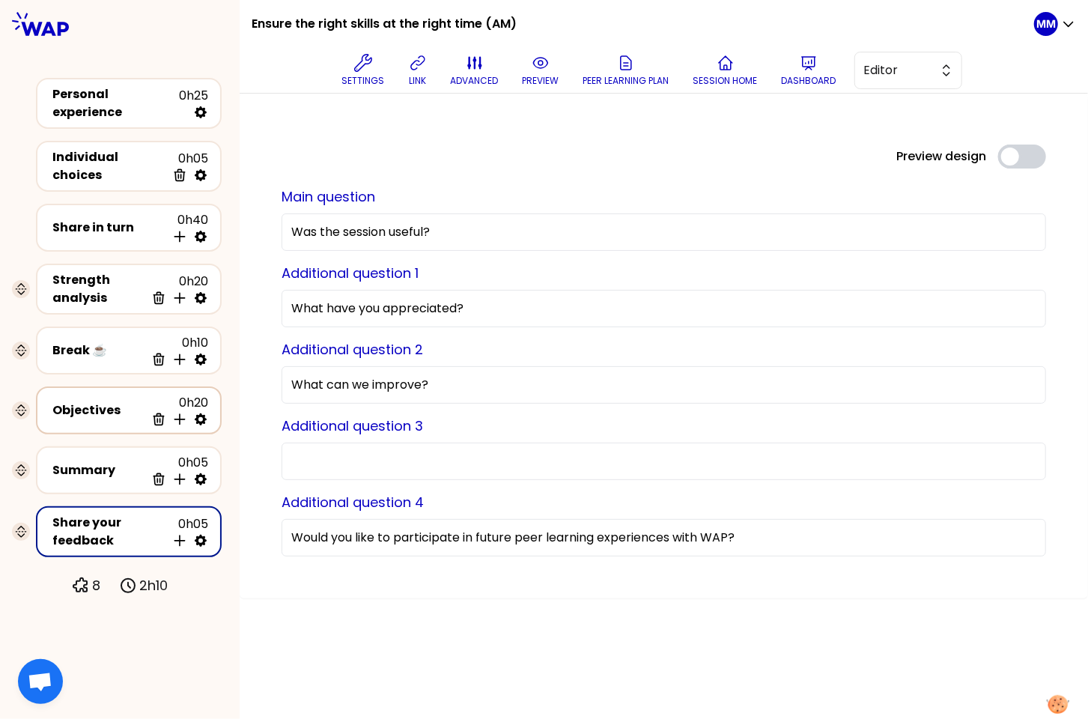
click at [90, 407] on div "Objectives 0h20 Delete Insert activity below" at bounding box center [128, 410] width 159 height 33
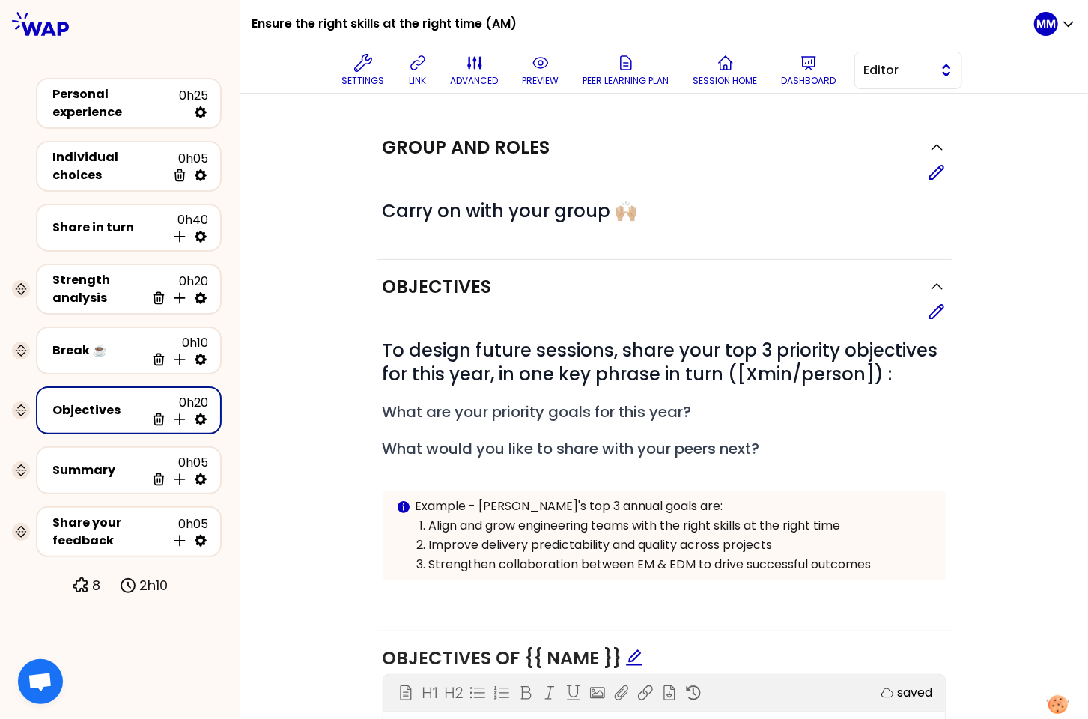
click at [902, 85] on button "Editor" at bounding box center [908, 70] width 108 height 37
click at [883, 131] on li "Facilitator" at bounding box center [908, 132] width 106 height 24
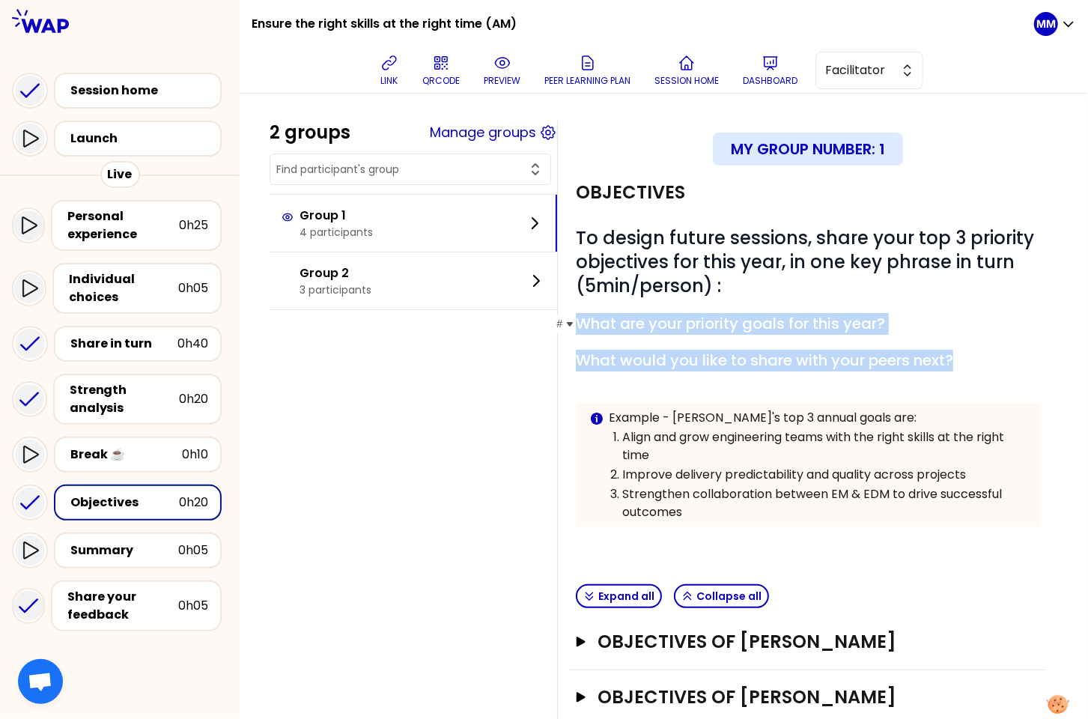
drag, startPoint x: 875, startPoint y: 338, endPoint x: 589, endPoint y: 316, distance: 287.6
click at [589, 316] on div "# To design future sessions, share your top 3 priority objectives for this year…" at bounding box center [808, 388] width 464 height 325
click at [684, 343] on div at bounding box center [657, 343] width 142 height 30
click at [708, 359] on span "What would you like to share with your peers next?" at bounding box center [764, 360] width 377 height 21
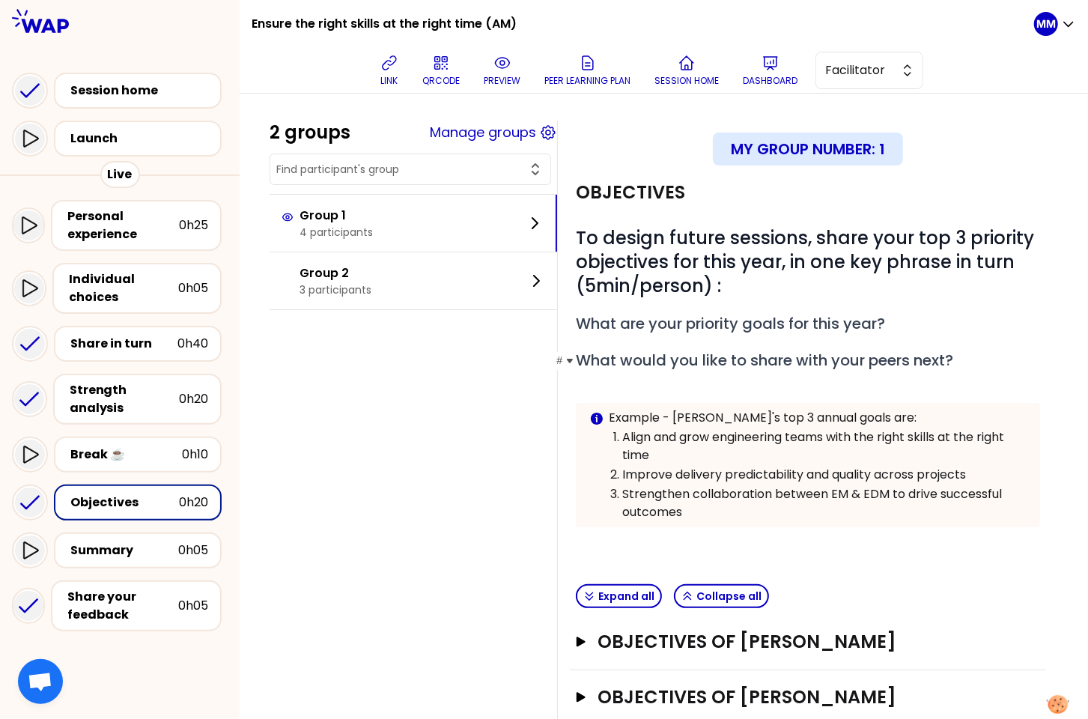
drag, startPoint x: 741, startPoint y: 328, endPoint x: 839, endPoint y: 370, distance: 107.4
click at [740, 327] on span "What are your priority goals for this year?" at bounding box center [730, 323] width 309 height 21
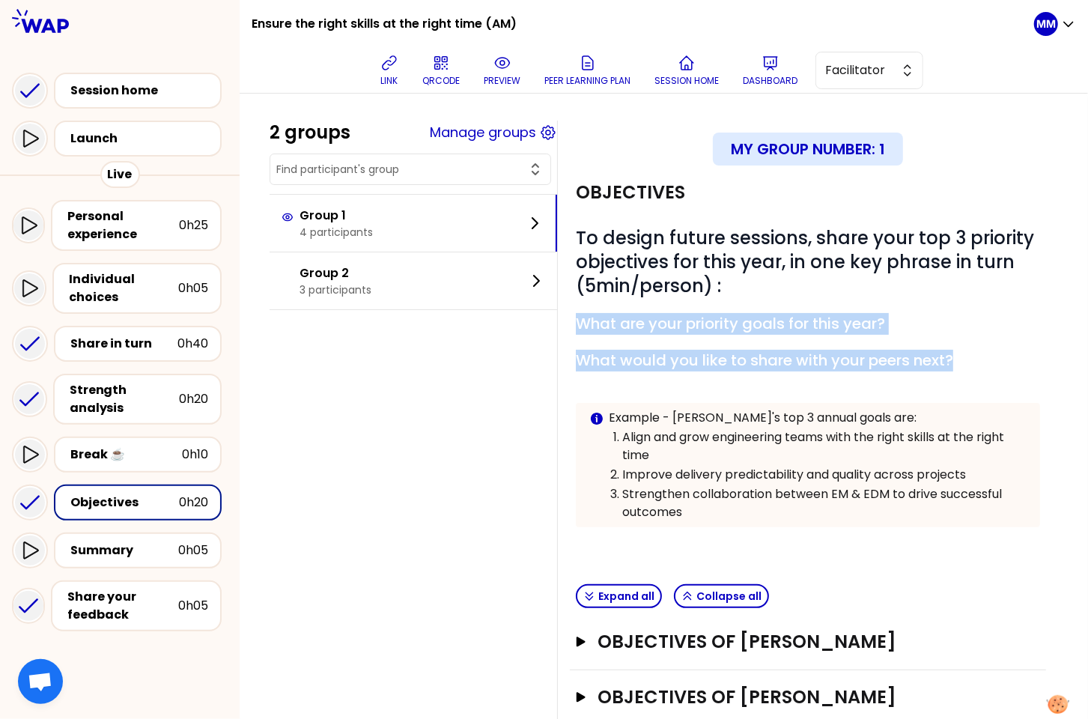
drag, startPoint x: 939, startPoint y: 356, endPoint x: 736, endPoint y: 345, distance: 203.2
click at [585, 332] on div "# To design future sessions, share your top 3 priority objectives for this year…" at bounding box center [808, 388] width 464 height 325
copy div "What are your priority goals for this year? # What would you like to share with…"
drag, startPoint x: 750, startPoint y: 356, endPoint x: 764, endPoint y: 368, distance: 18.6
click at [750, 356] on span "What would you like to share with your peers next?" at bounding box center [764, 360] width 377 height 21
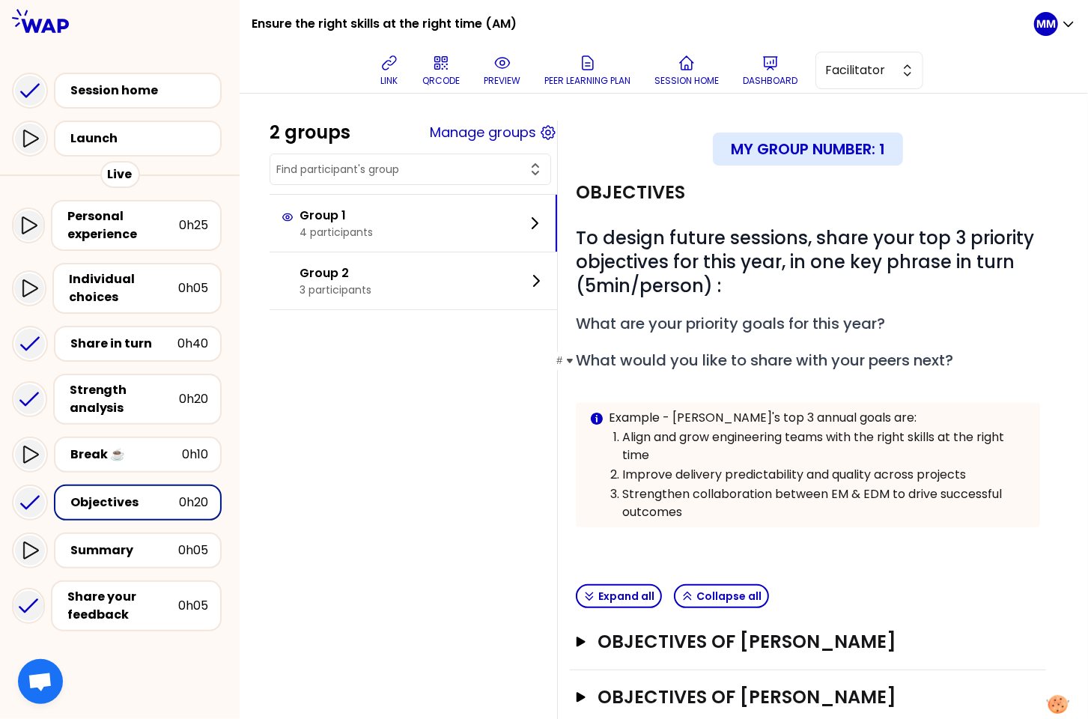
click at [764, 368] on span "What would you like to share with your peers next?" at bounding box center [764, 360] width 377 height 21
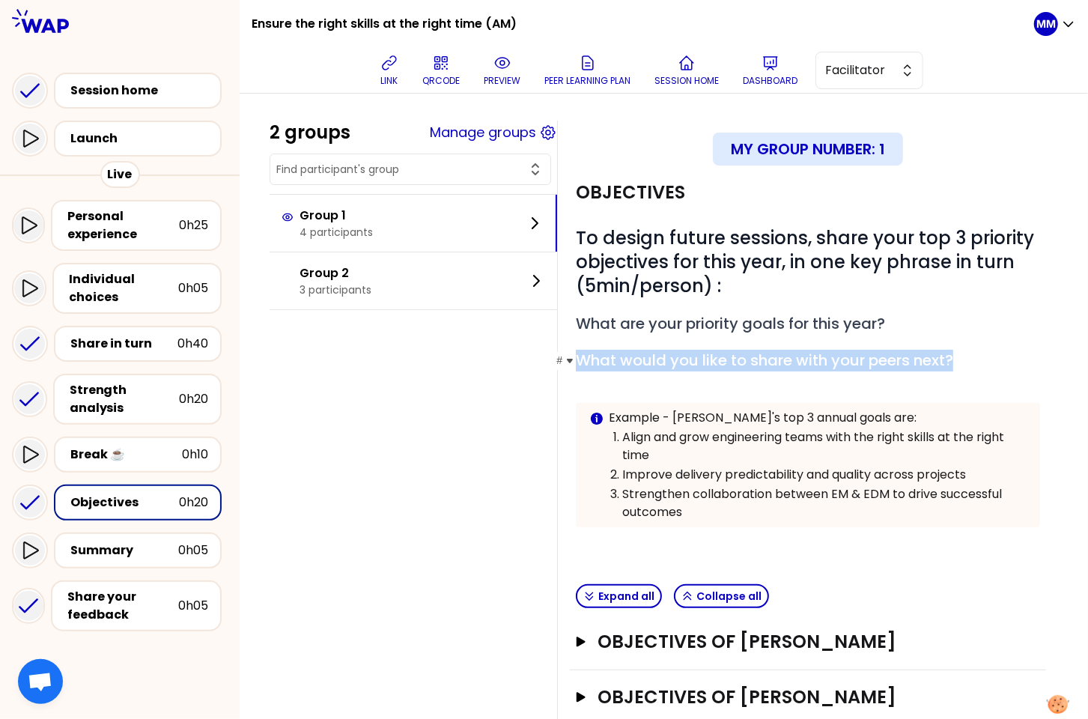
click at [764, 368] on span "What would you like to share with your peers next?" at bounding box center [764, 360] width 377 height 21
copy span "What would you like to share with your peers next?"
